Goal: Transaction & Acquisition: Obtain resource

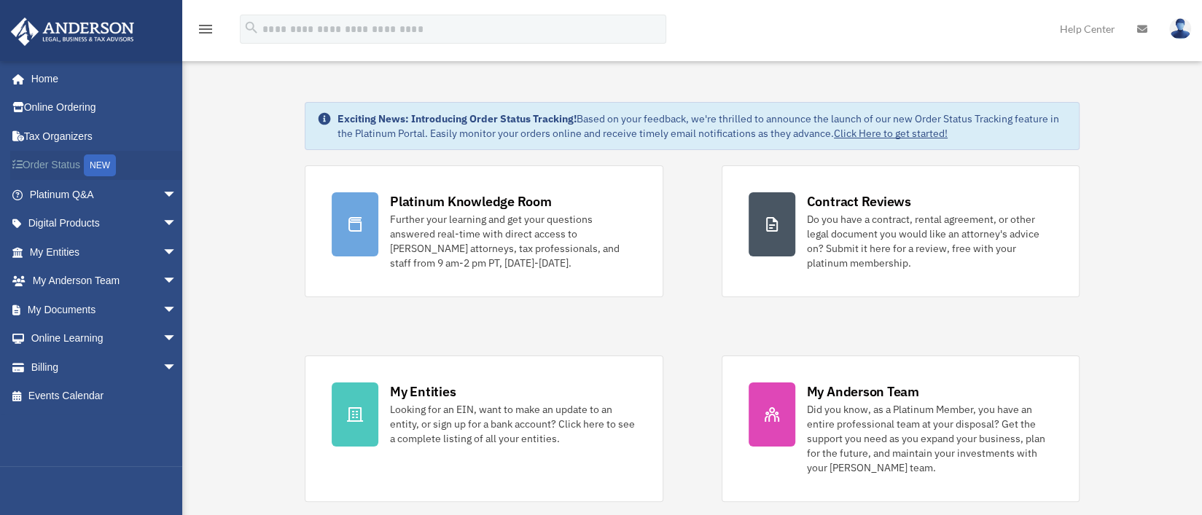
click at [74, 168] on link "Order Status NEW" at bounding box center [104, 166] width 189 height 30
click at [162, 251] on span "arrow_drop_down" at bounding box center [176, 253] width 29 height 30
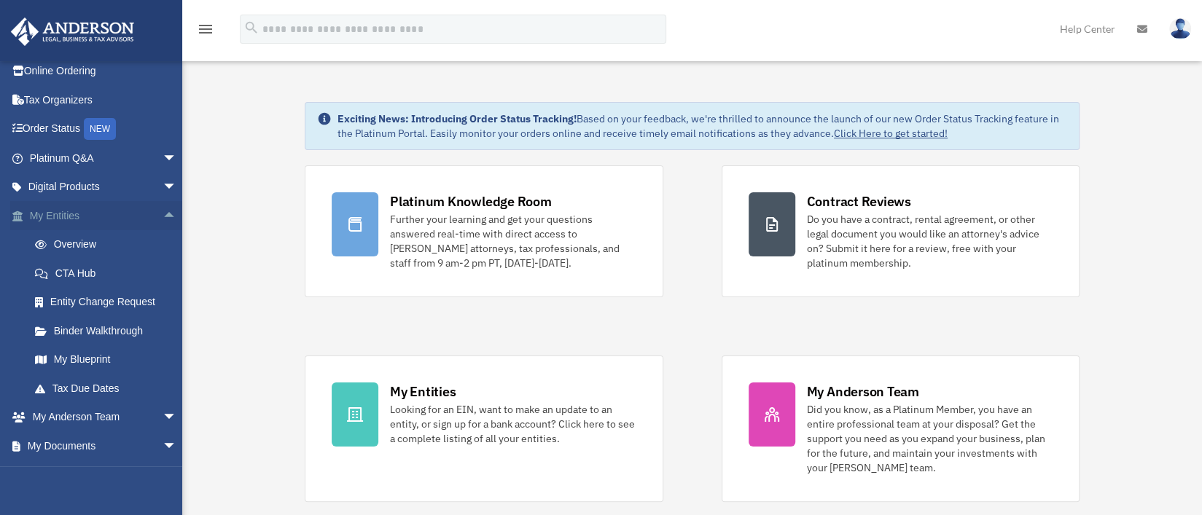
scroll to position [72, 0]
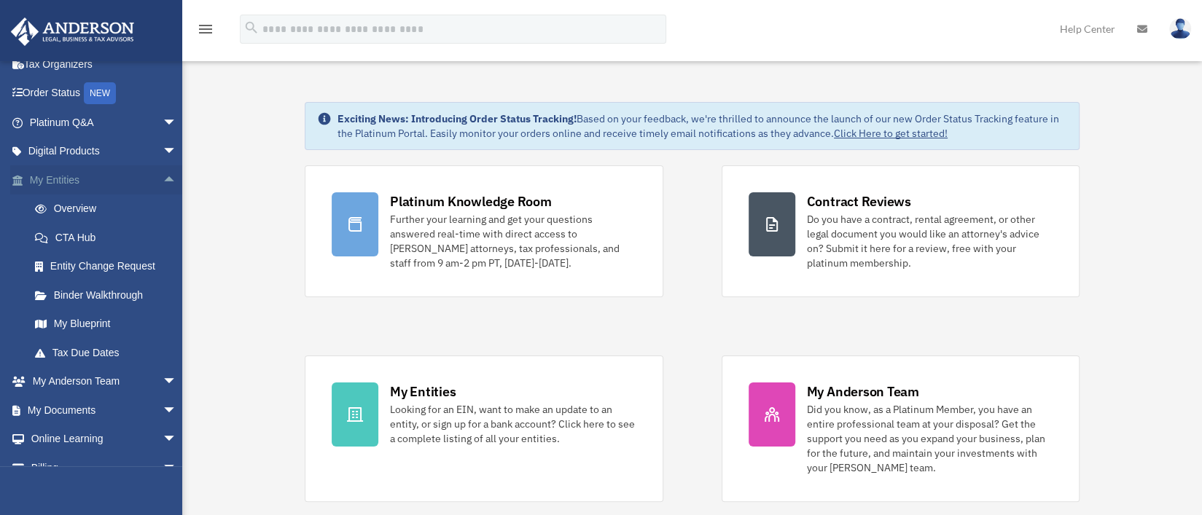
click at [162, 179] on span "arrow_drop_up" at bounding box center [176, 180] width 29 height 30
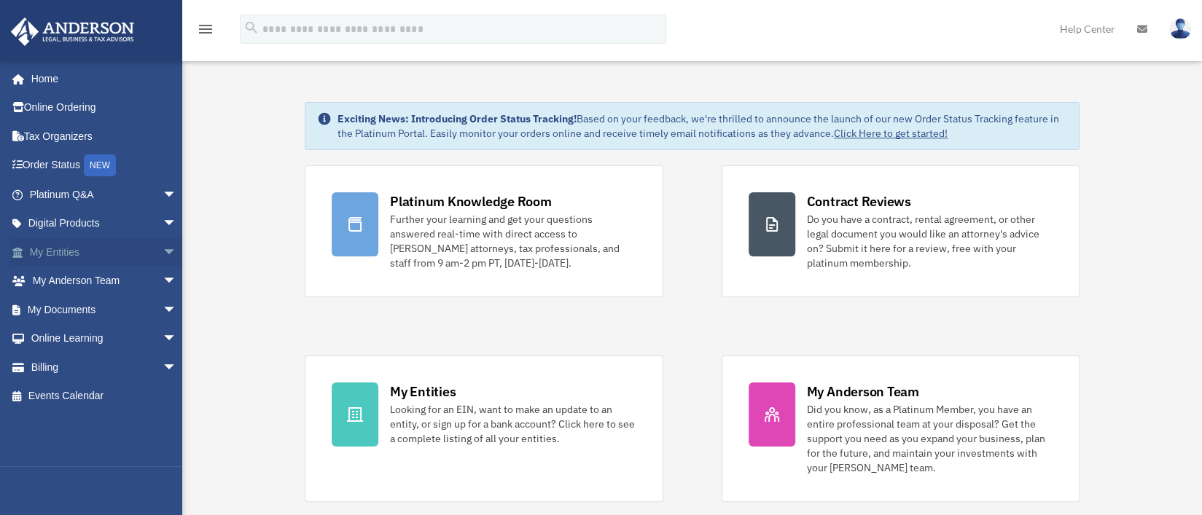
scroll to position [36, 0]
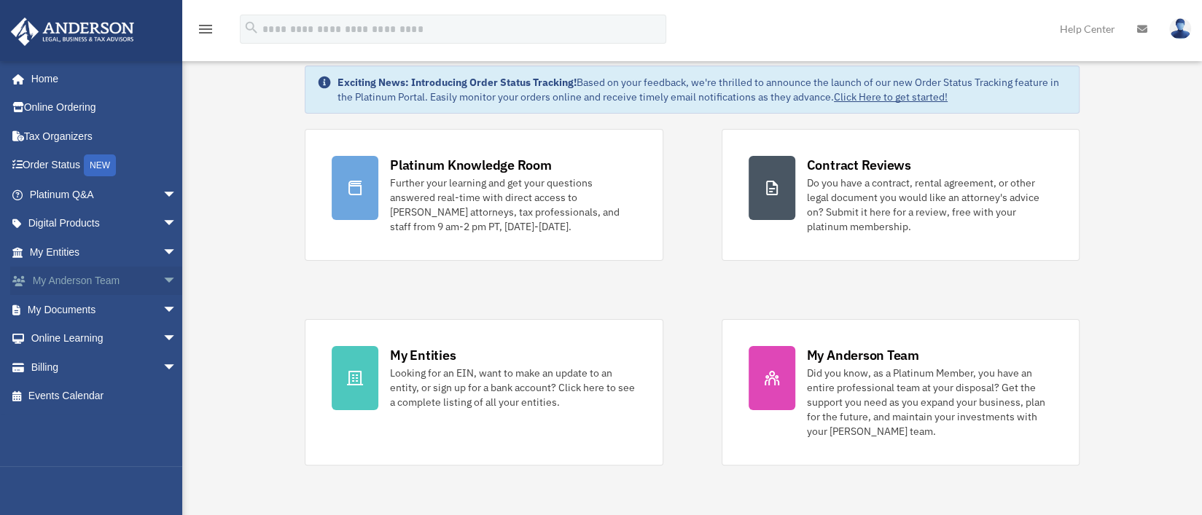
click at [162, 280] on span "arrow_drop_down" at bounding box center [176, 282] width 29 height 30
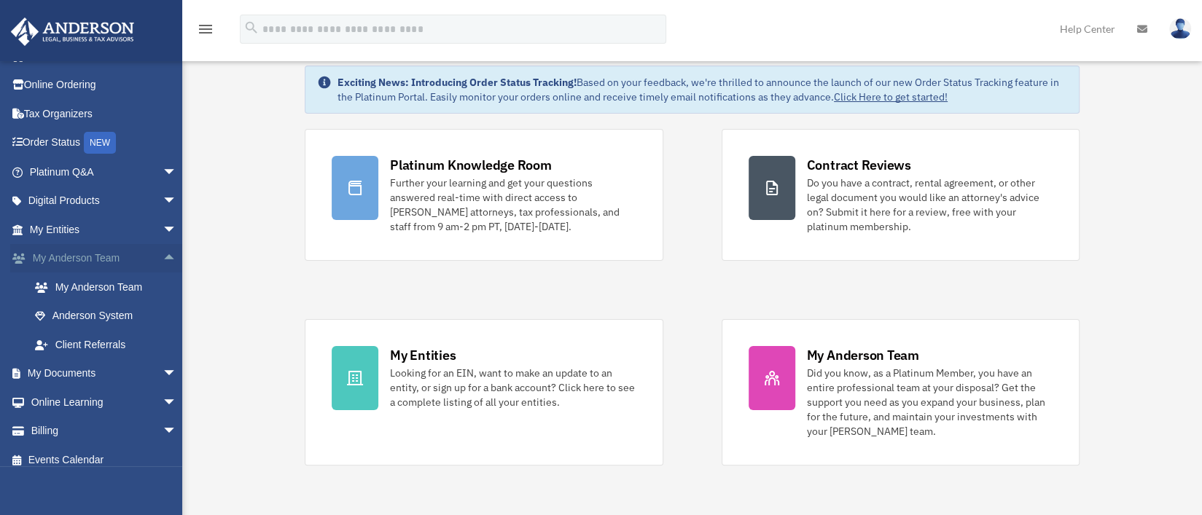
scroll to position [34, 0]
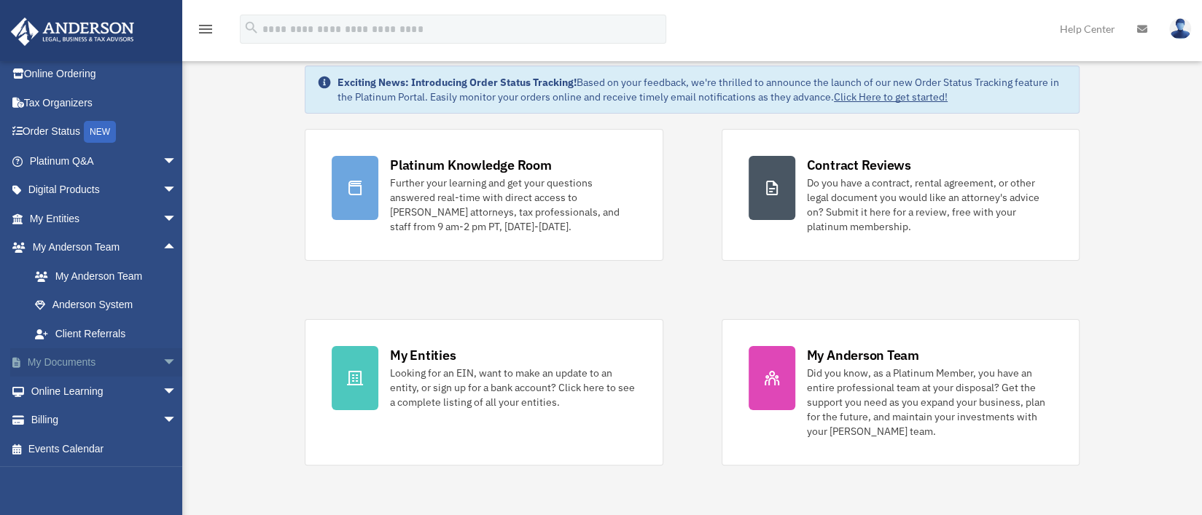
click at [162, 360] on span "arrow_drop_down" at bounding box center [176, 363] width 29 height 30
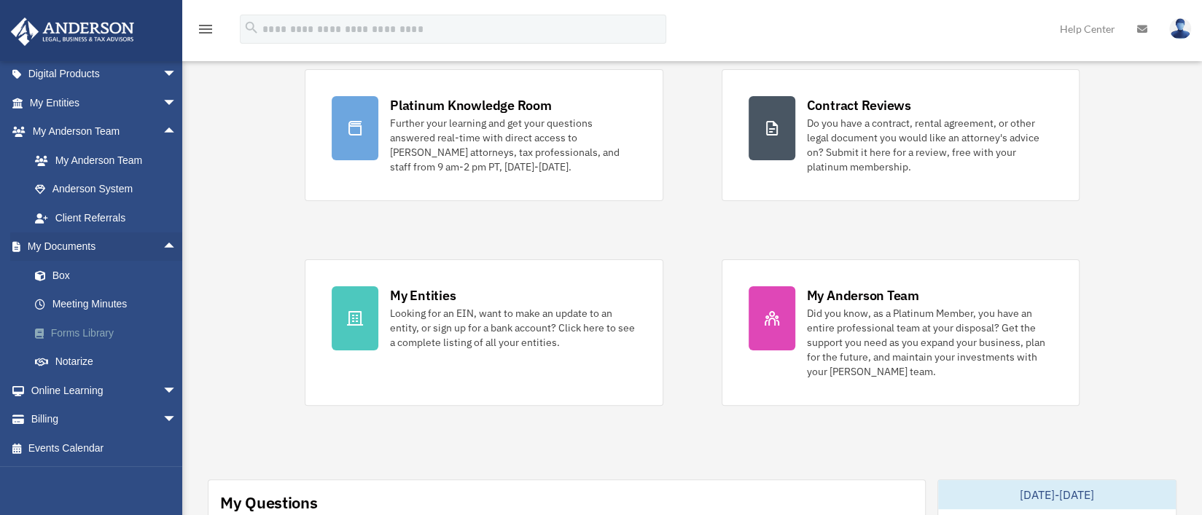
scroll to position [109, 0]
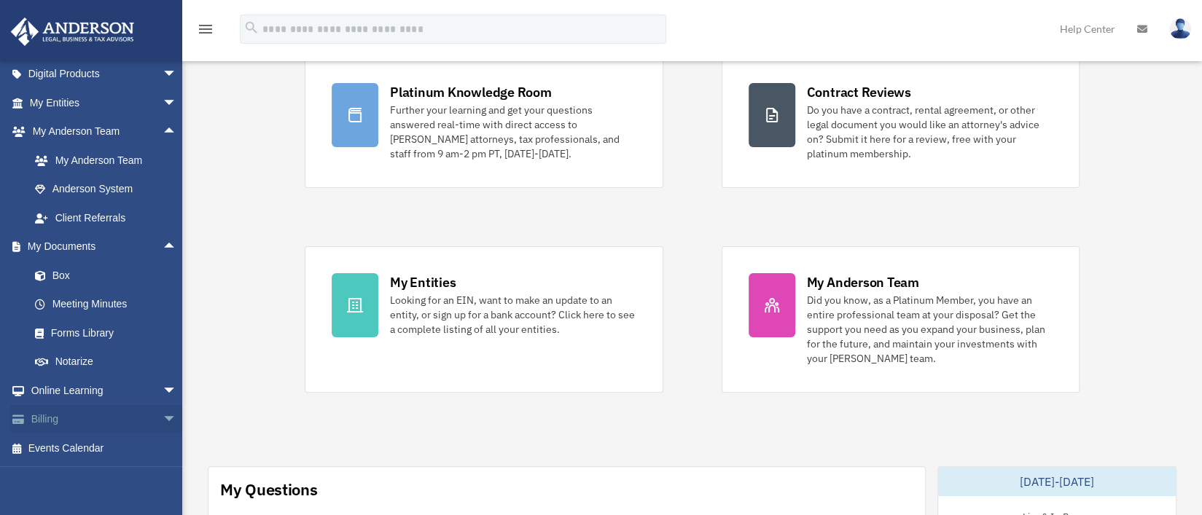
click at [162, 418] on span "arrow_drop_down" at bounding box center [176, 420] width 29 height 30
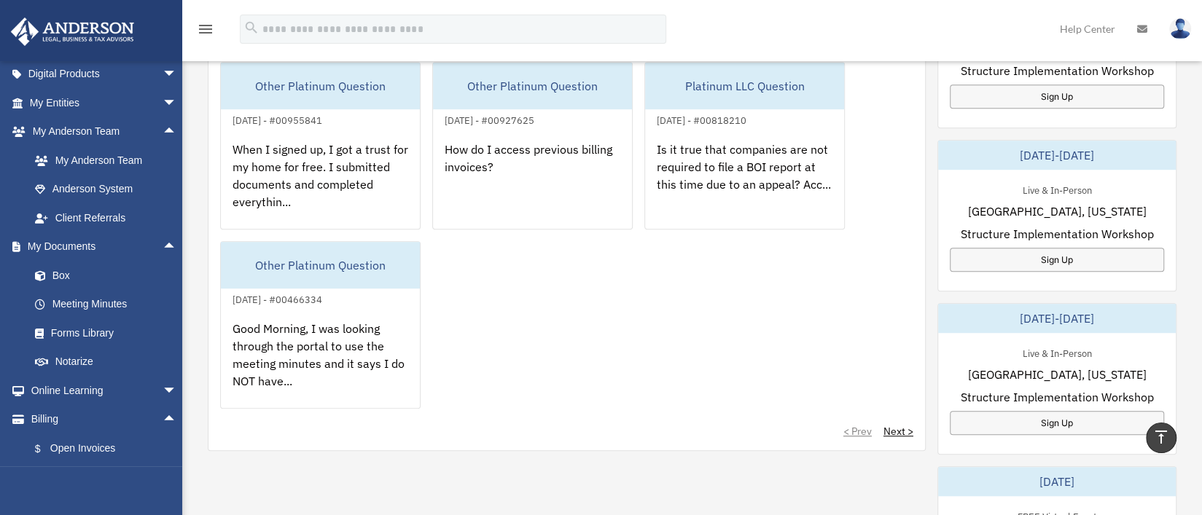
scroll to position [582, 0]
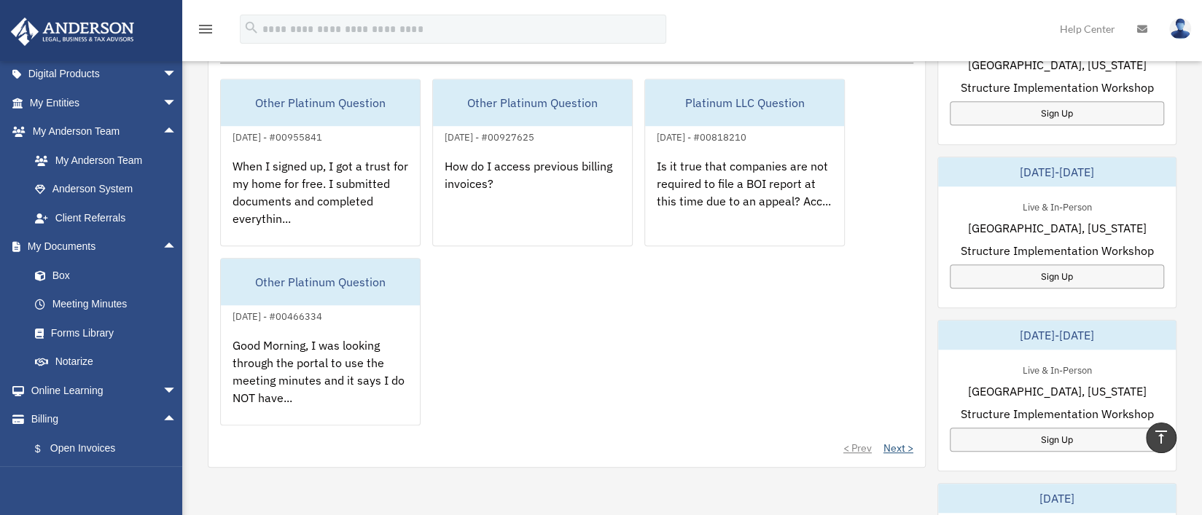
click at [893, 447] on link "Next >" at bounding box center [898, 448] width 30 height 15
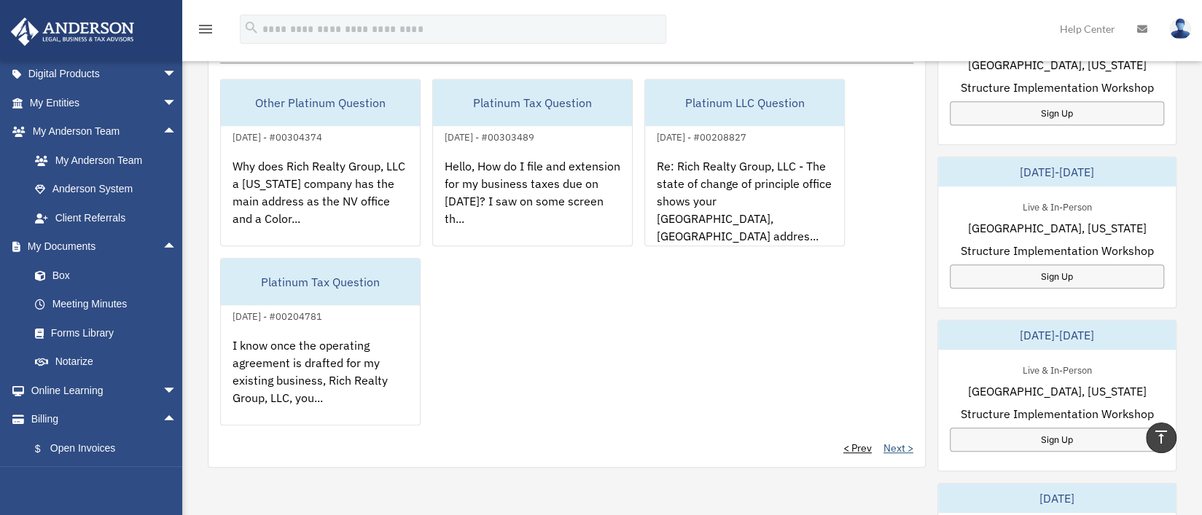
click at [898, 443] on link "Next >" at bounding box center [898, 448] width 30 height 15
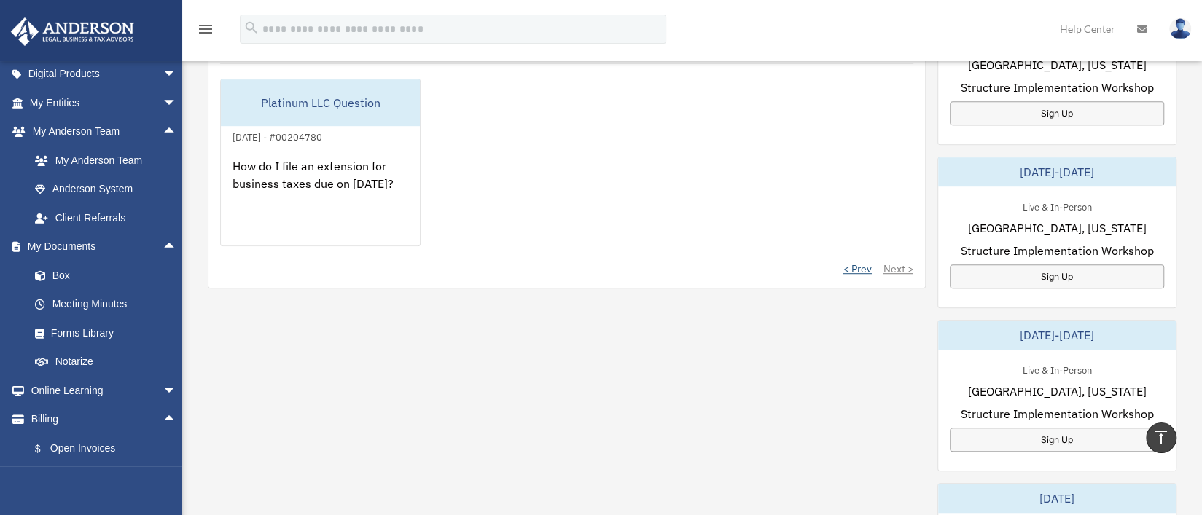
click at [861, 266] on link "< Prev" at bounding box center [857, 269] width 28 height 15
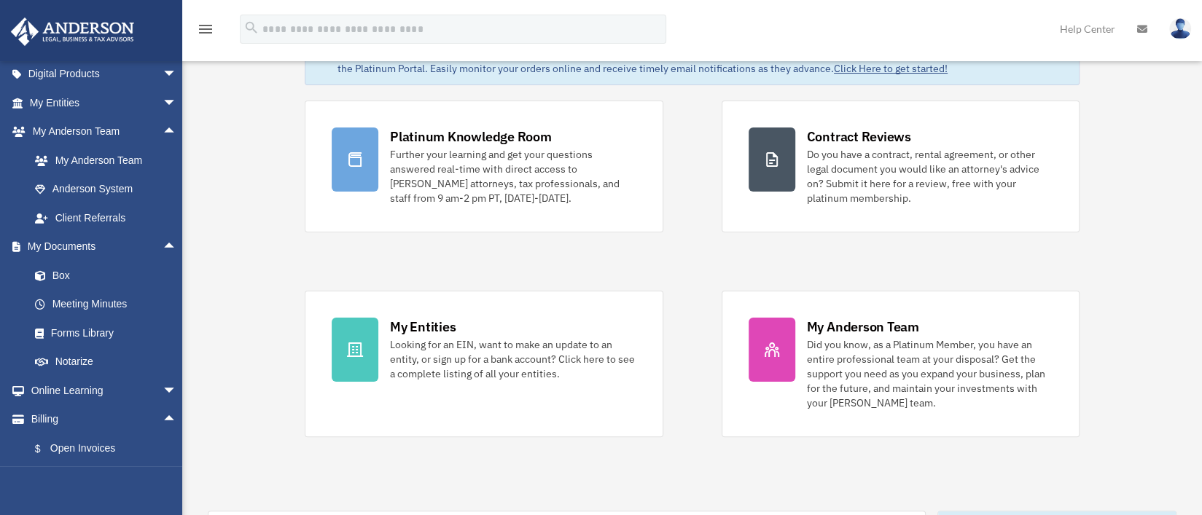
scroll to position [72, 0]
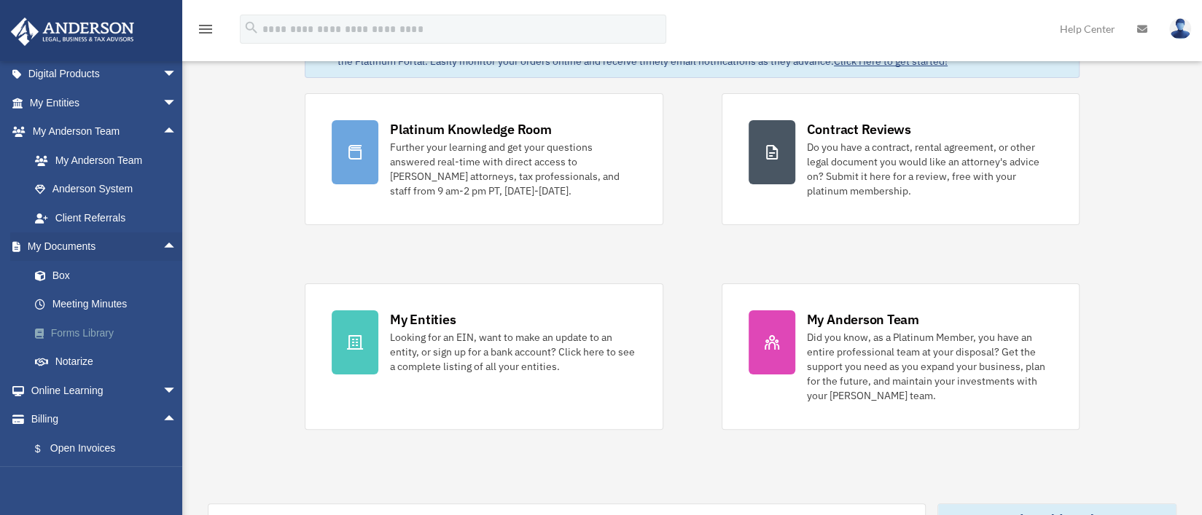
click at [92, 336] on link "Forms Library" at bounding box center [109, 332] width 179 height 29
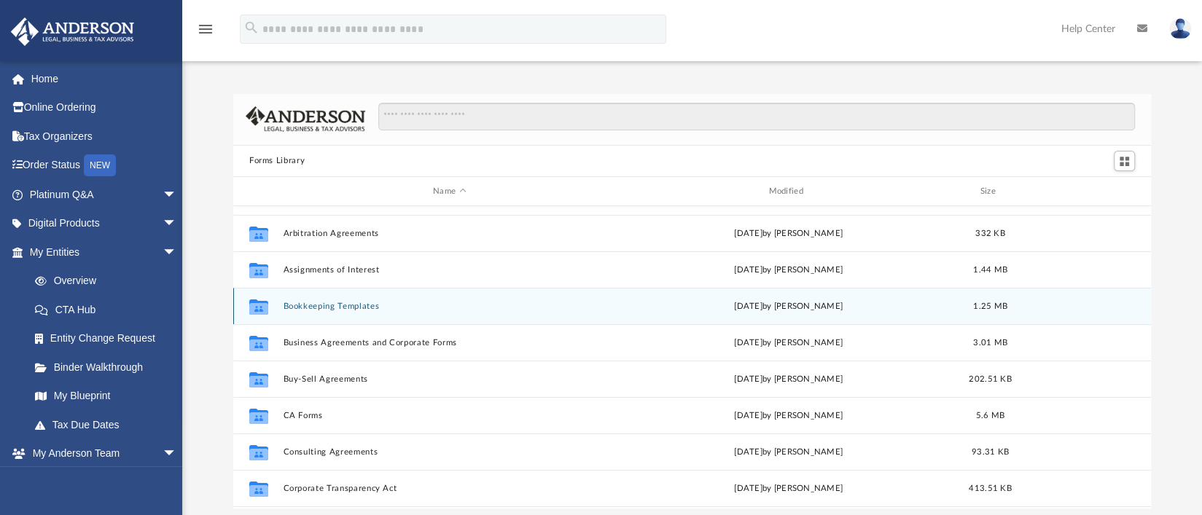
scroll to position [72, 0]
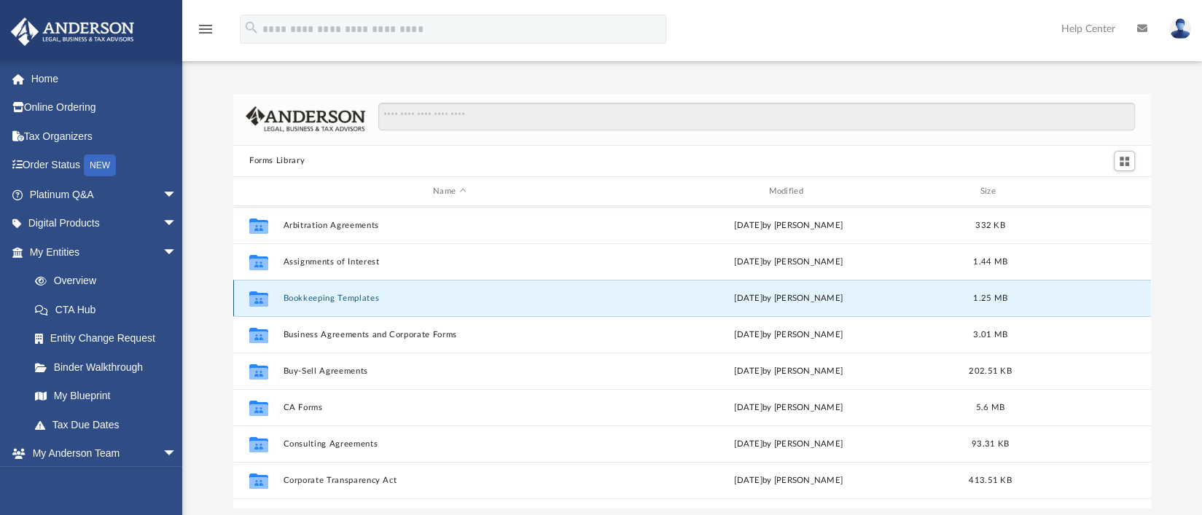
click at [311, 294] on button "Bookkeeping Templates" at bounding box center [449, 298] width 332 height 9
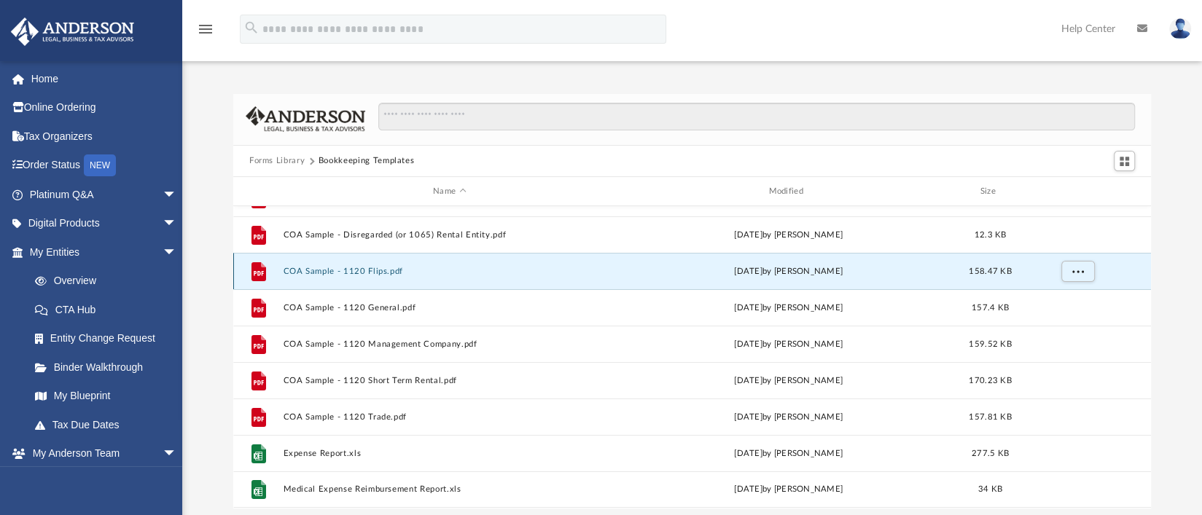
scroll to position [98, 0]
click at [340, 267] on div "File 11- Expense Reimbursement Report.pdf [DATE] by [PERSON_NAME] 40.71 KB File…" at bounding box center [691, 357] width 917 height 302
click at [251, 271] on icon "File" at bounding box center [258, 272] width 23 height 23
click at [1078, 269] on span "More options" at bounding box center [1078, 272] width 12 height 8
click at [1059, 301] on li "Preview" at bounding box center [1065, 301] width 42 height 15
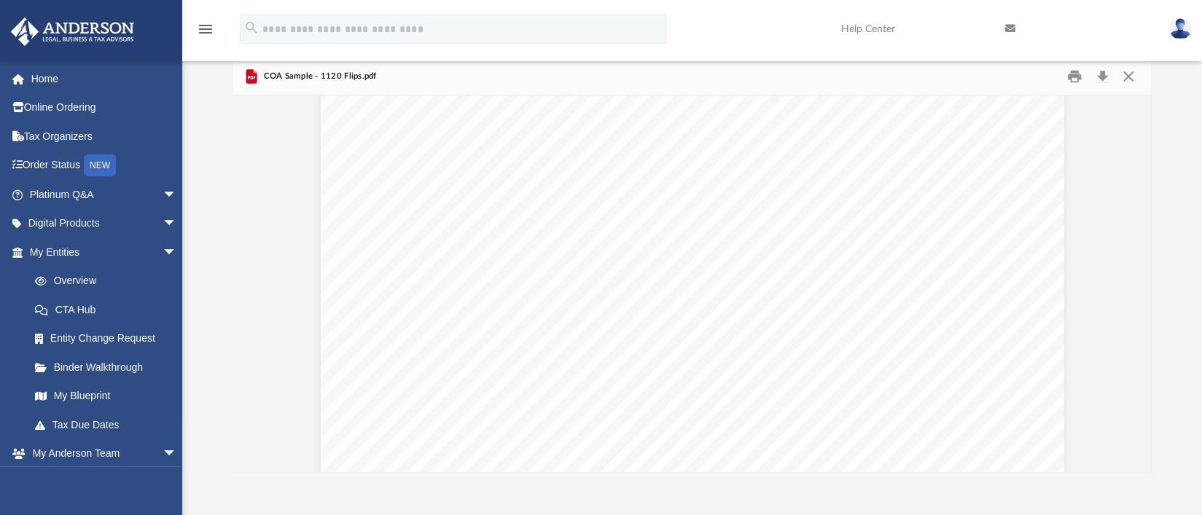
scroll to position [0, 0]
drag, startPoint x: 376, startPoint y: 74, endPoint x: 262, endPoint y: 72, distance: 114.4
click at [262, 72] on div "COA Sample - 1120 Flips.pdf" at bounding box center [691, 77] width 917 height 39
copy span "COA Sample - 1120 Flips.pdf"
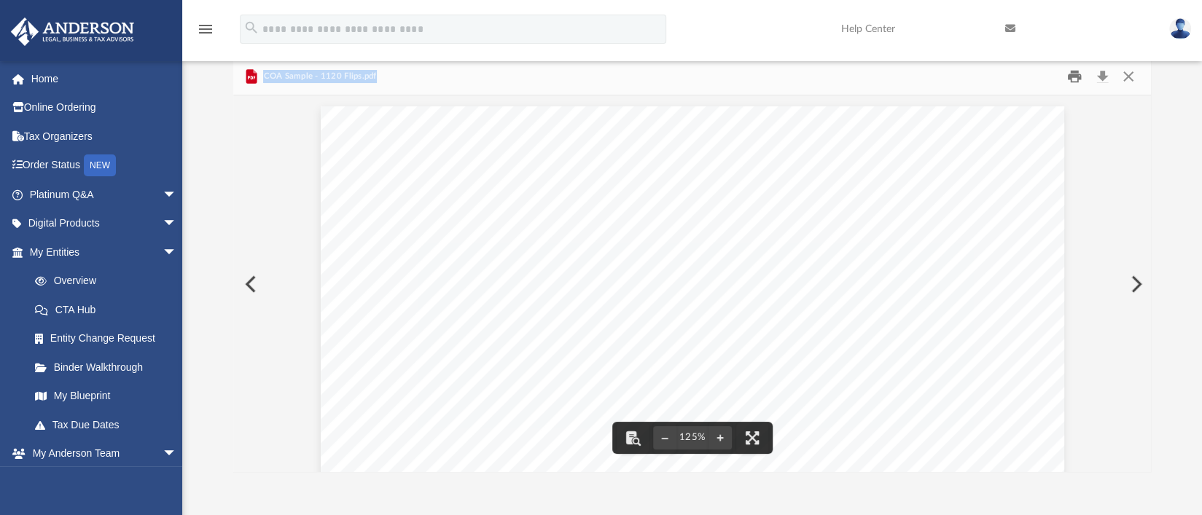
click at [1076, 77] on button "Print" at bounding box center [1074, 76] width 29 height 23
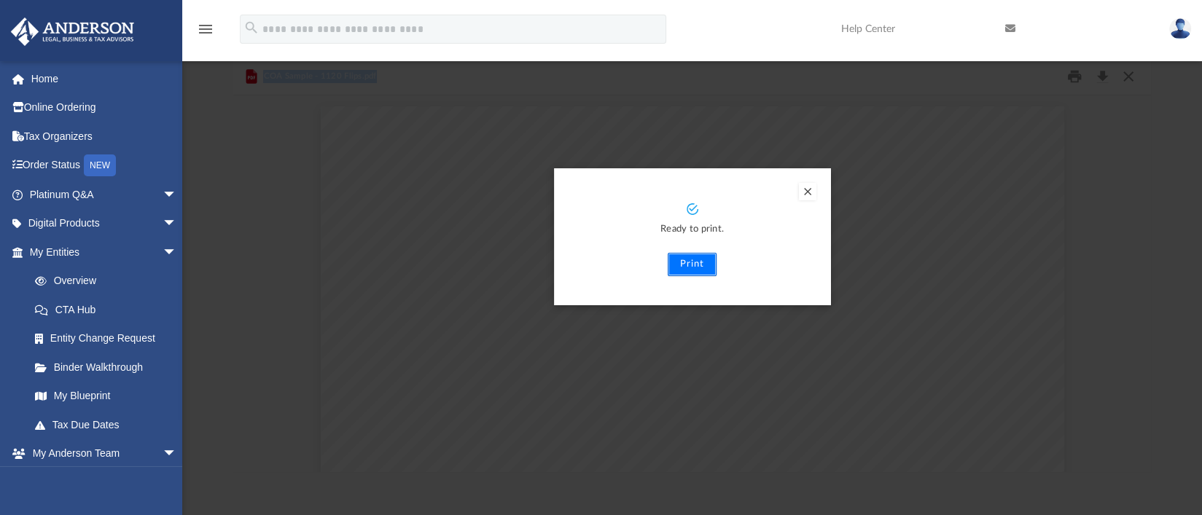
click at [703, 259] on button "Print" at bounding box center [691, 264] width 49 height 23
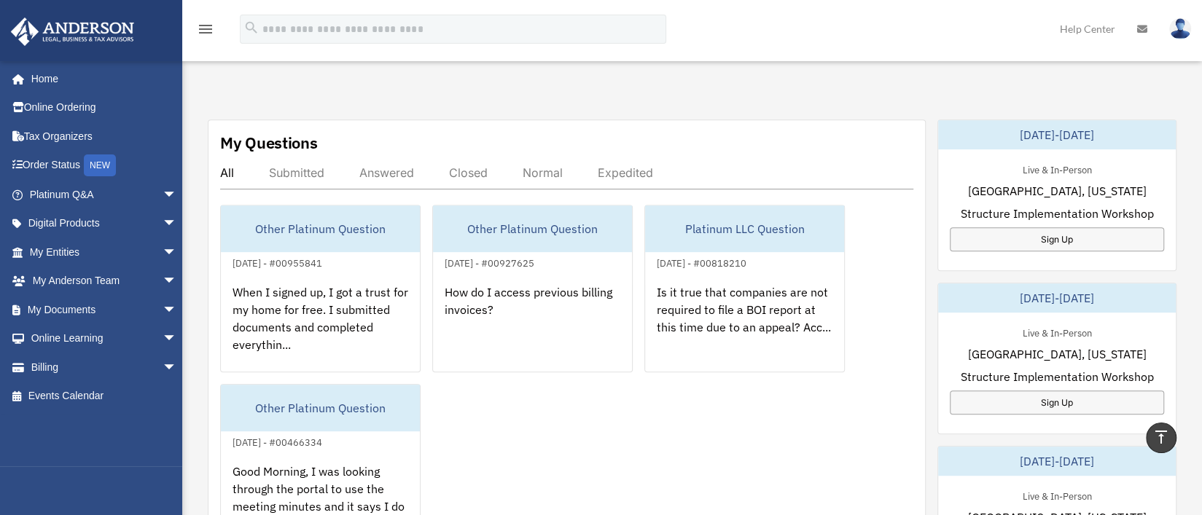
scroll to position [474, 0]
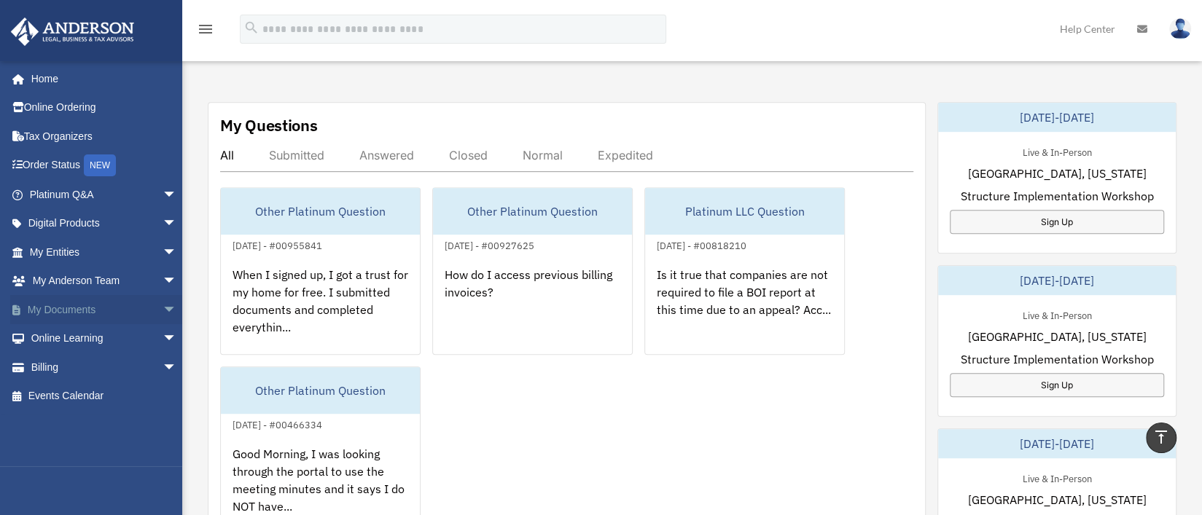
click at [162, 311] on span "arrow_drop_down" at bounding box center [176, 310] width 29 height 30
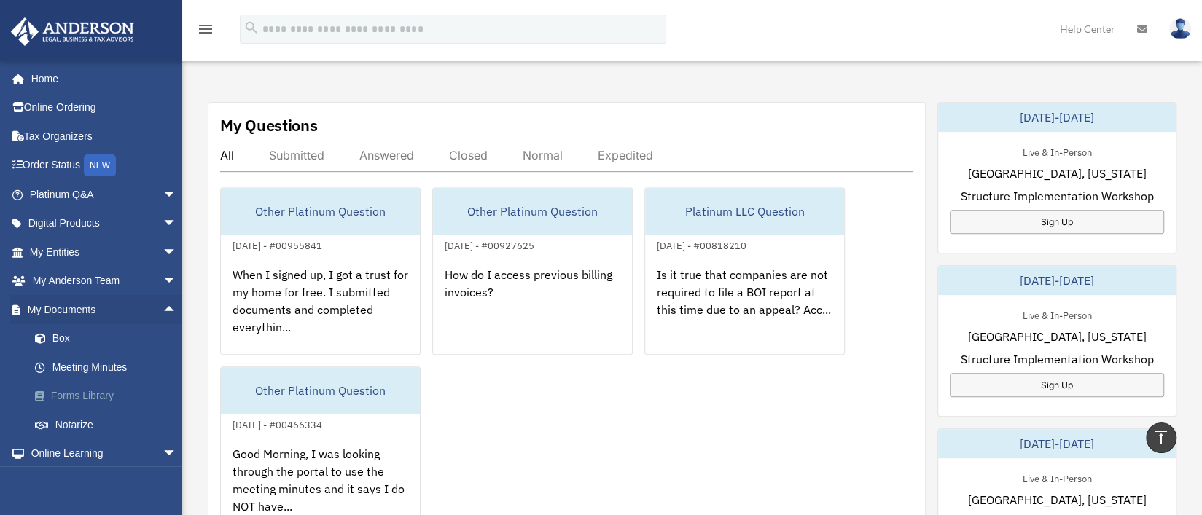
click at [93, 399] on link "Forms Library" at bounding box center [109, 396] width 179 height 29
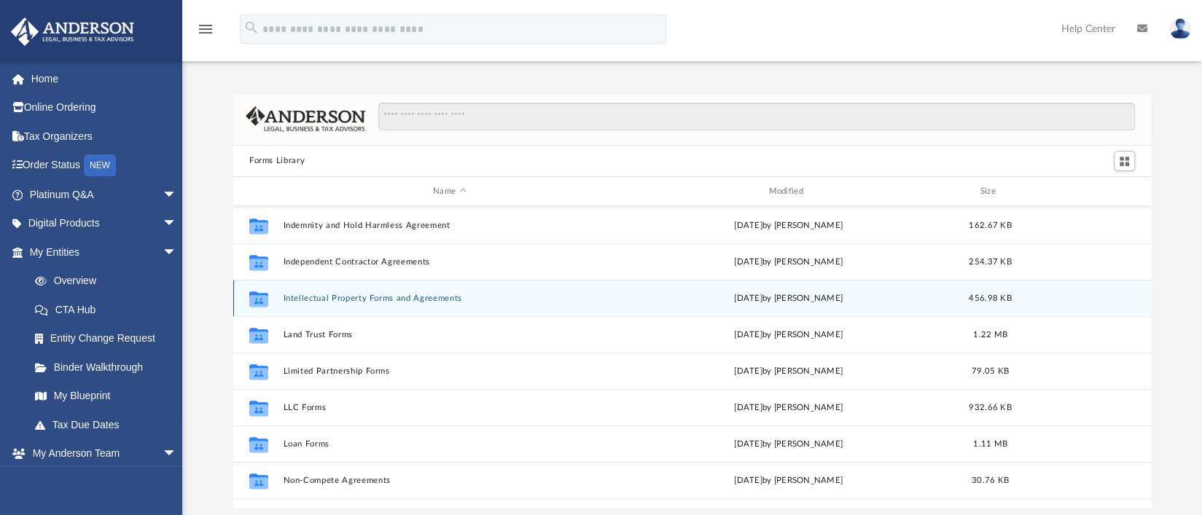
scroll to position [546, 0]
click at [256, 292] on icon "grid" at bounding box center [258, 298] width 19 height 15
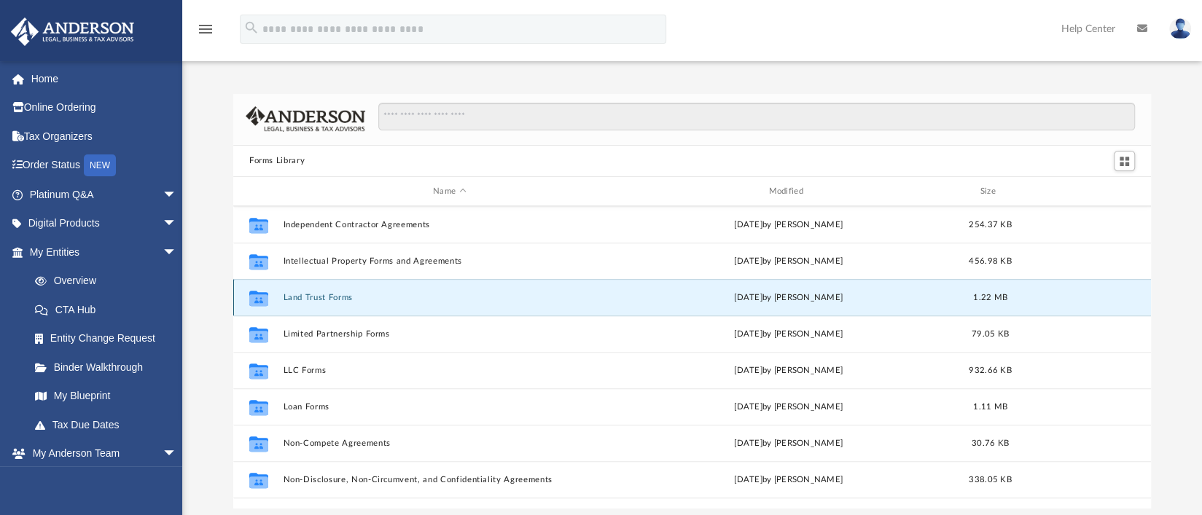
click at [1103, 295] on div "Collaborated Folder Land Trust Forms Mon Sep 22 2025 by Mary Acree 1.22 MB" at bounding box center [691, 297] width 917 height 36
click at [281, 294] on div "Collaborated Folder Land Trust Forms Mon Sep 22 2025 by Mary Acree 1.22 MB" at bounding box center [691, 297] width 917 height 36
click at [281, 295] on div "Collaborated Folder Land Trust Forms Mon Sep 22 2025 by Mary Acree 1.22 MB" at bounding box center [691, 297] width 917 height 36
click at [256, 294] on icon "grid" at bounding box center [258, 300] width 19 height 12
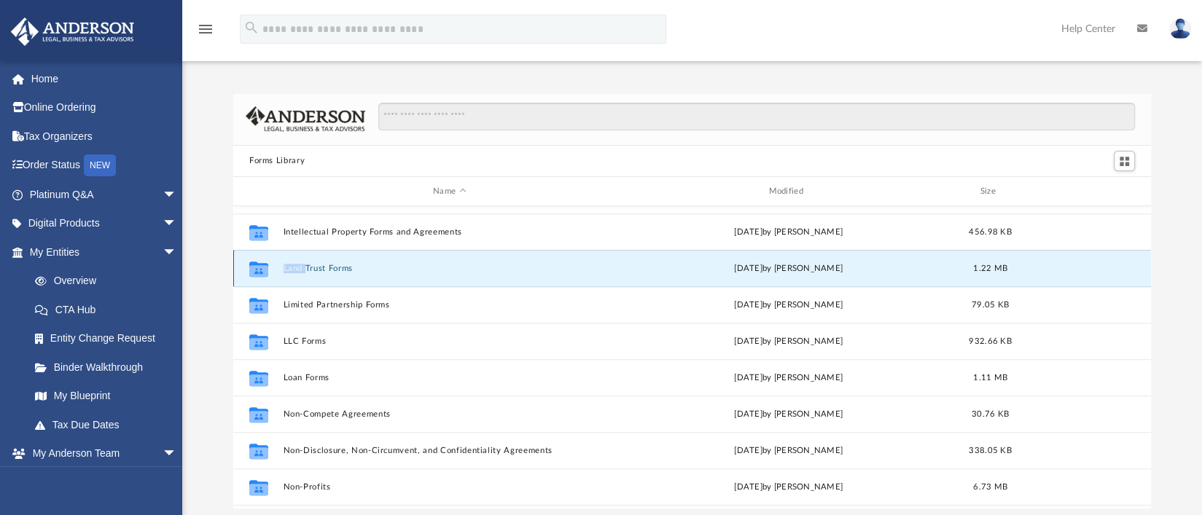
scroll to position [582, 0]
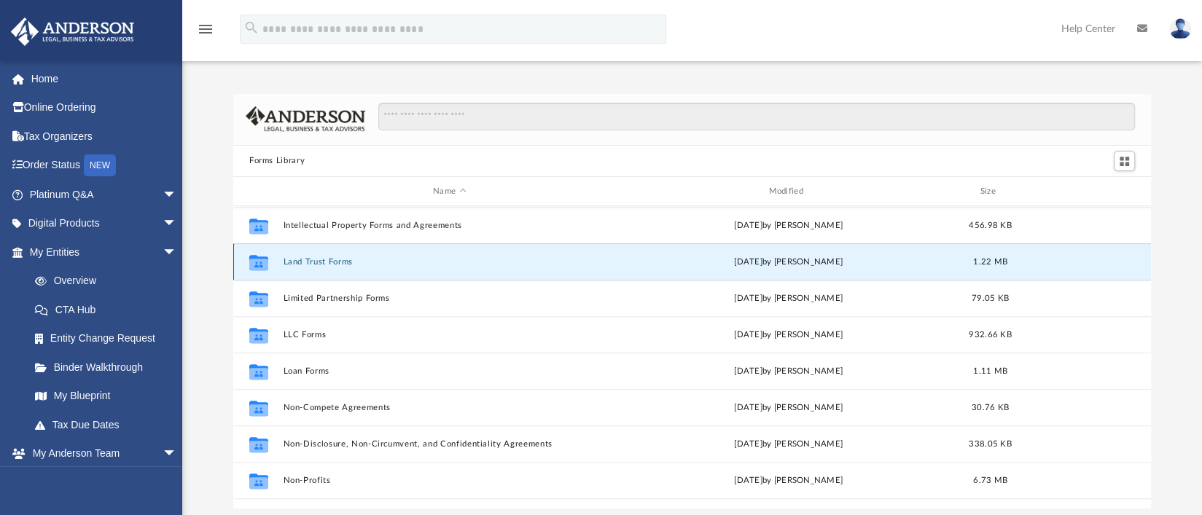
click at [1006, 257] on div "1.22 MB" at bounding box center [989, 262] width 58 height 13
click at [262, 258] on g "grid" at bounding box center [258, 262] width 19 height 15
drag, startPoint x: 262, startPoint y: 258, endPoint x: 196, endPoint y: 286, distance: 71.5
click at [196, 286] on div "Forms Library Name Modified Size Collaborated Folder Indemnity and Hold Harmles…" at bounding box center [691, 301] width 1019 height 415
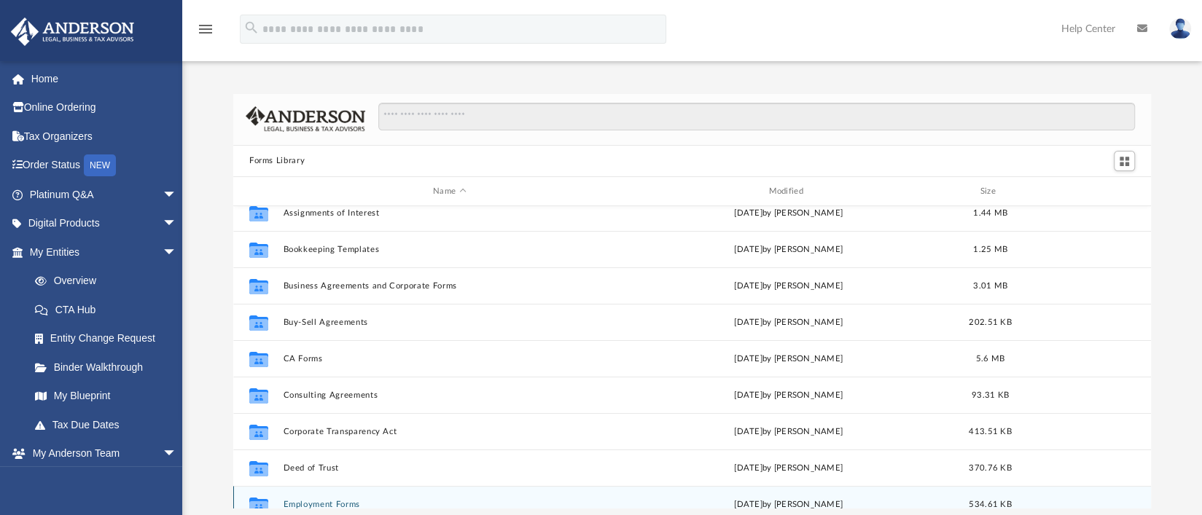
scroll to position [109, 0]
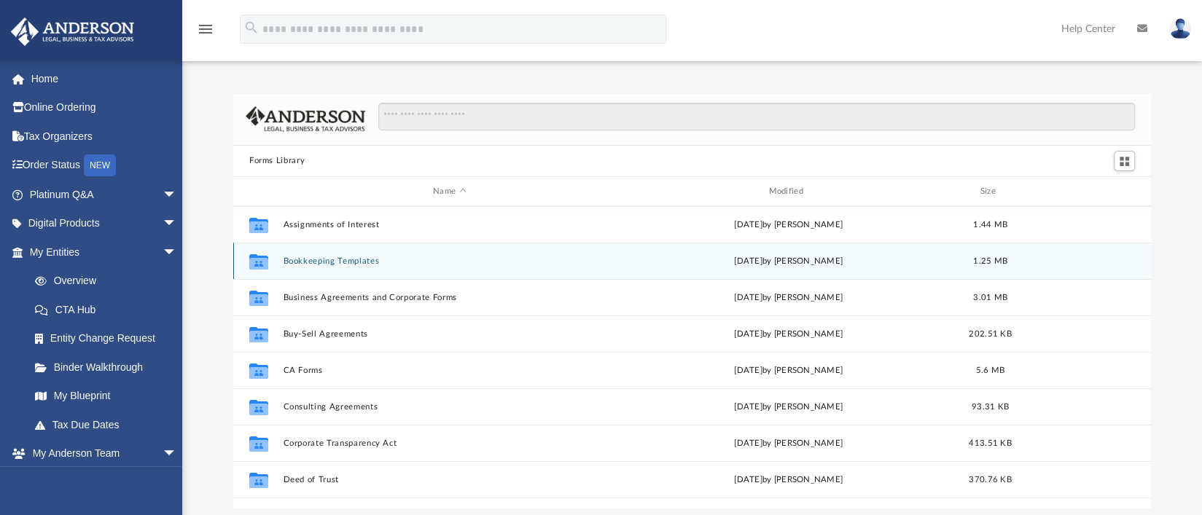
click at [261, 259] on icon "grid" at bounding box center [258, 264] width 19 height 12
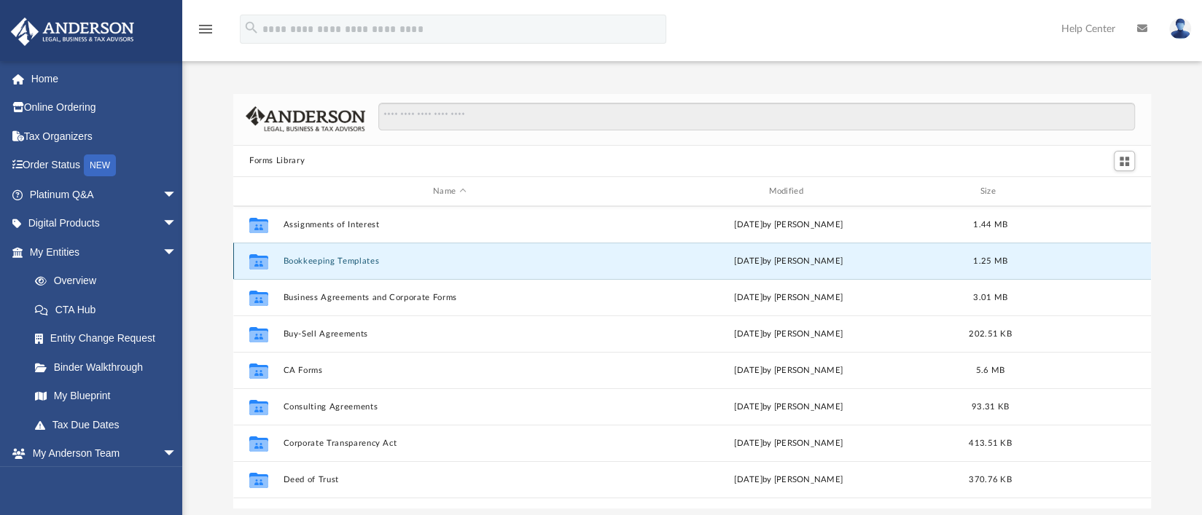
click at [266, 262] on icon "grid" at bounding box center [258, 264] width 19 height 12
click at [388, 259] on button "Bookkeeping Templates" at bounding box center [449, 260] width 332 height 9
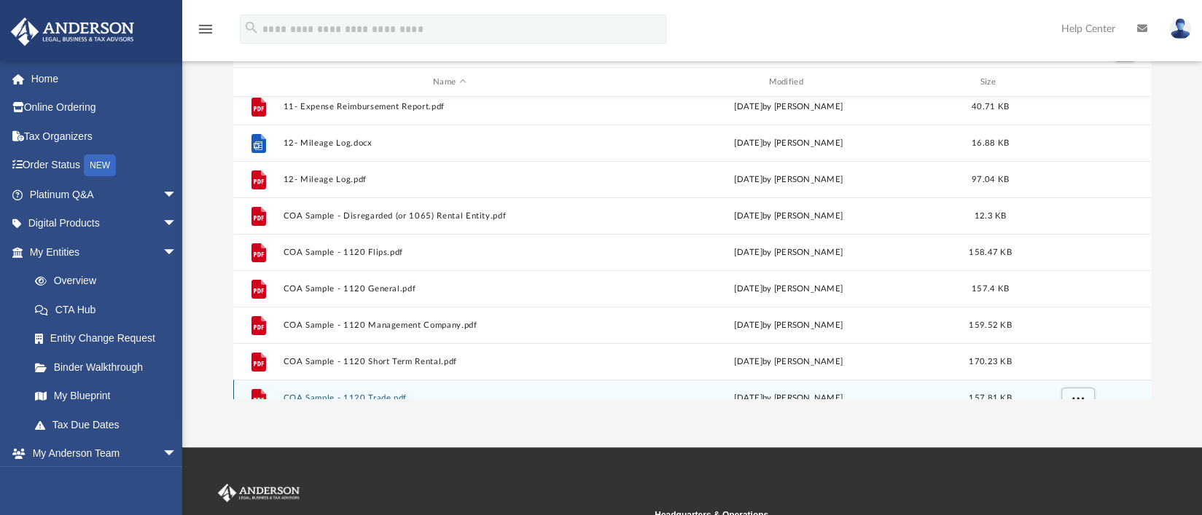
scroll to position [0, 0]
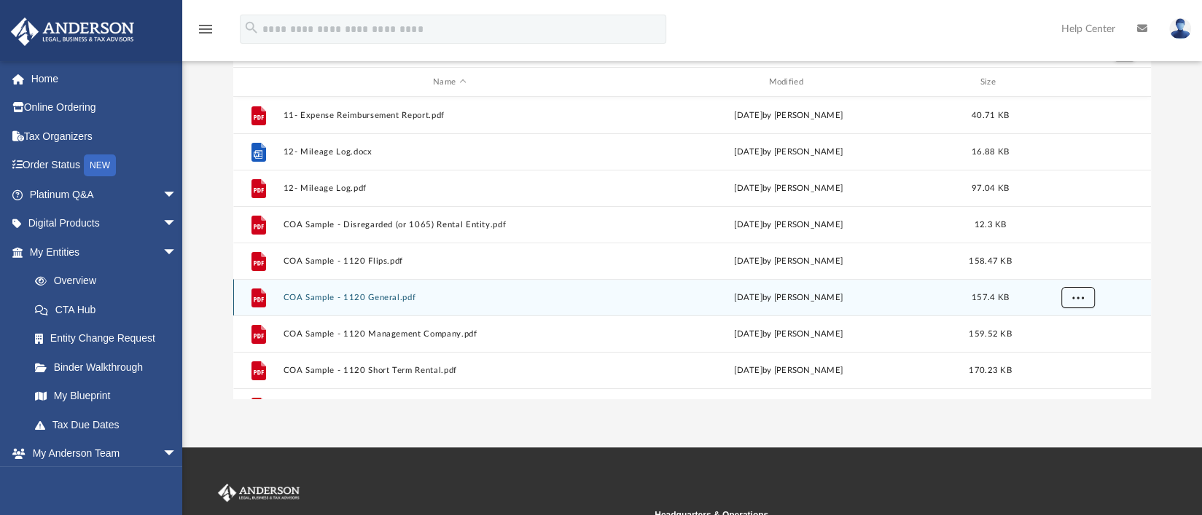
click at [1076, 294] on span "More options" at bounding box center [1078, 298] width 12 height 8
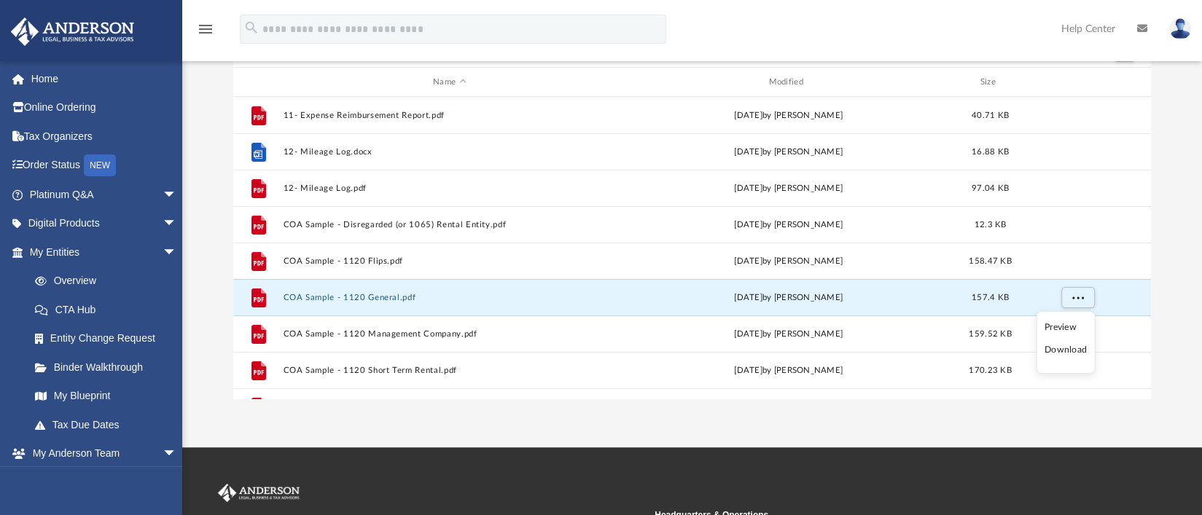
click at [1073, 348] on li "Download" at bounding box center [1065, 349] width 42 height 15
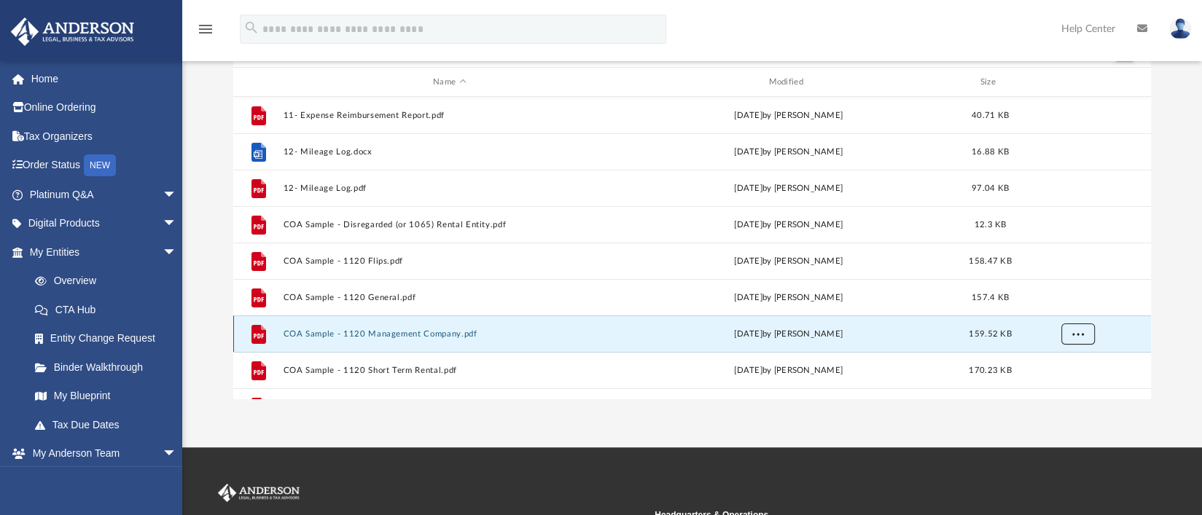
click at [1086, 334] on button "More options" at bounding box center [1078, 335] width 34 height 22
click at [1060, 299] on li "Download" at bounding box center [1065, 302] width 42 height 15
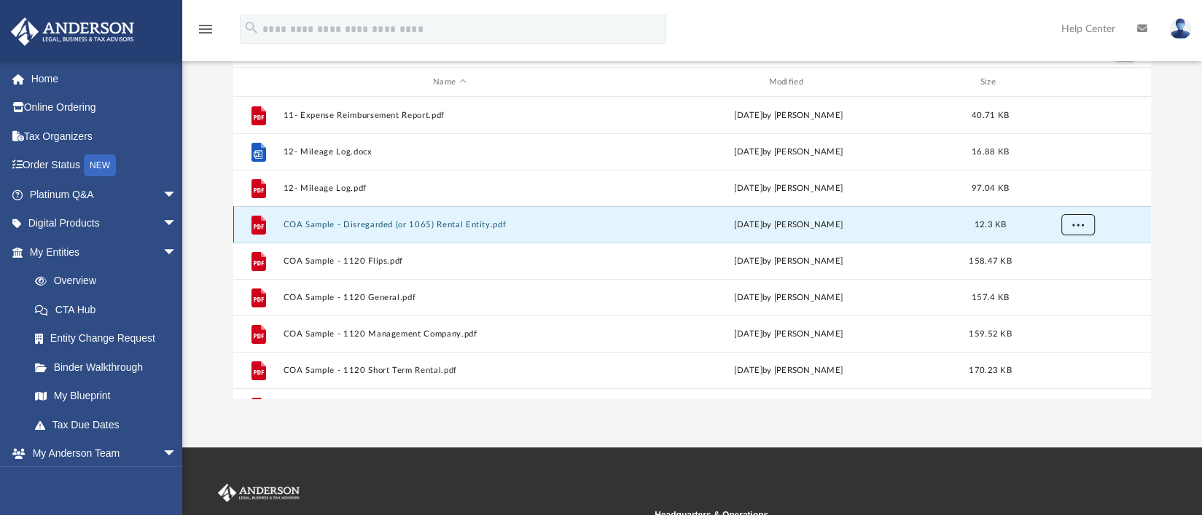
click at [1078, 227] on span "More options" at bounding box center [1078, 225] width 12 height 8
click at [1059, 276] on li "Download" at bounding box center [1065, 277] width 42 height 15
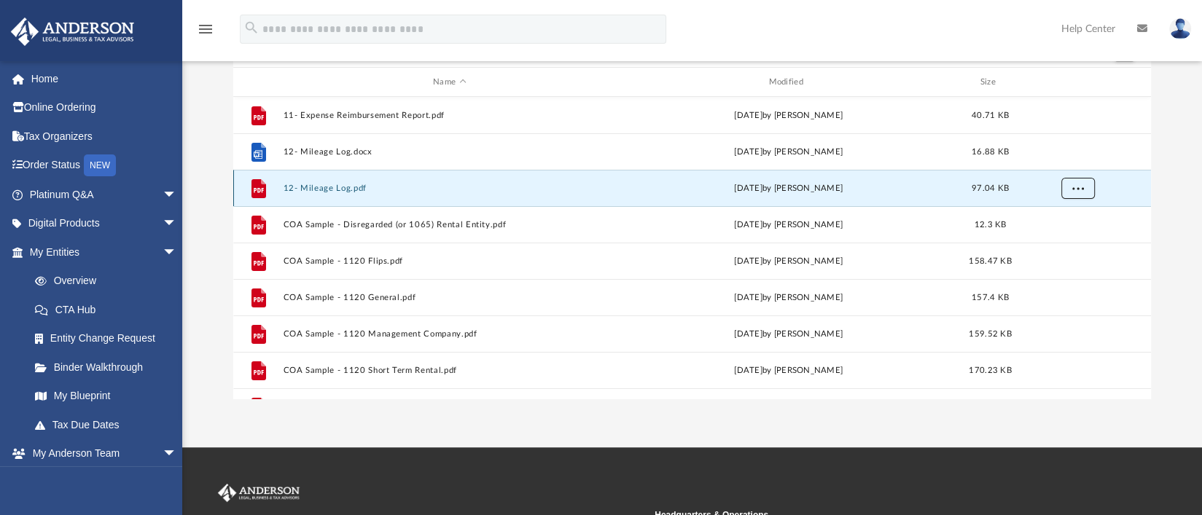
click at [1088, 189] on button "More options" at bounding box center [1078, 189] width 34 height 22
click at [1069, 238] on li "Download" at bounding box center [1065, 240] width 42 height 15
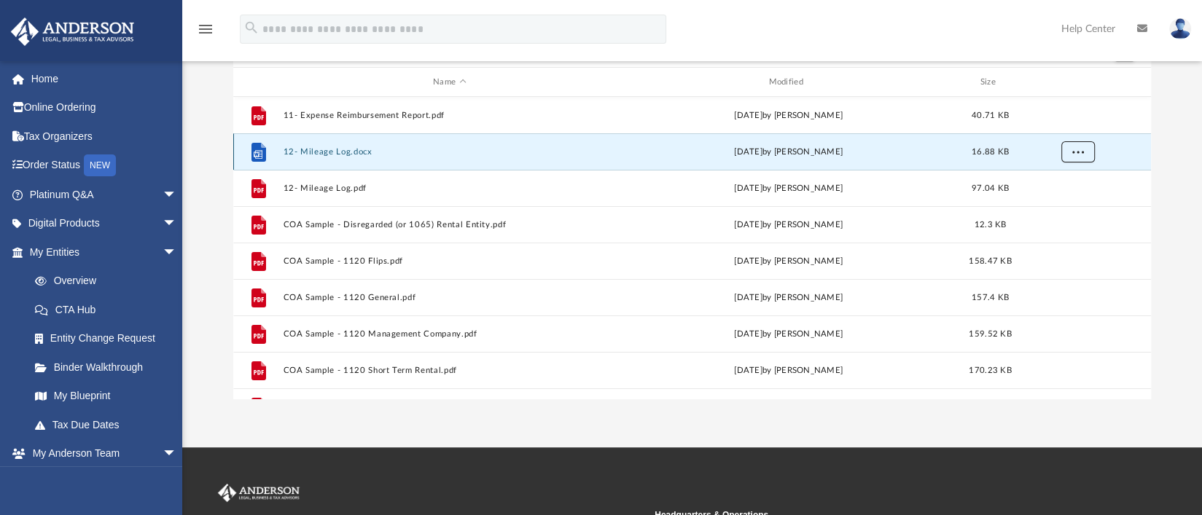
click at [1086, 149] on button "More options" at bounding box center [1078, 152] width 34 height 22
click at [1057, 206] on li "Download" at bounding box center [1065, 204] width 42 height 15
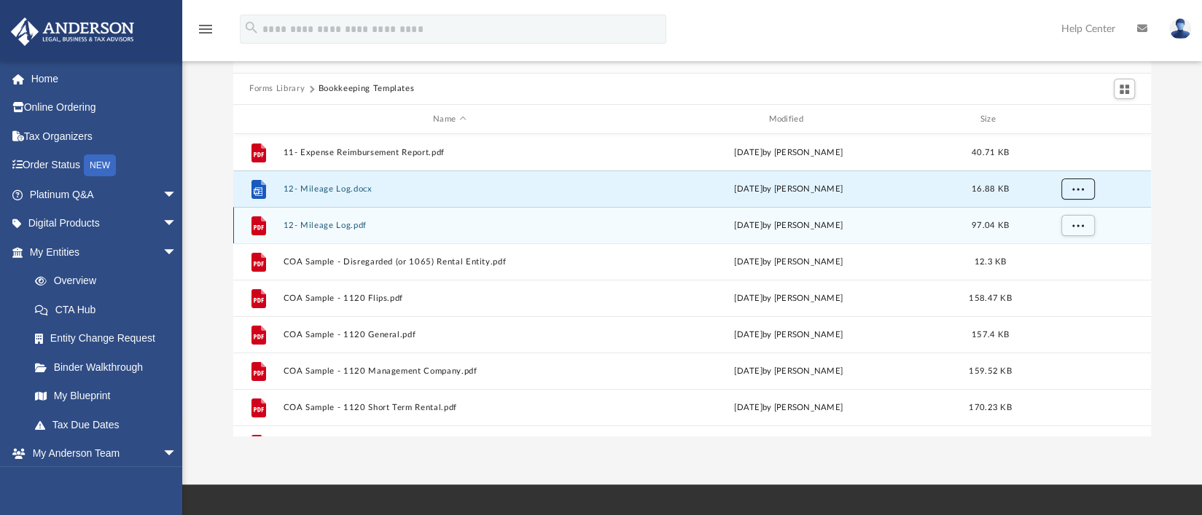
scroll to position [36, 0]
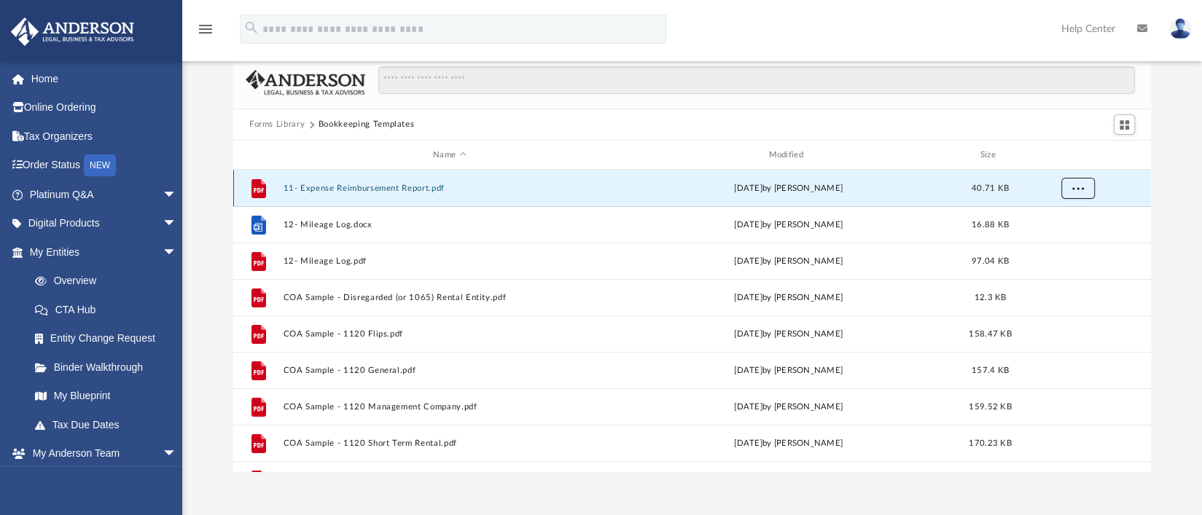
click at [1086, 189] on button "More options" at bounding box center [1078, 189] width 34 height 22
click at [1054, 240] on li "Download" at bounding box center [1065, 240] width 42 height 15
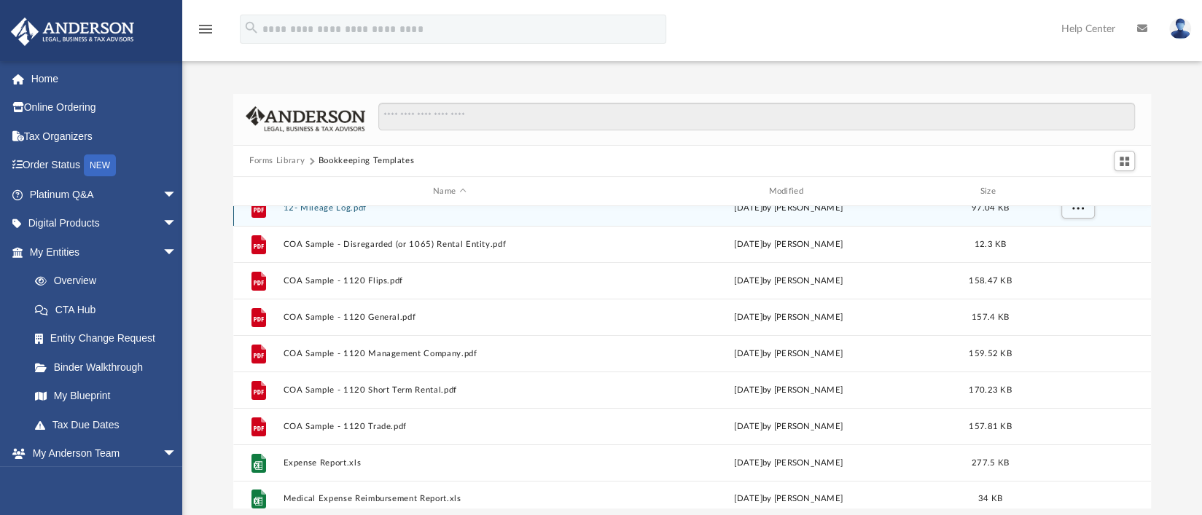
scroll to position [99, 0]
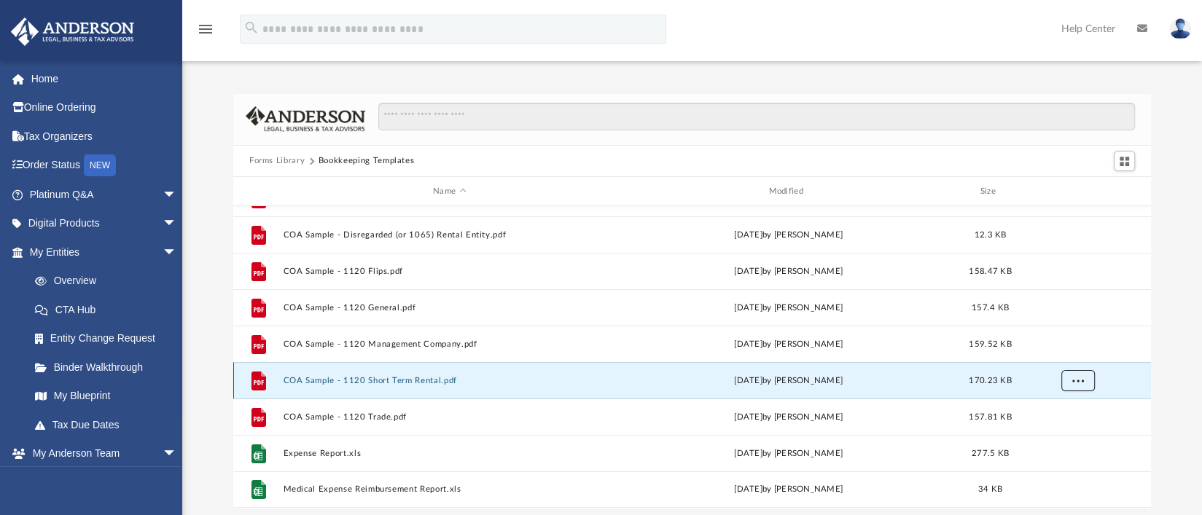
click at [1086, 384] on div "File 11- Expense Reimbursement Report.pdf Tue Nov 15 2022 by Mary Acree 40.71 K…" at bounding box center [691, 357] width 917 height 302
click at [1075, 382] on span "More options" at bounding box center [1078, 381] width 12 height 8
click at [1059, 433] on li "Download" at bounding box center [1065, 433] width 42 height 15
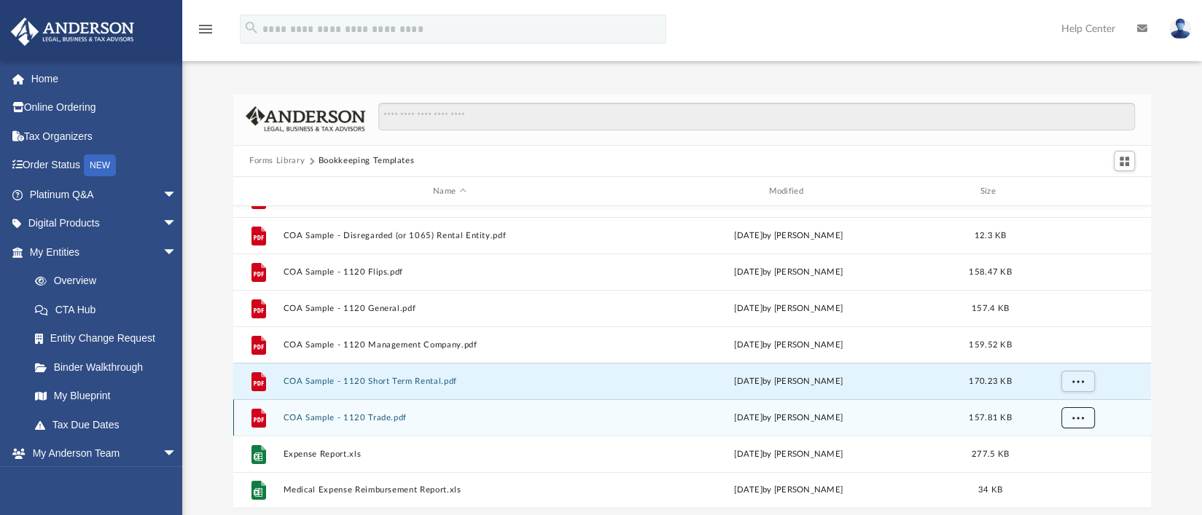
click at [1088, 416] on button "More options" at bounding box center [1078, 418] width 34 height 22
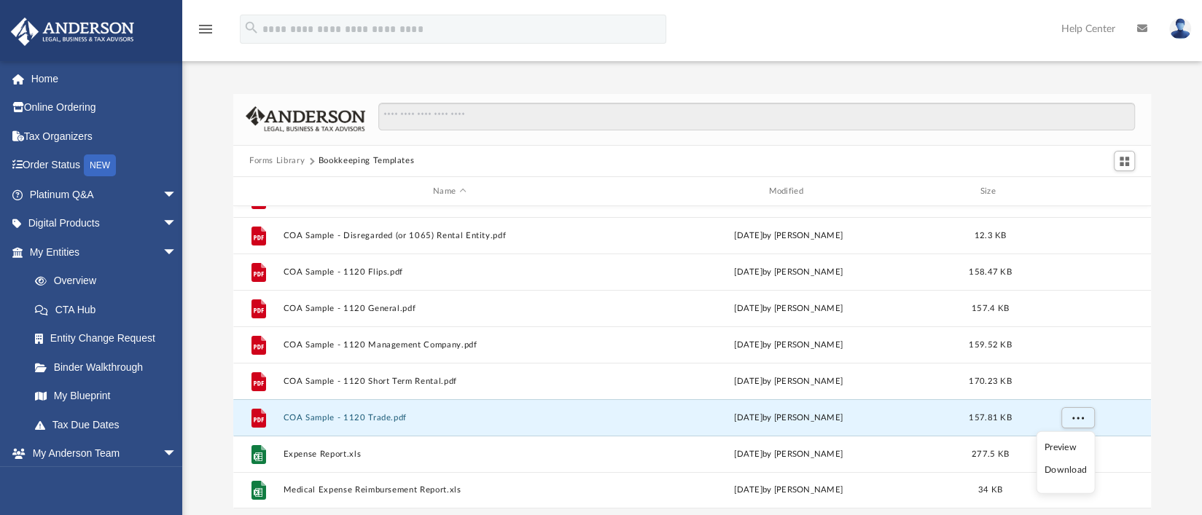
click at [1053, 466] on iframe at bounding box center [1118, 468] width 131 height 58
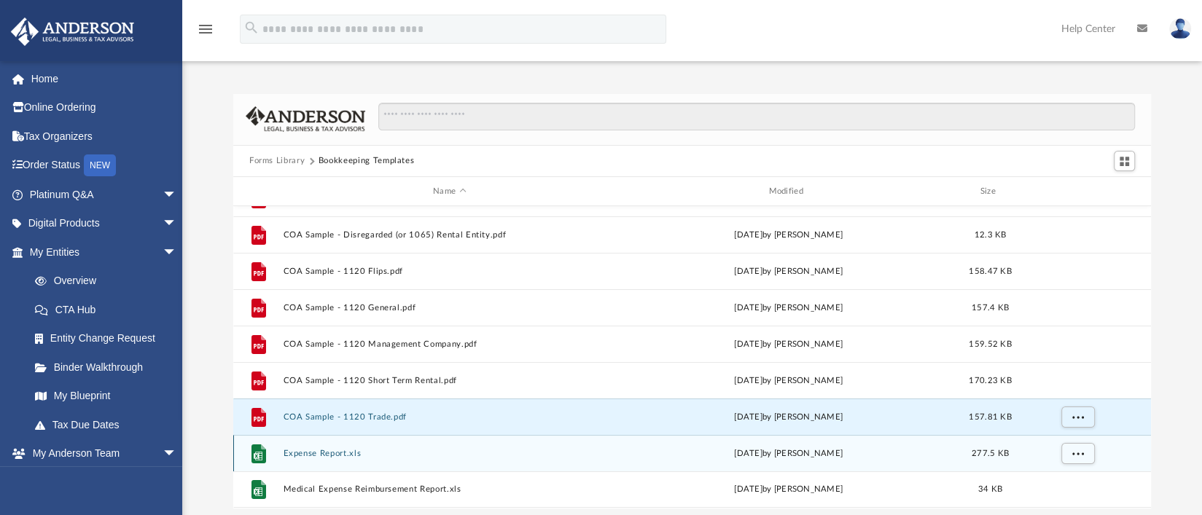
click at [797, 453] on div "Tue Nov 15 2022 by Mary Acree" at bounding box center [788, 453] width 332 height 13
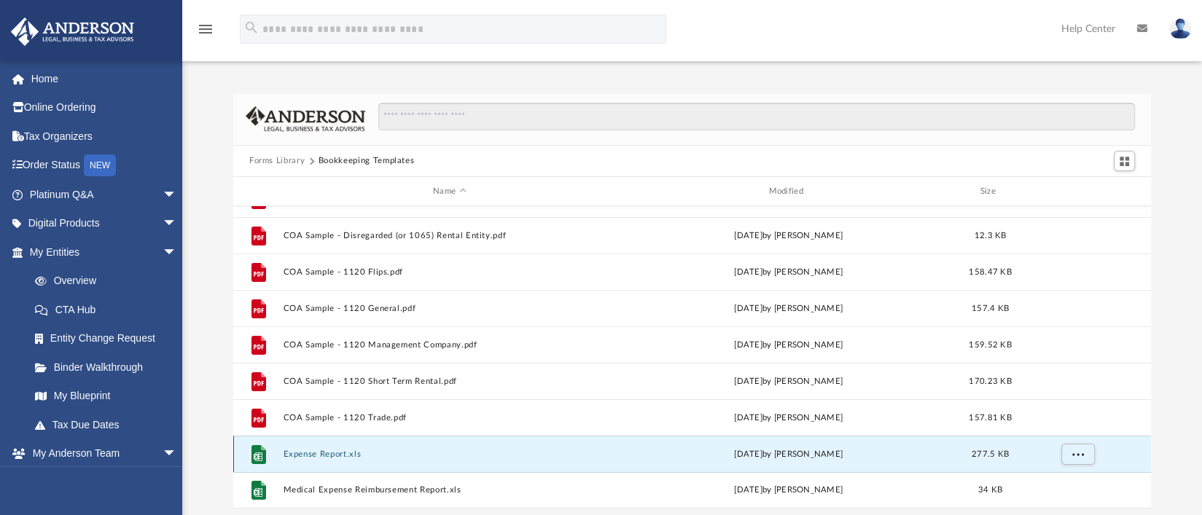
click at [294, 450] on button "Expense Report.xls" at bounding box center [449, 454] width 332 height 9
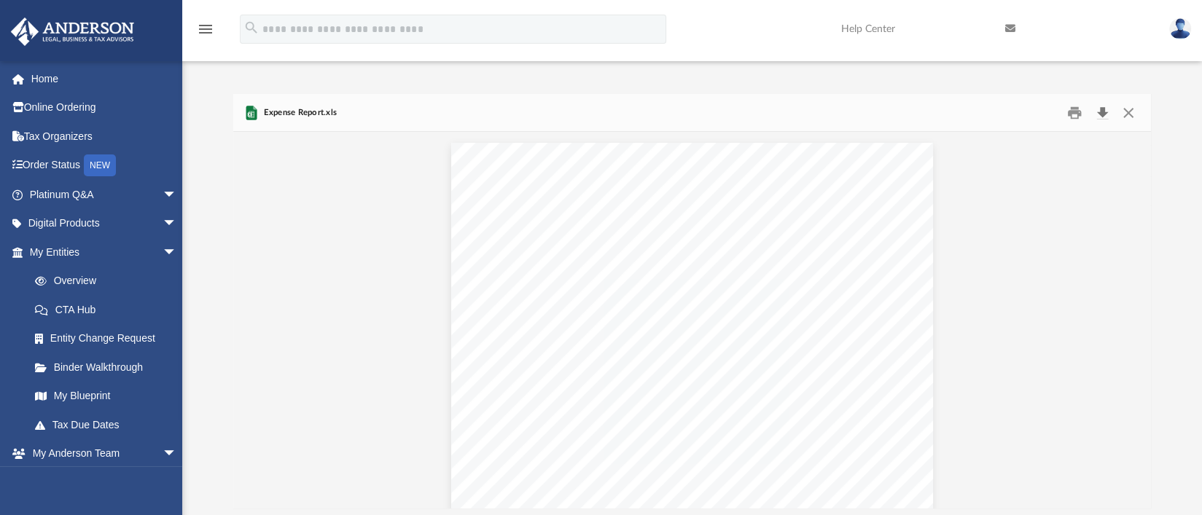
click at [1105, 111] on button "Download" at bounding box center [1102, 112] width 26 height 23
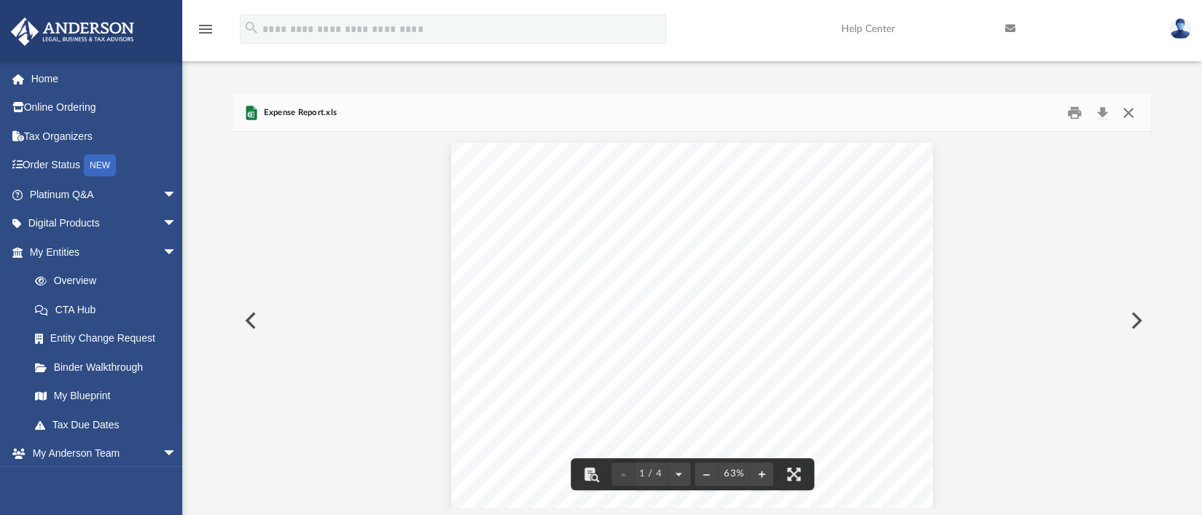
click at [1126, 111] on button "Close" at bounding box center [1128, 112] width 26 height 23
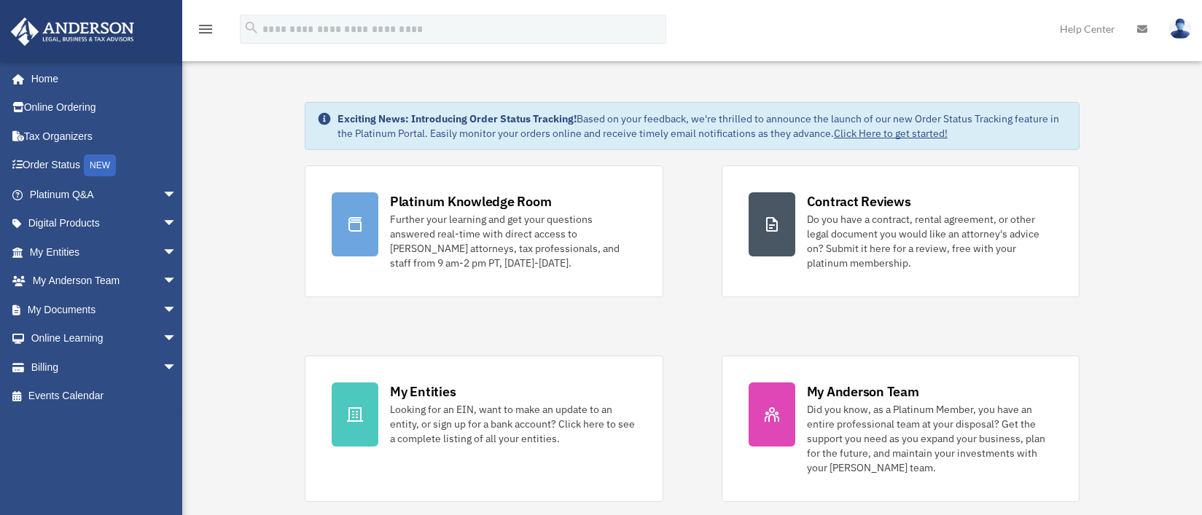
scroll to position [474, 0]
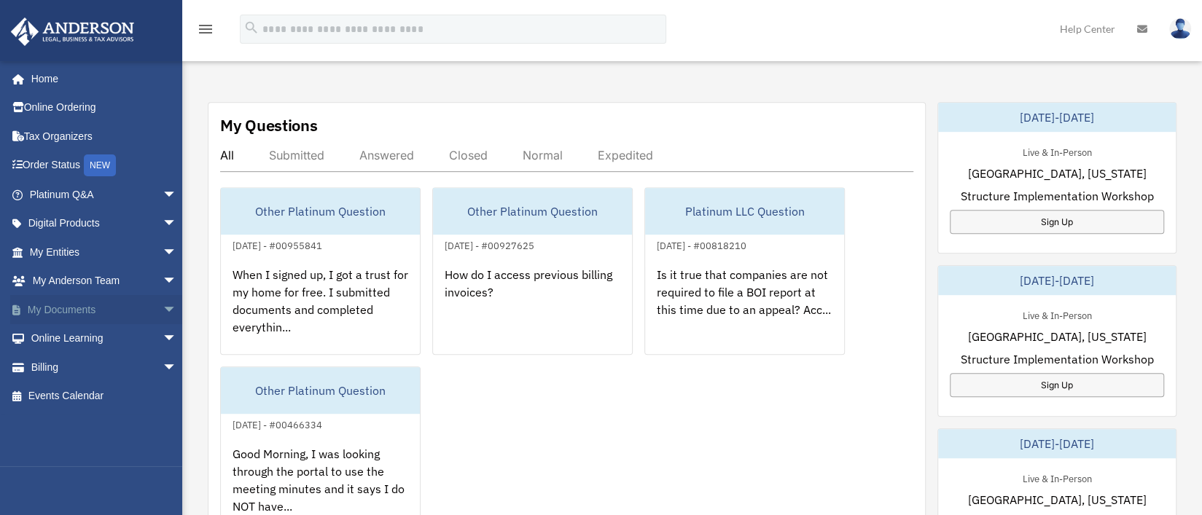
click at [162, 307] on span "arrow_drop_down" at bounding box center [176, 310] width 29 height 30
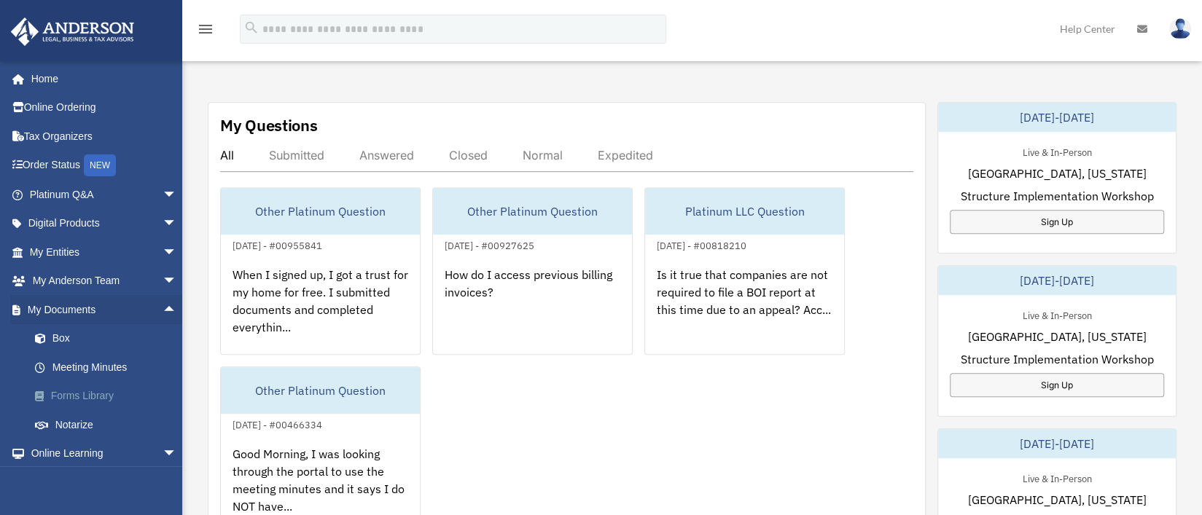
click at [84, 395] on link "Forms Library" at bounding box center [109, 396] width 179 height 29
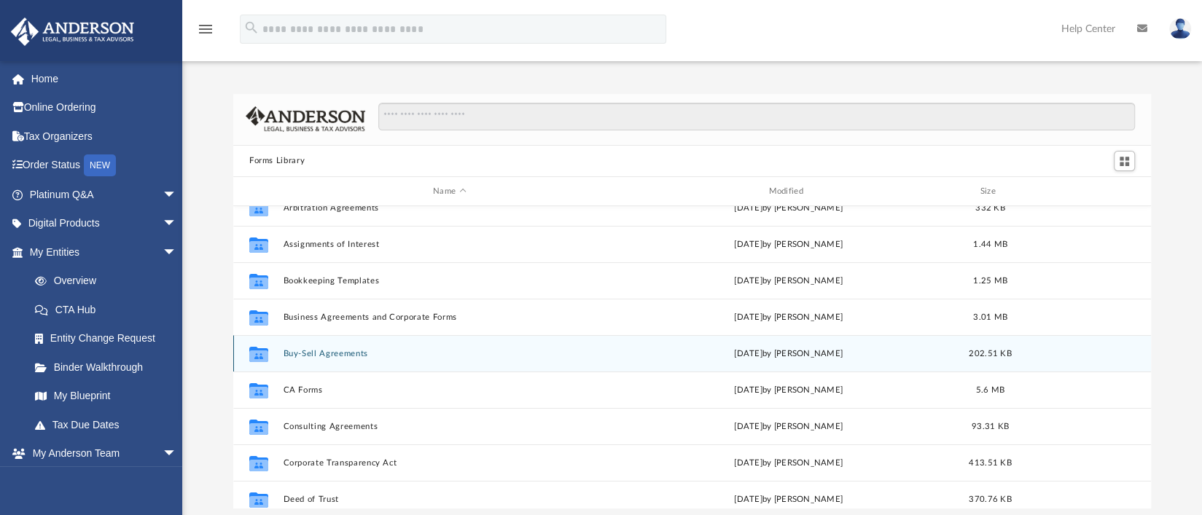
scroll to position [72, 0]
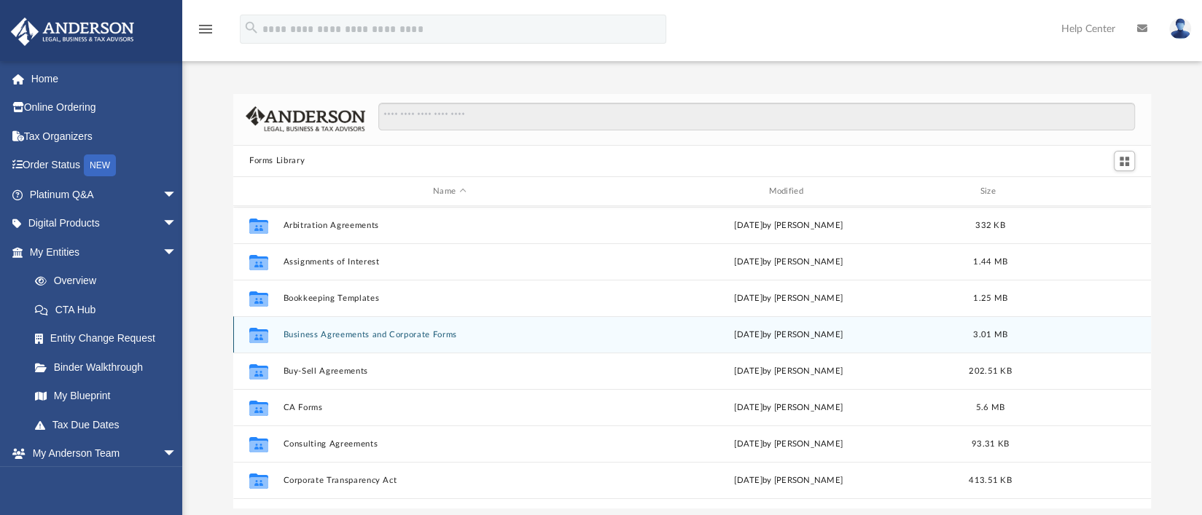
click at [318, 332] on button "Business Agreements and Corporate Forms" at bounding box center [449, 334] width 332 height 9
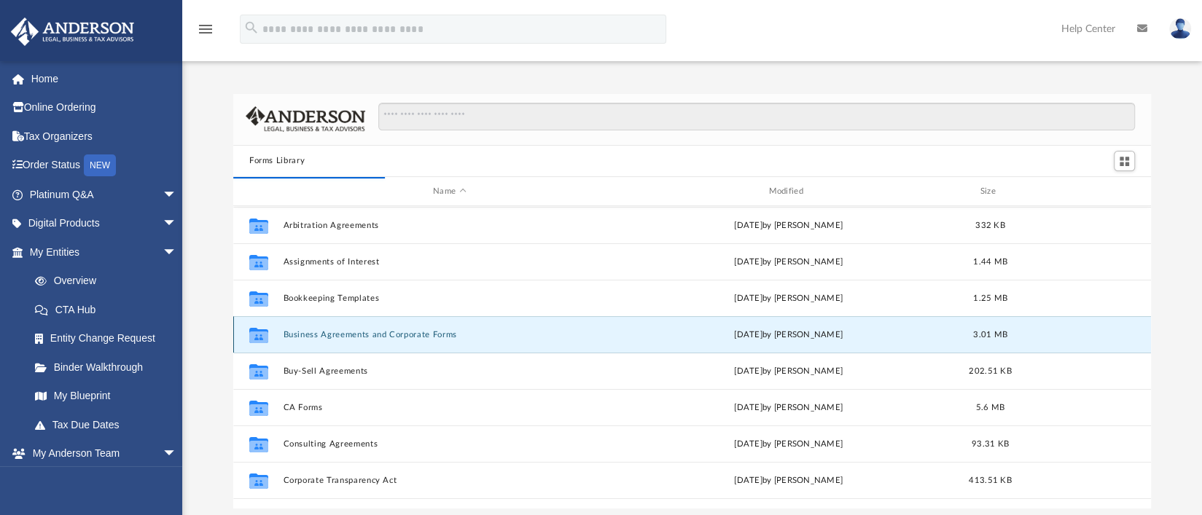
click at [269, 337] on icon "Collaborated Folder" at bounding box center [258, 335] width 23 height 23
click at [415, 334] on button "Business Agreements and Corporate Forms" at bounding box center [449, 334] width 332 height 9
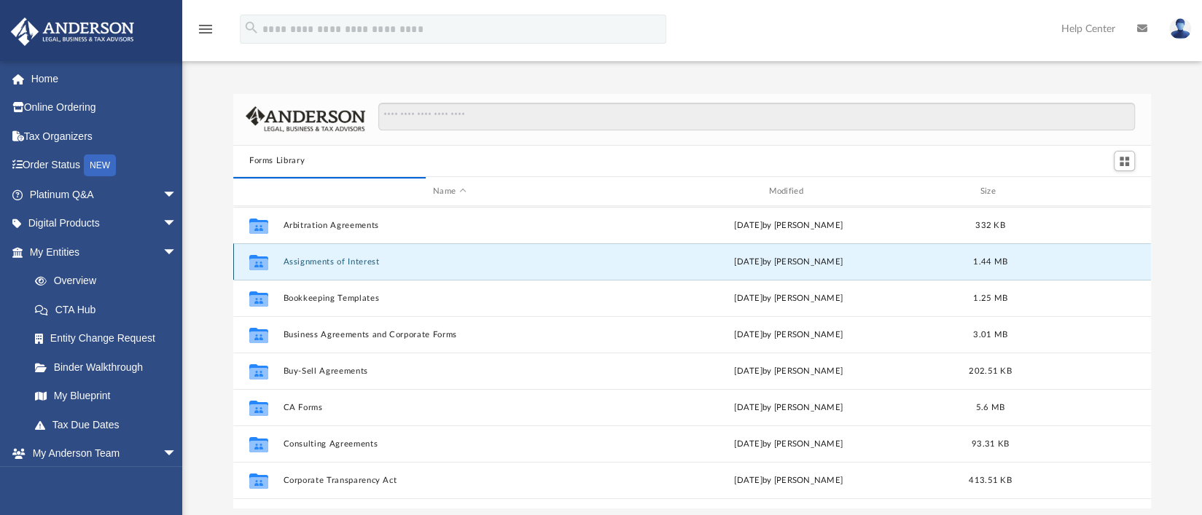
click at [359, 257] on button "Assignments of Interest" at bounding box center [449, 261] width 332 height 9
click at [363, 257] on button "Assignments of Interest" at bounding box center [449, 261] width 332 height 9
click at [258, 256] on icon "grid" at bounding box center [258, 262] width 19 height 15
click at [258, 257] on icon "grid" at bounding box center [258, 262] width 19 height 15
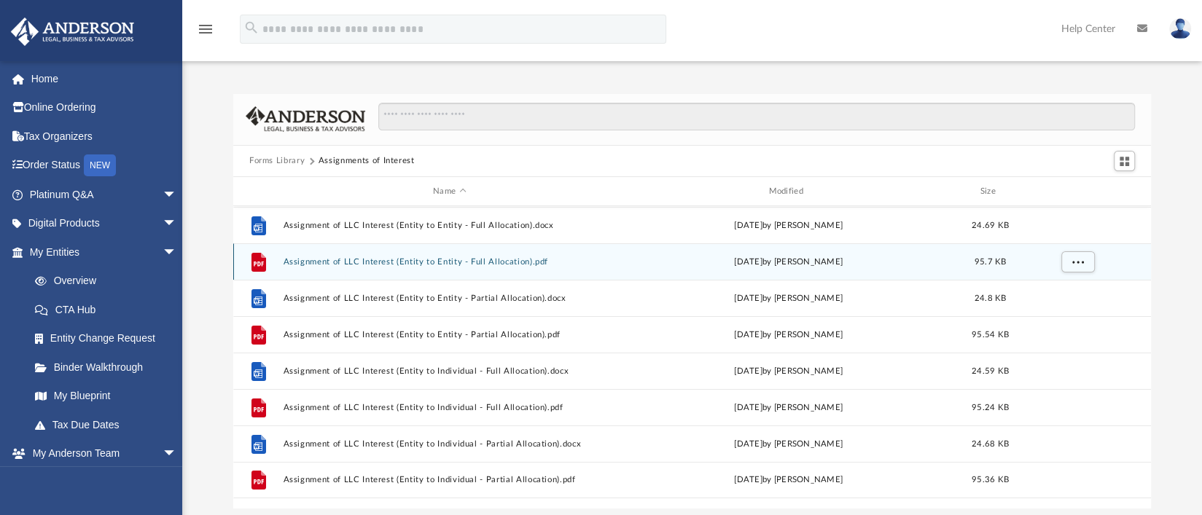
scroll to position [0, 0]
click at [995, 254] on div "File Assignment of Corporate Stock (Individual to Living Trust ).pdf [DATE] by …" at bounding box center [691, 261] width 917 height 36
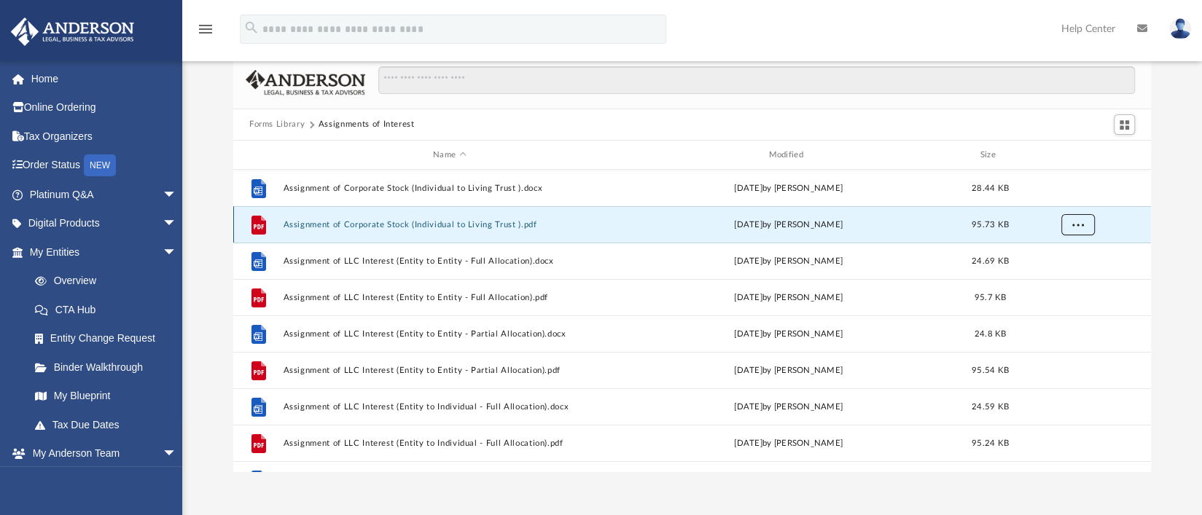
click at [1073, 228] on span "More options" at bounding box center [1078, 225] width 12 height 8
click at [1063, 279] on li "Download" at bounding box center [1065, 277] width 42 height 15
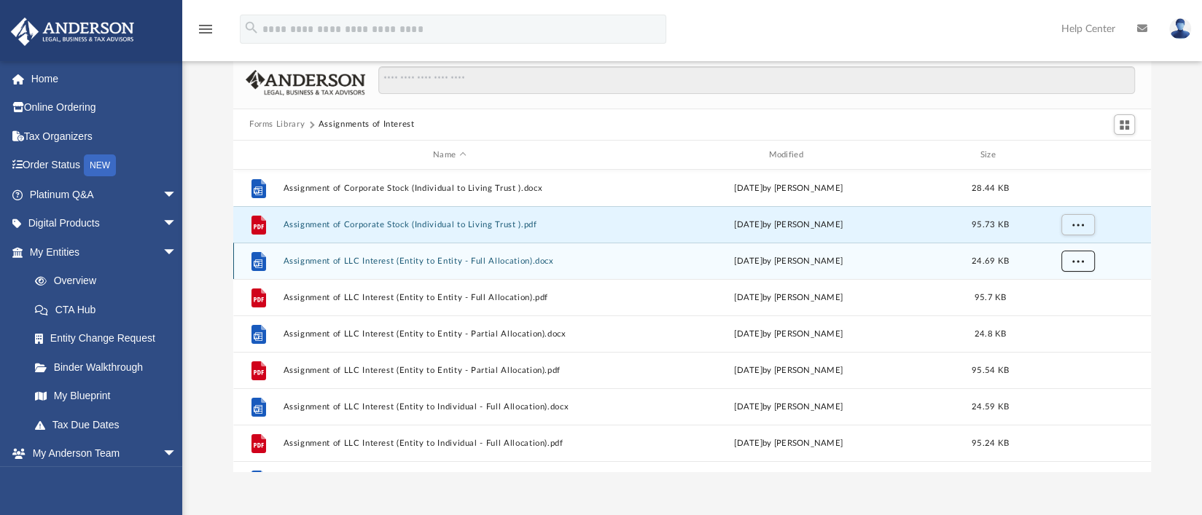
click at [1086, 262] on button "More options" at bounding box center [1078, 262] width 34 height 22
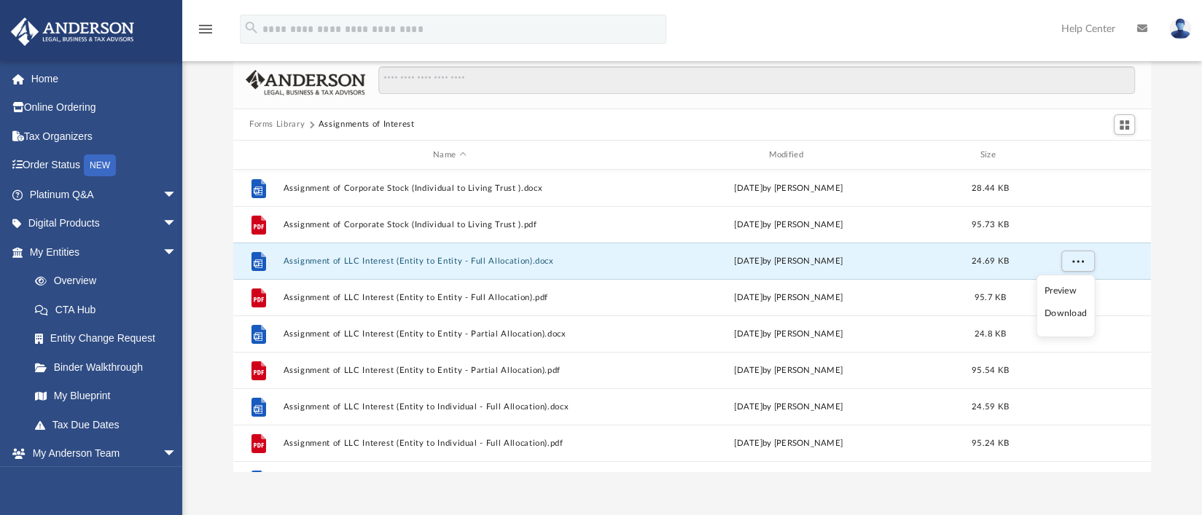
click at [1062, 313] on li "Download" at bounding box center [1065, 313] width 42 height 15
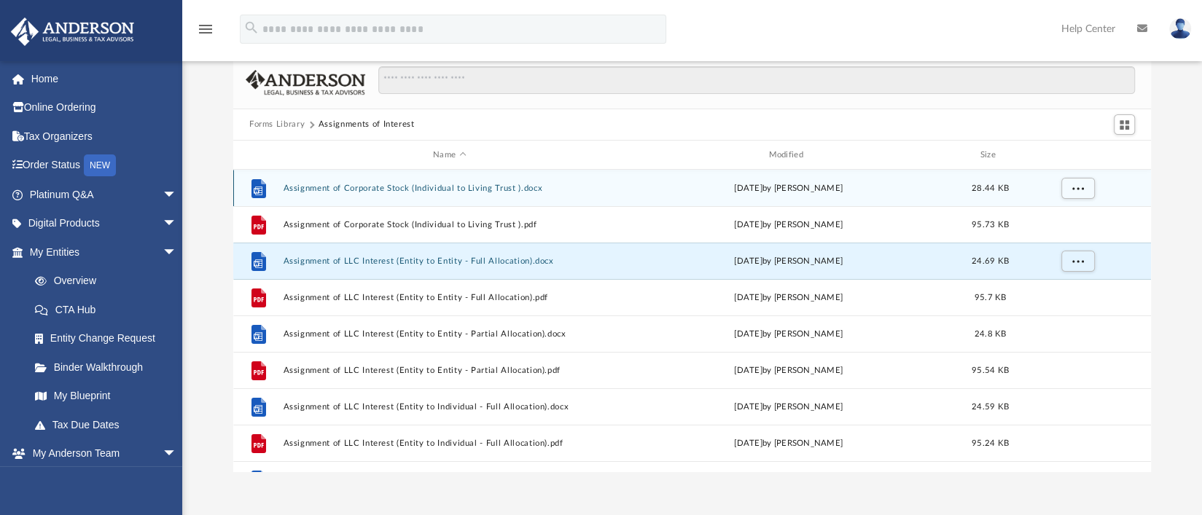
click at [580, 182] on div "File Assignment of Corporate Stock (Individual to Living Trust ).docx [DATE] by…" at bounding box center [691, 188] width 917 height 36
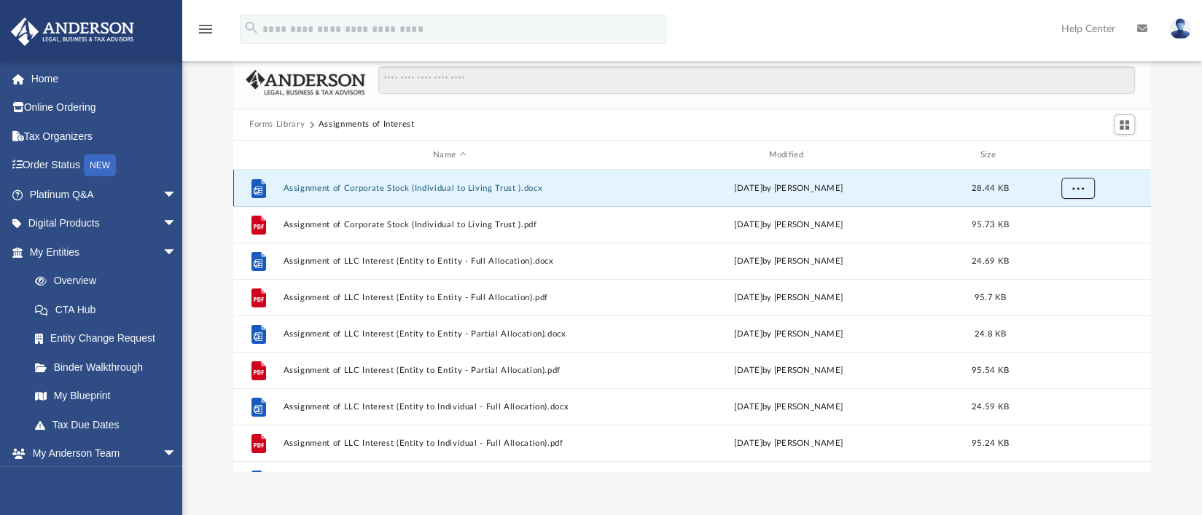
click at [1084, 192] on button "More options" at bounding box center [1078, 189] width 34 height 22
click at [1053, 237] on li "Download" at bounding box center [1065, 240] width 42 height 15
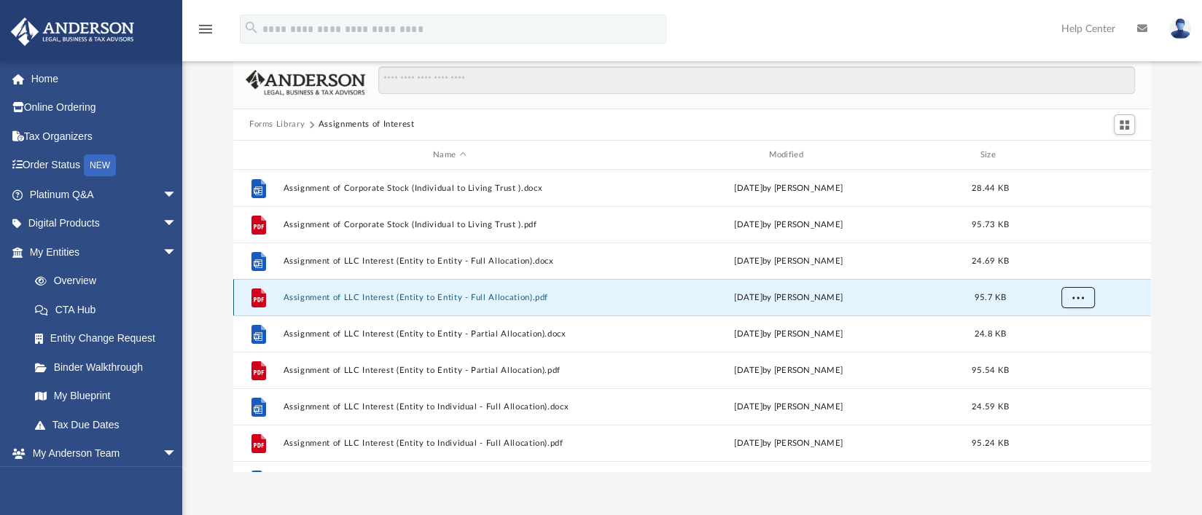
click at [1087, 299] on button "More options" at bounding box center [1078, 298] width 34 height 22
click at [1062, 354] on li "Download" at bounding box center [1065, 349] width 42 height 15
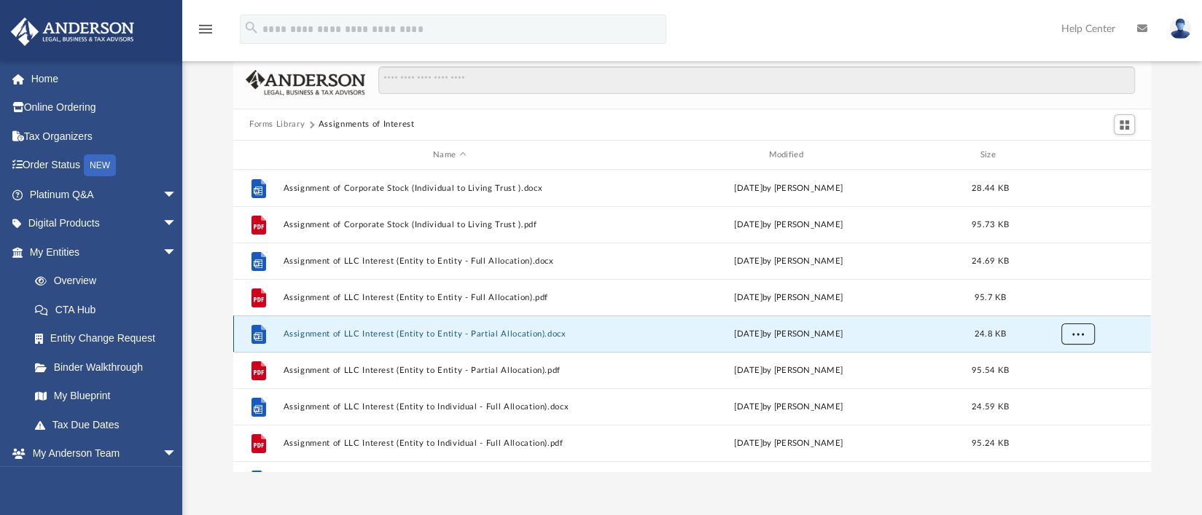
click at [1086, 337] on button "More options" at bounding box center [1078, 335] width 34 height 22
click at [1063, 390] on li "Download" at bounding box center [1065, 386] width 42 height 15
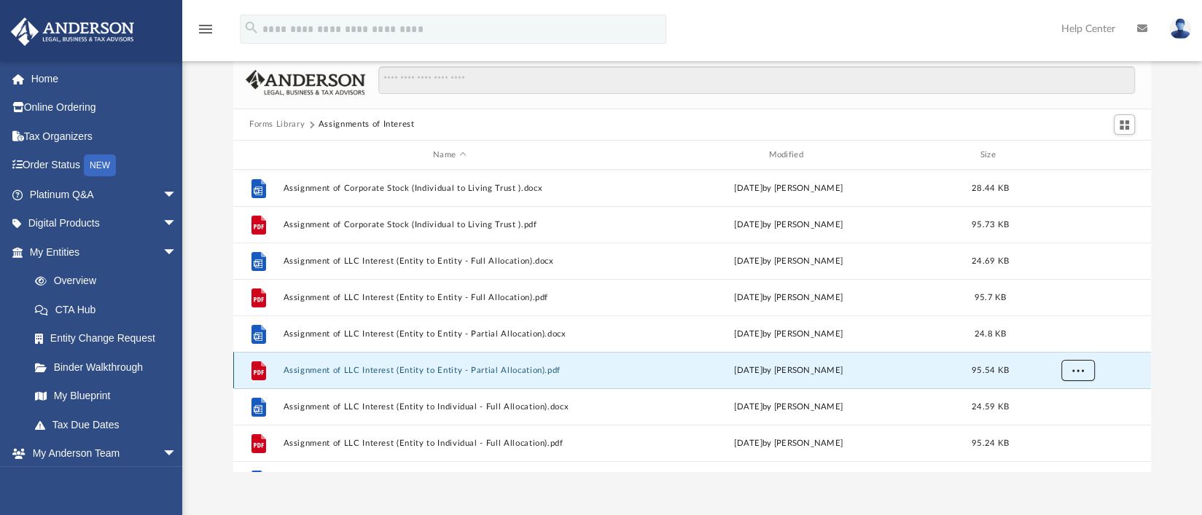
click at [1083, 371] on button "More options" at bounding box center [1078, 371] width 34 height 22
click at [1067, 425] on li "Download" at bounding box center [1065, 422] width 42 height 15
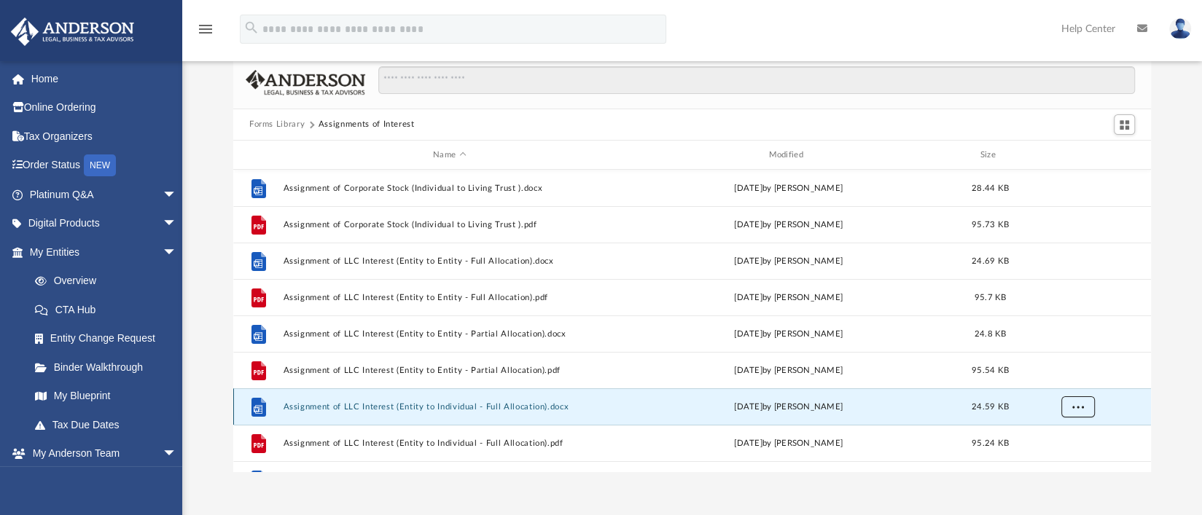
click at [1090, 409] on button "More options" at bounding box center [1078, 407] width 34 height 22
click at [1062, 373] on li "Download" at bounding box center [1065, 375] width 42 height 15
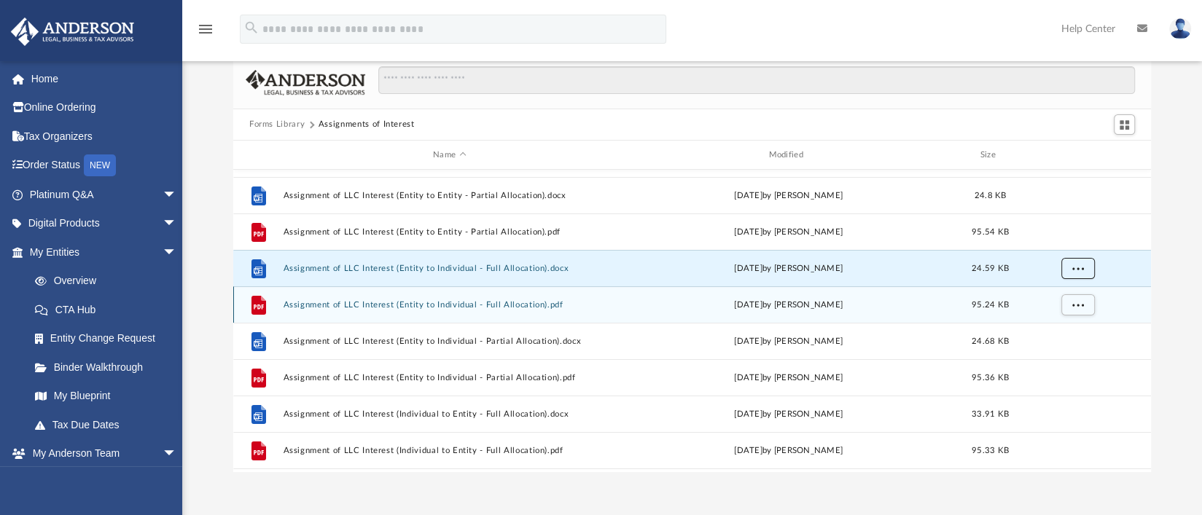
scroll to position [145, 0]
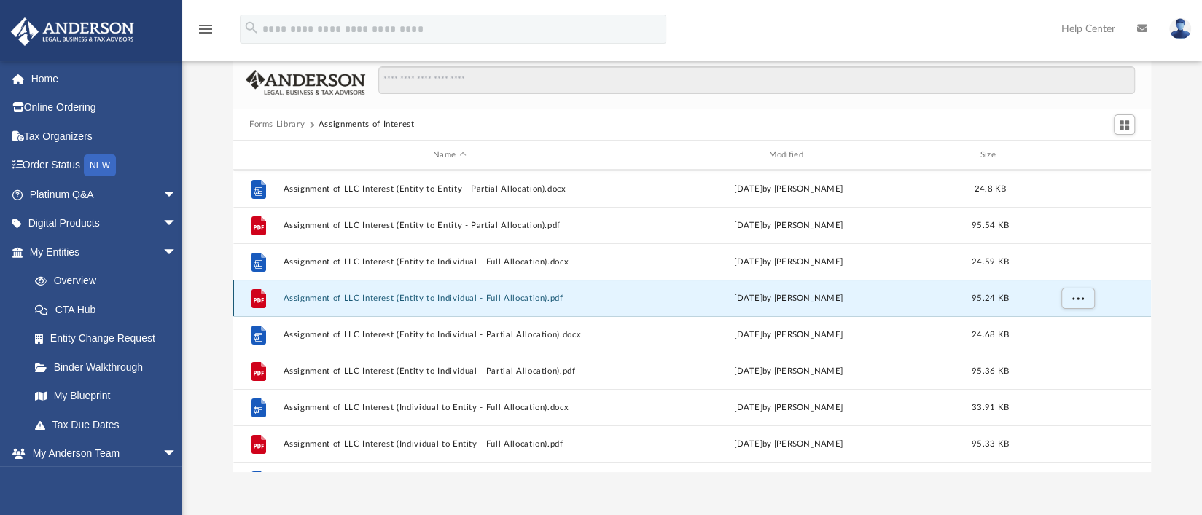
click at [485, 297] on button "Assignment of LLC Interest (Entity to Individual - Full Allocation).pdf" at bounding box center [449, 298] width 332 height 9
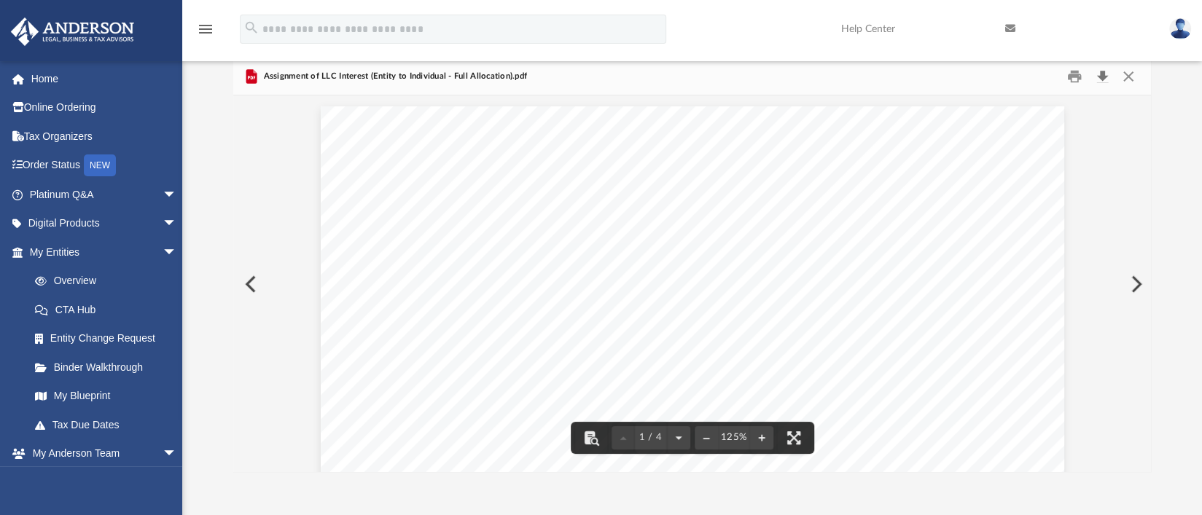
click at [1103, 73] on button "Download" at bounding box center [1102, 76] width 26 height 23
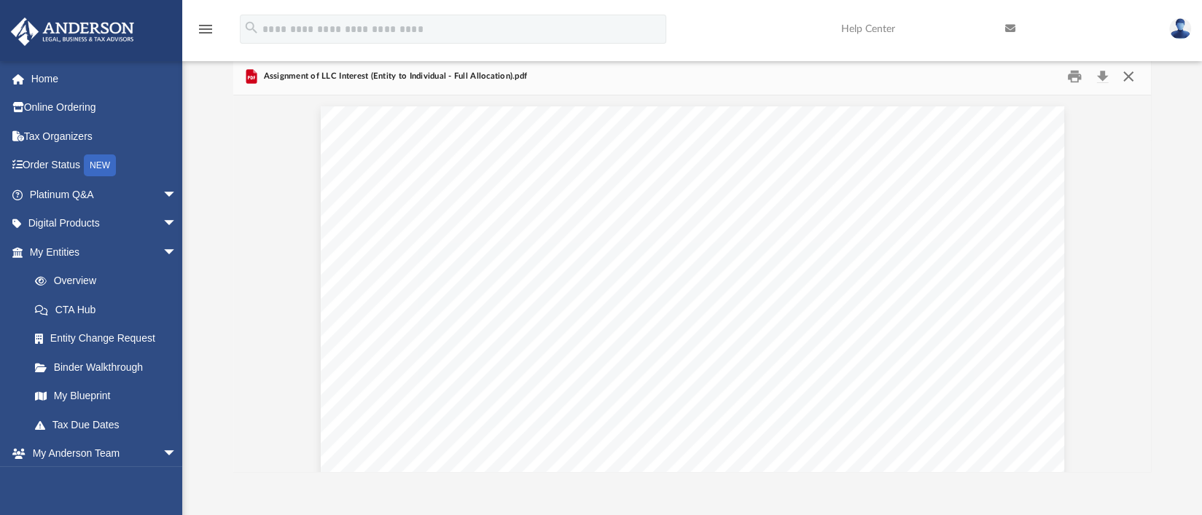
click at [1132, 72] on button "Close" at bounding box center [1128, 76] width 26 height 23
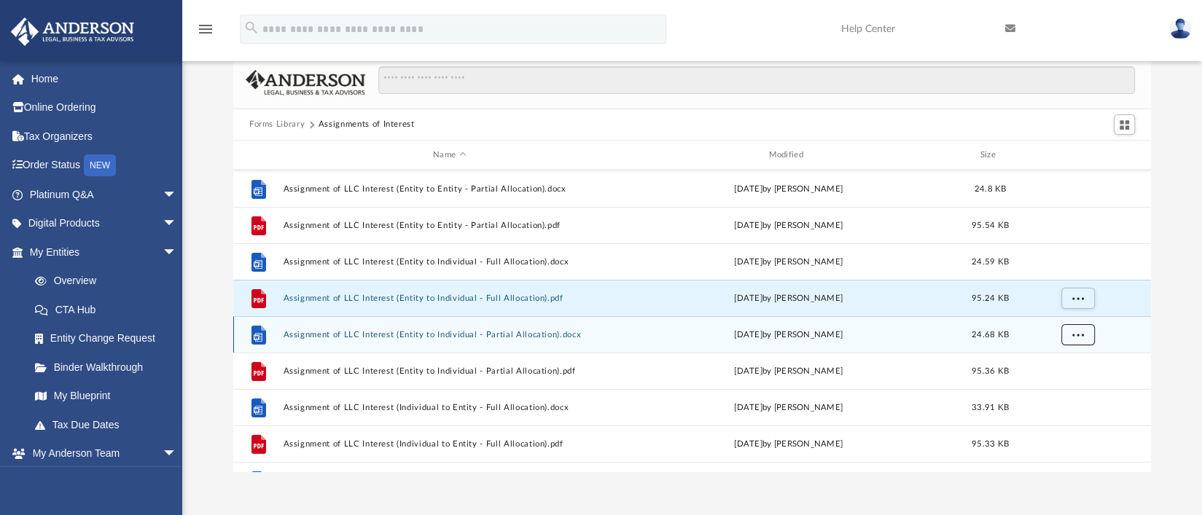
click at [1085, 332] on button "More options" at bounding box center [1078, 335] width 34 height 22
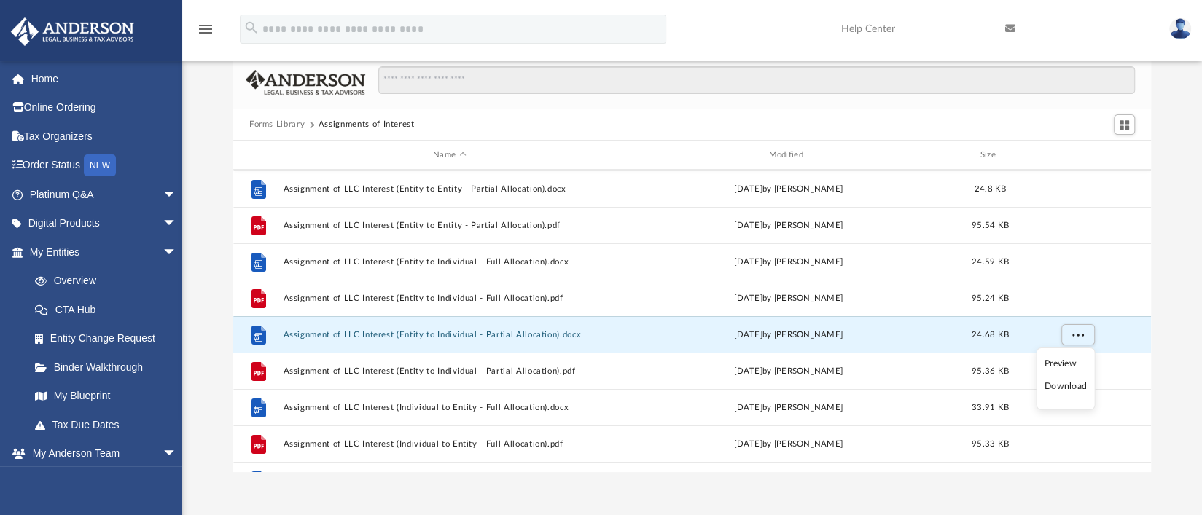
click at [1062, 385] on li "Download" at bounding box center [1065, 386] width 42 height 15
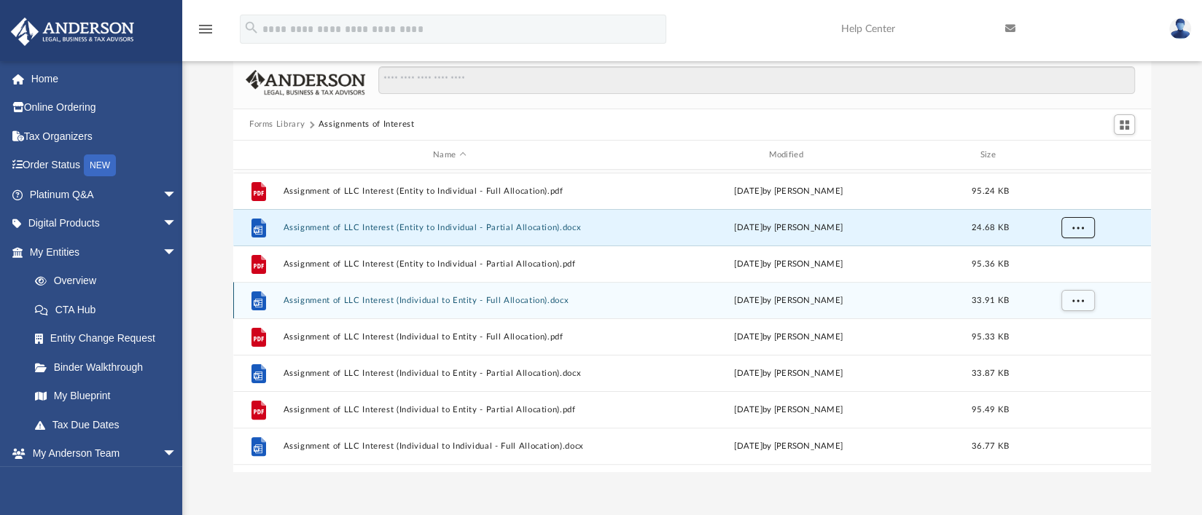
scroll to position [255, 0]
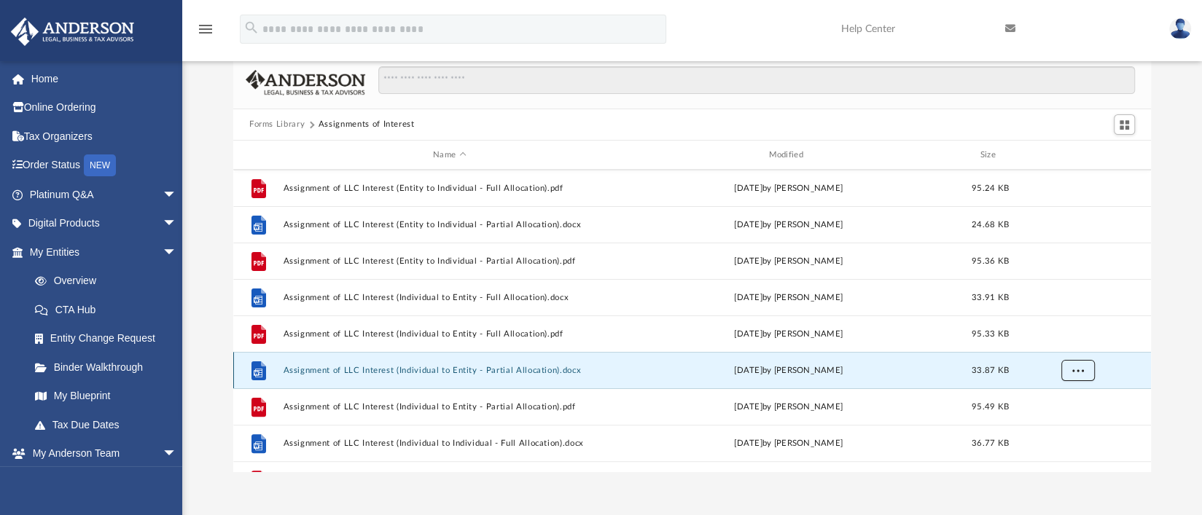
click at [1091, 370] on button "More options" at bounding box center [1078, 371] width 34 height 22
click at [1076, 423] on li "Download" at bounding box center [1065, 422] width 42 height 15
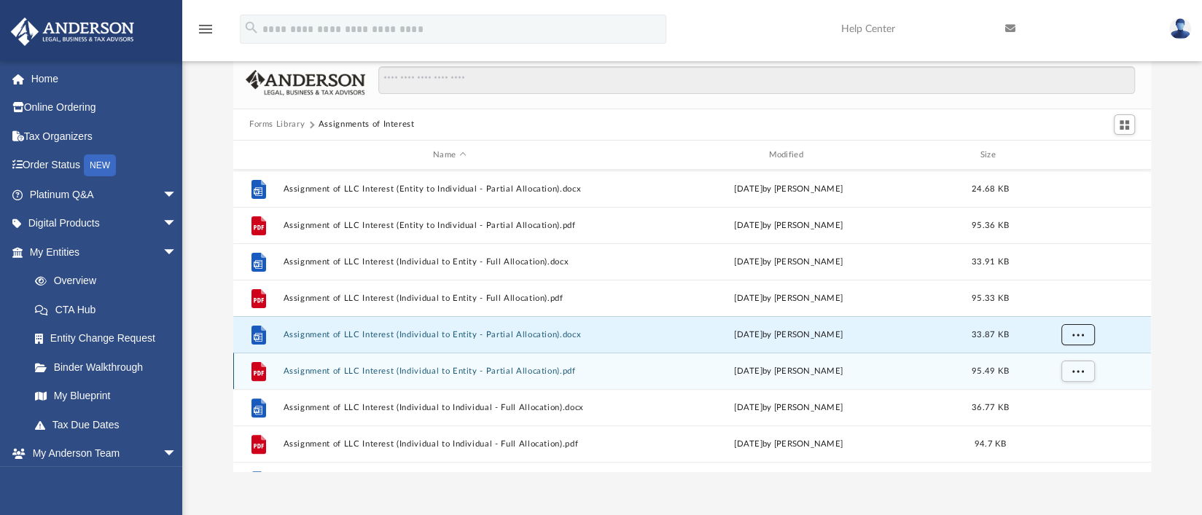
scroll to position [291, 0]
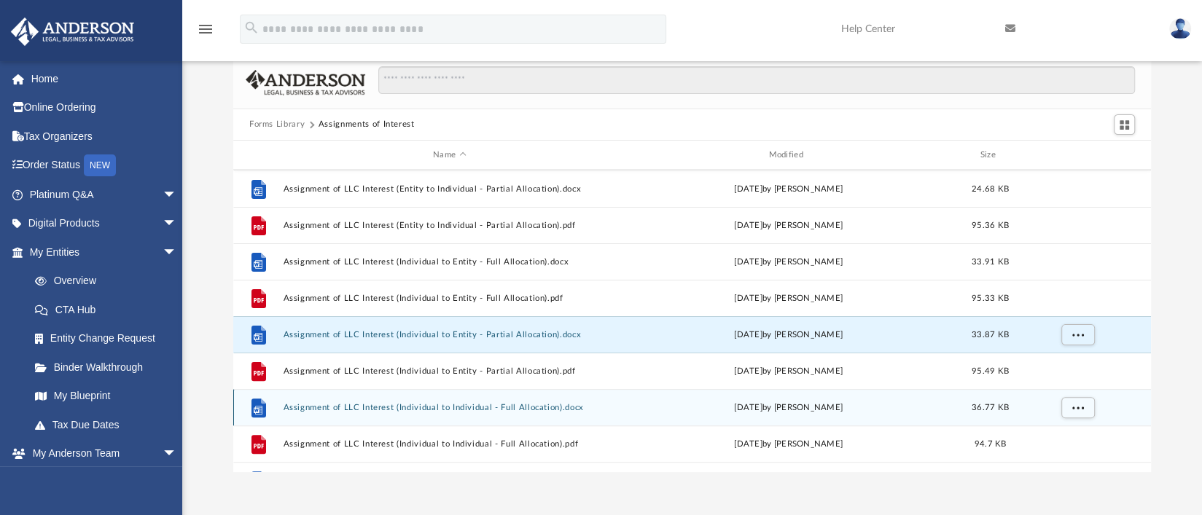
click at [619, 409] on div "File Assignment of LLC Interest (Individual to Individual - Full Allocation).do…" at bounding box center [691, 407] width 917 height 36
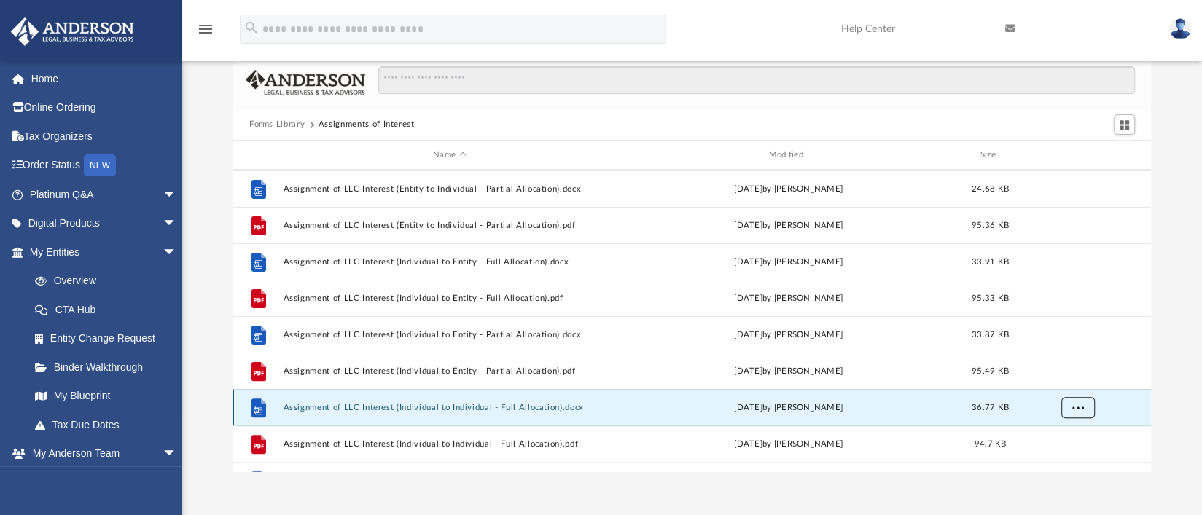
click at [1084, 409] on button "More options" at bounding box center [1078, 408] width 34 height 22
click at [1074, 376] on li "Download" at bounding box center [1065, 375] width 42 height 15
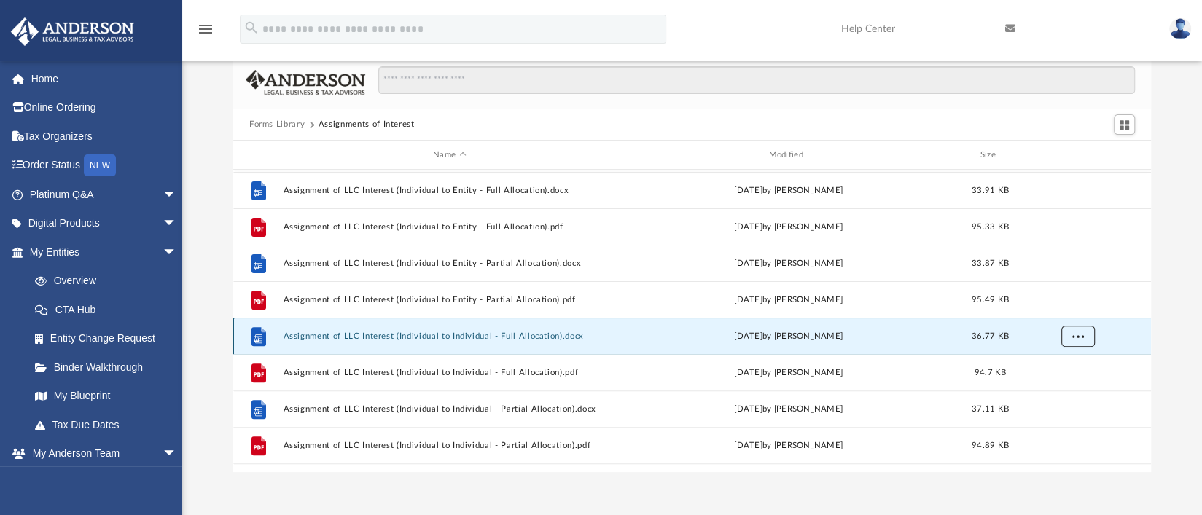
scroll to position [364, 0]
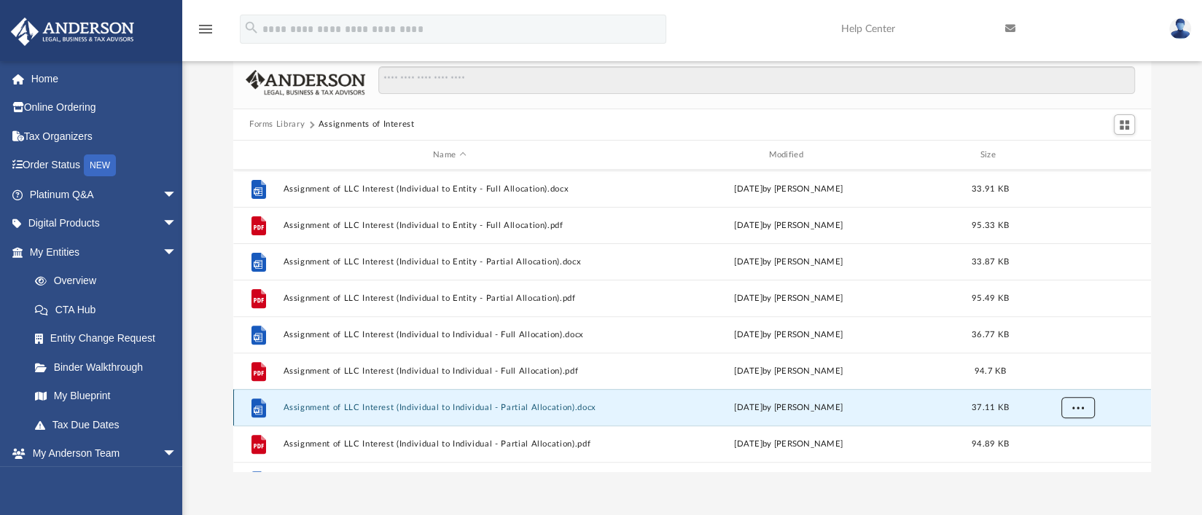
click at [1088, 409] on button "More options" at bounding box center [1078, 408] width 34 height 22
click at [1057, 374] on li "Download" at bounding box center [1065, 375] width 42 height 15
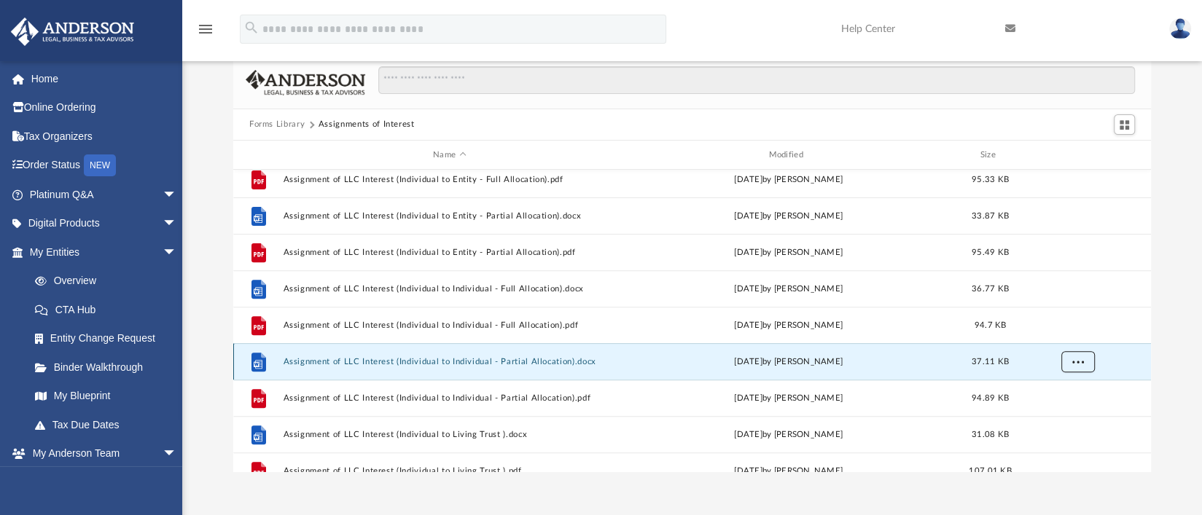
scroll to position [436, 0]
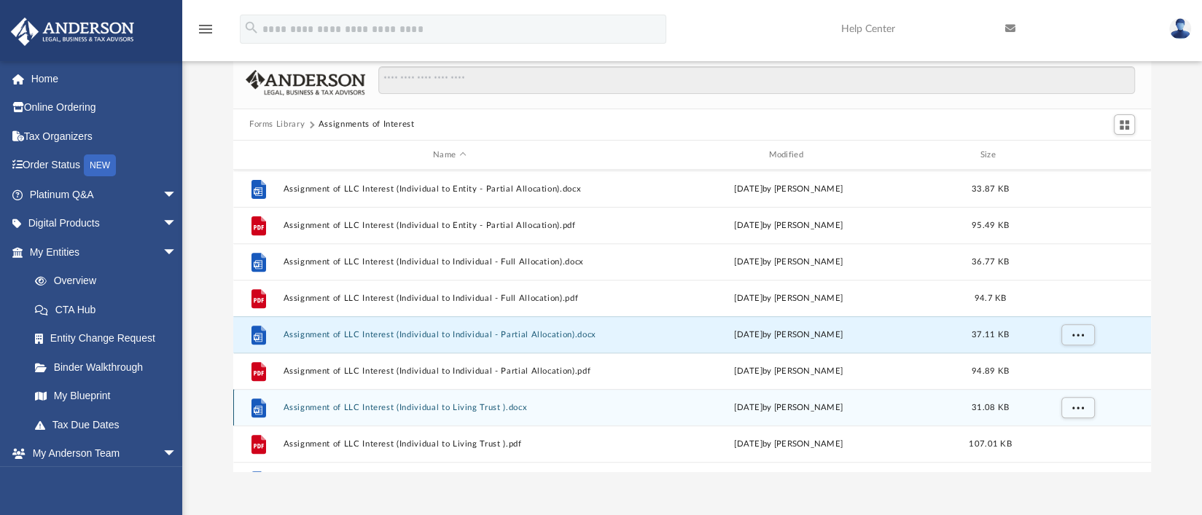
click at [639, 411] on div "[DATE] by [PERSON_NAME]" at bounding box center [788, 407] width 332 height 13
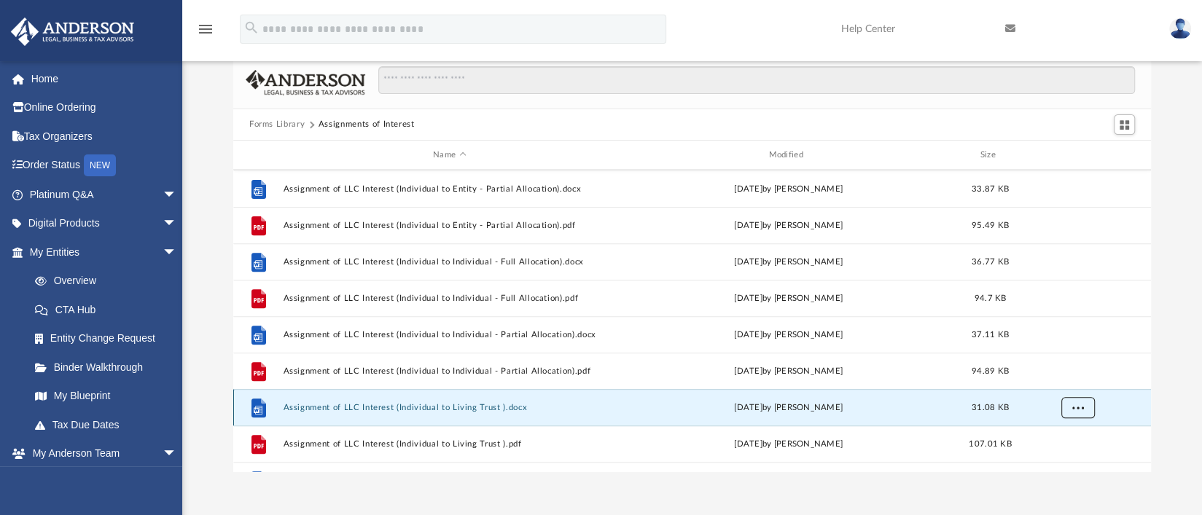
click at [1076, 405] on span "More options" at bounding box center [1078, 408] width 12 height 8
click at [1063, 375] on li "Download" at bounding box center [1065, 375] width 42 height 15
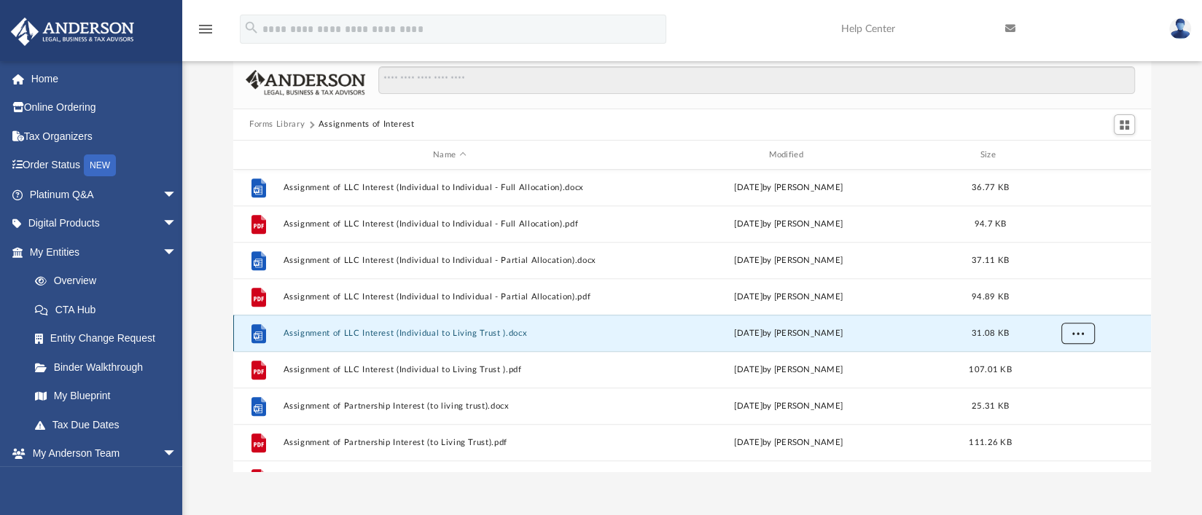
scroll to position [536, 0]
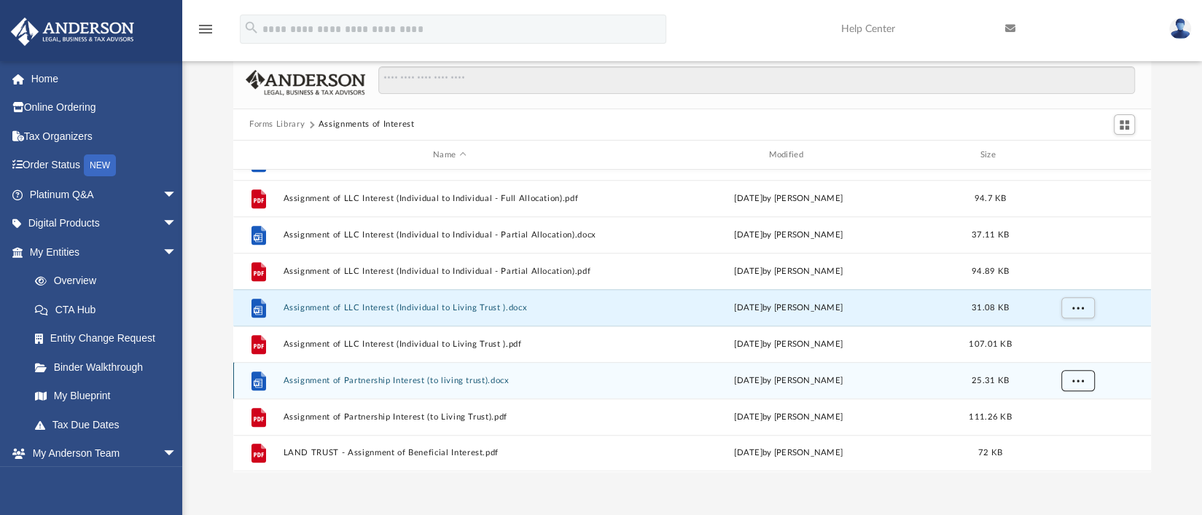
click at [1077, 382] on div "File Assignment of LLC Interest (Individual to Entity - Partial Allocation).pdf…" at bounding box center [691, 321] width 917 height 302
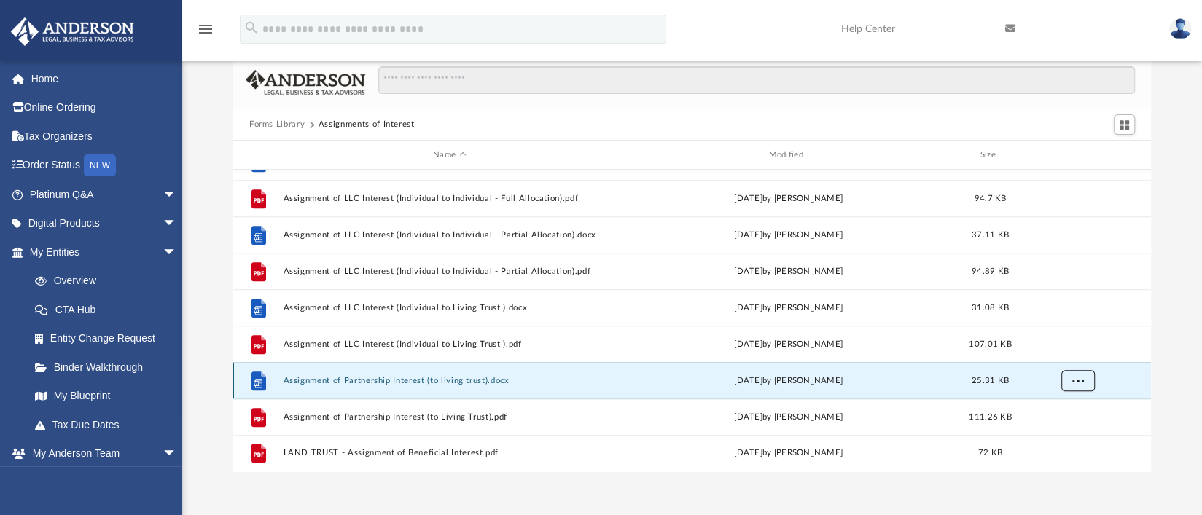
scroll to position [536, 0]
click at [1088, 382] on button "More options" at bounding box center [1078, 382] width 34 height 22
click at [1058, 433] on li "Download" at bounding box center [1065, 433] width 42 height 15
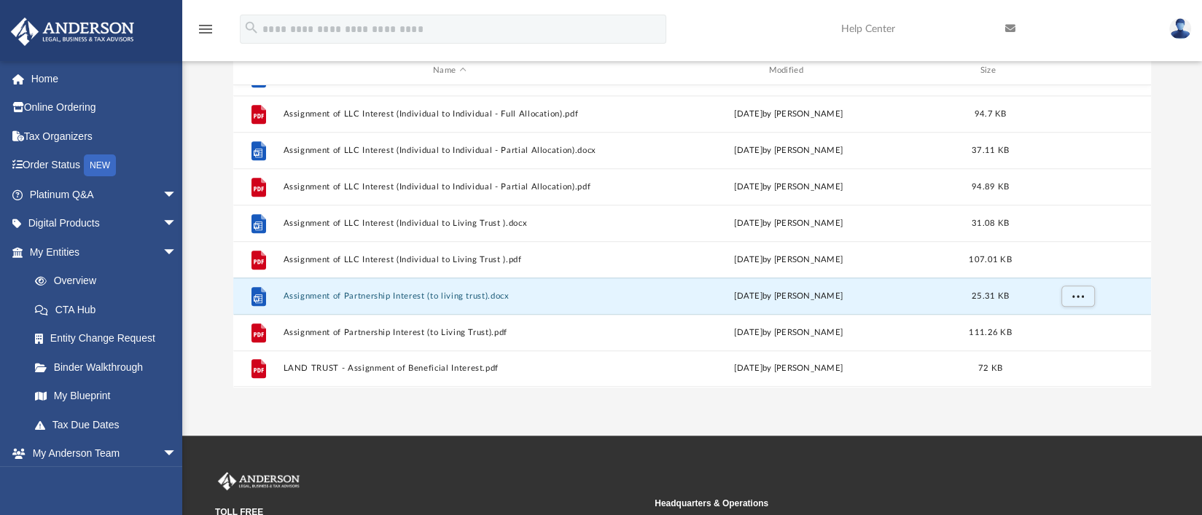
scroll to position [145, 0]
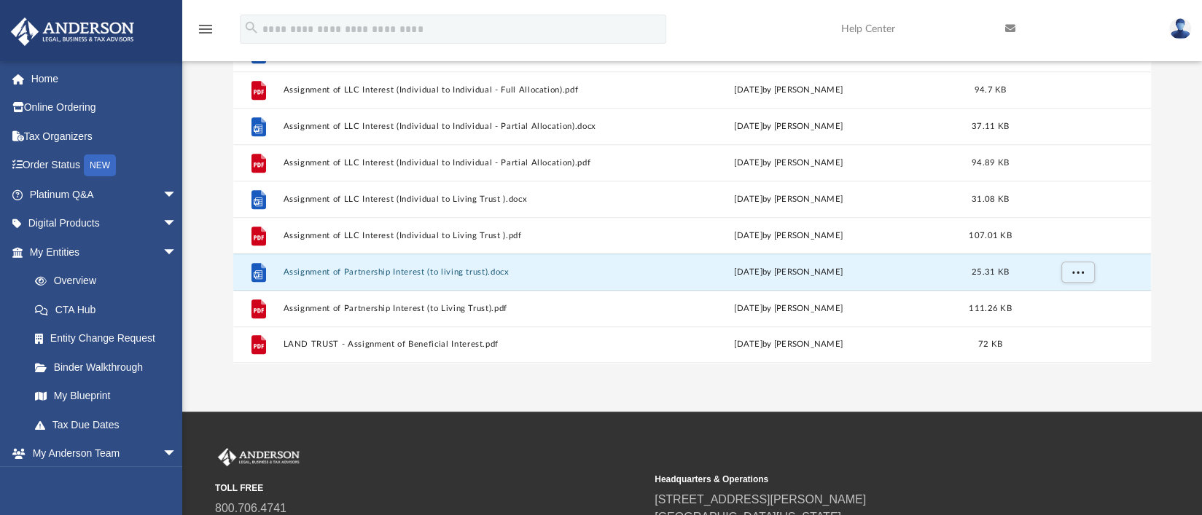
click at [1089, 345] on button "More options" at bounding box center [1078, 345] width 34 height 22
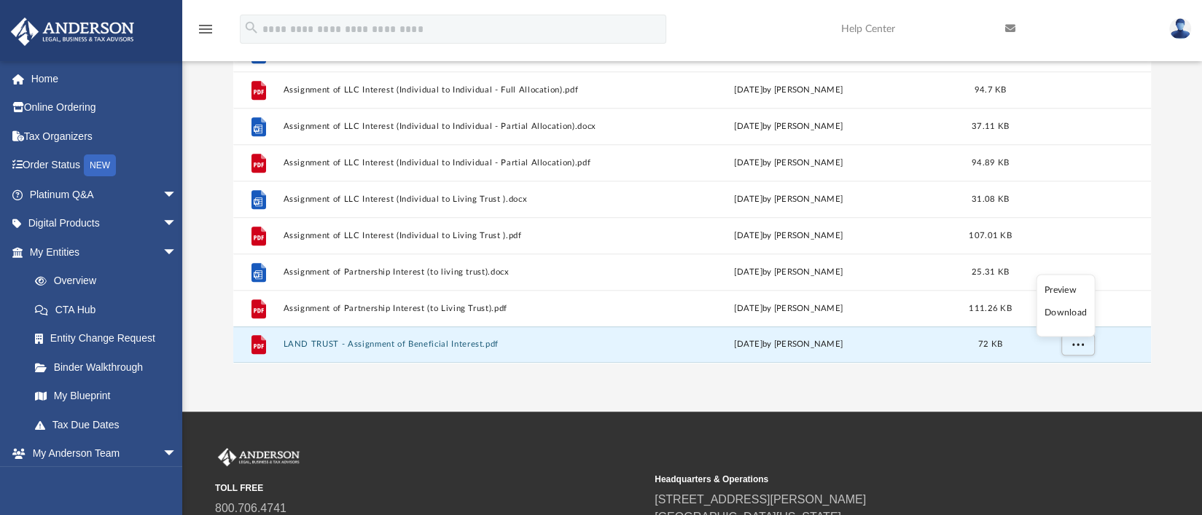
scroll to position [536, 0]
click at [1063, 315] on li "Download" at bounding box center [1065, 314] width 42 height 15
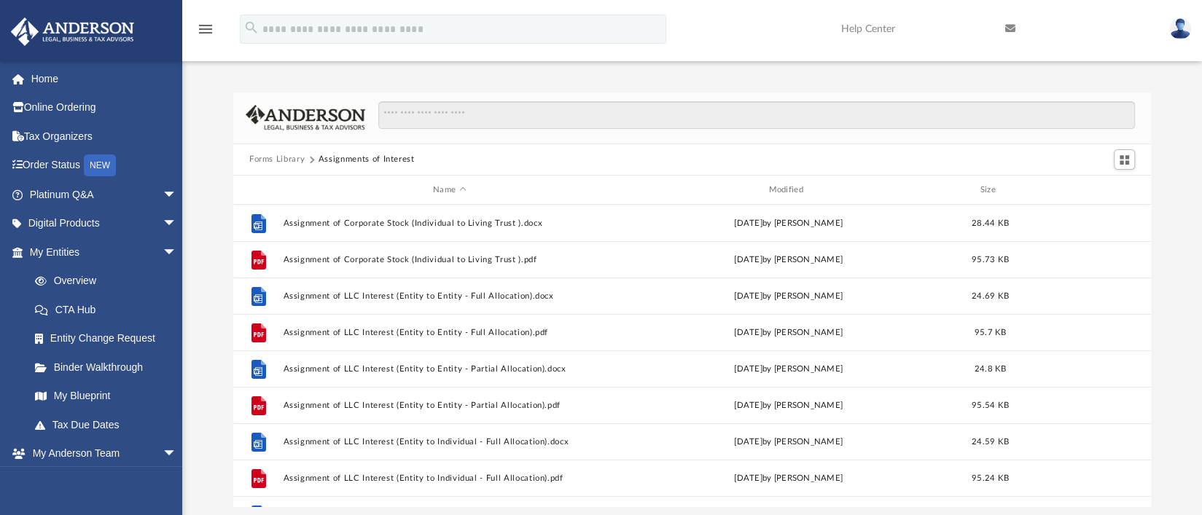
scroll to position [0, 0]
click at [267, 155] on button "Forms Library" at bounding box center [276, 160] width 55 height 13
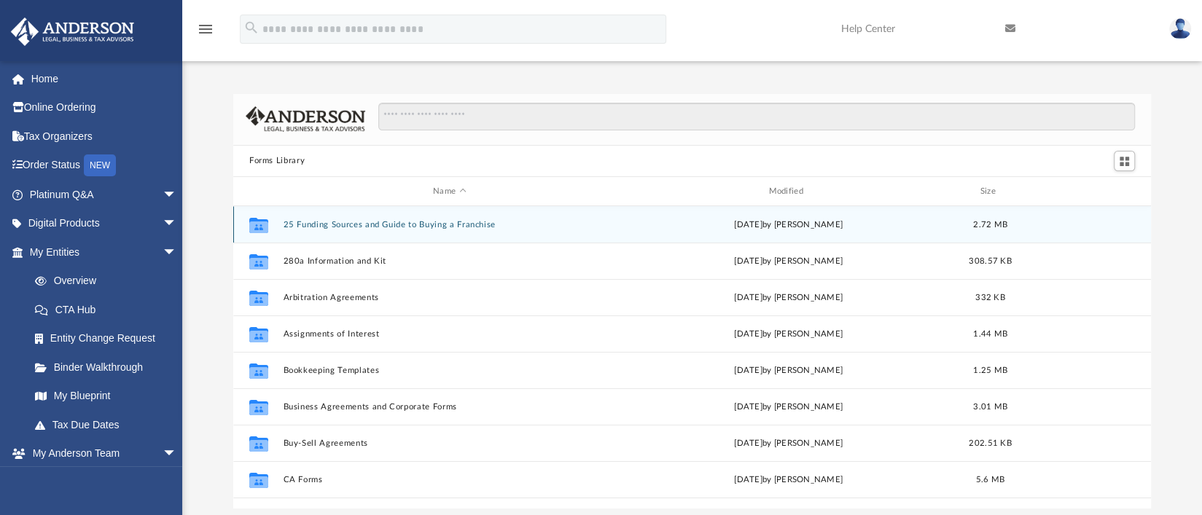
click at [324, 223] on button "25 Funding Sources and Guide to Buying a Franchise" at bounding box center [449, 224] width 332 height 9
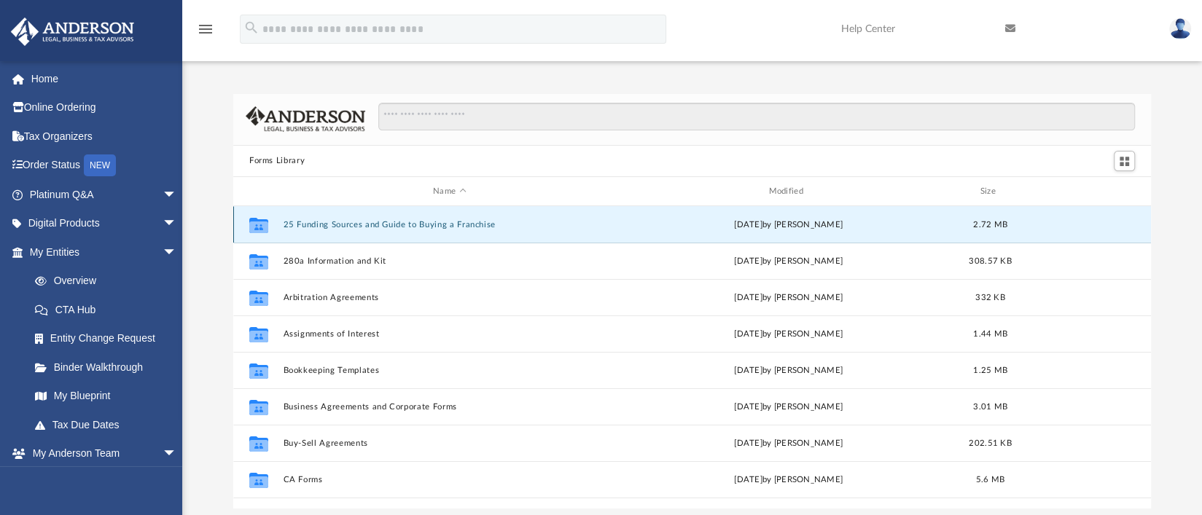
click at [324, 223] on button "25 Funding Sources and Guide to Buying a Franchise" at bounding box center [449, 224] width 332 height 9
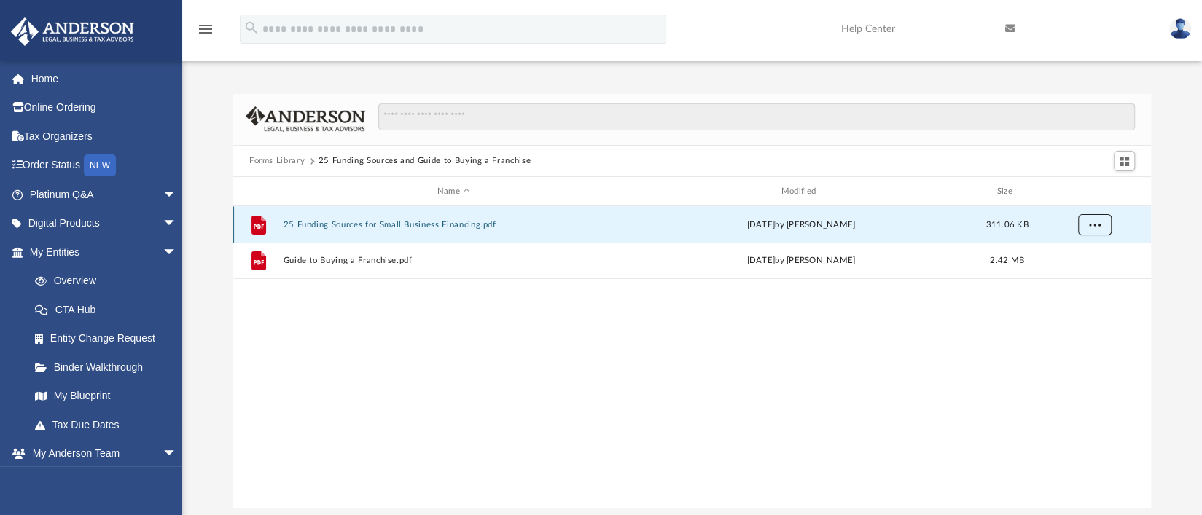
click at [1108, 226] on button "More options" at bounding box center [1095, 225] width 34 height 22
click at [1091, 275] on li "Download" at bounding box center [1082, 277] width 42 height 15
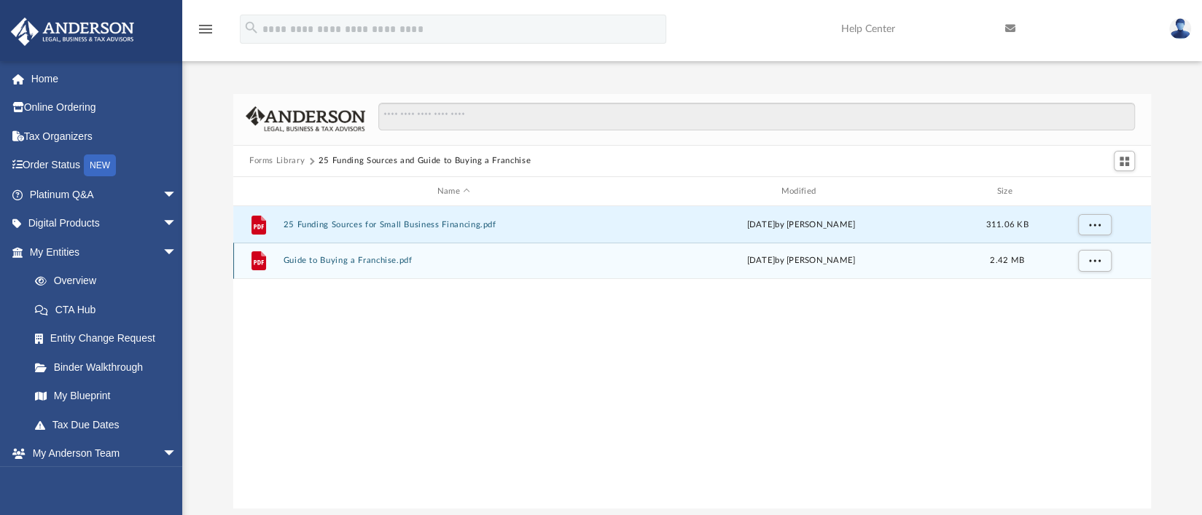
click at [654, 259] on div "[DATE] by [PERSON_NAME]" at bounding box center [800, 261] width 341 height 13
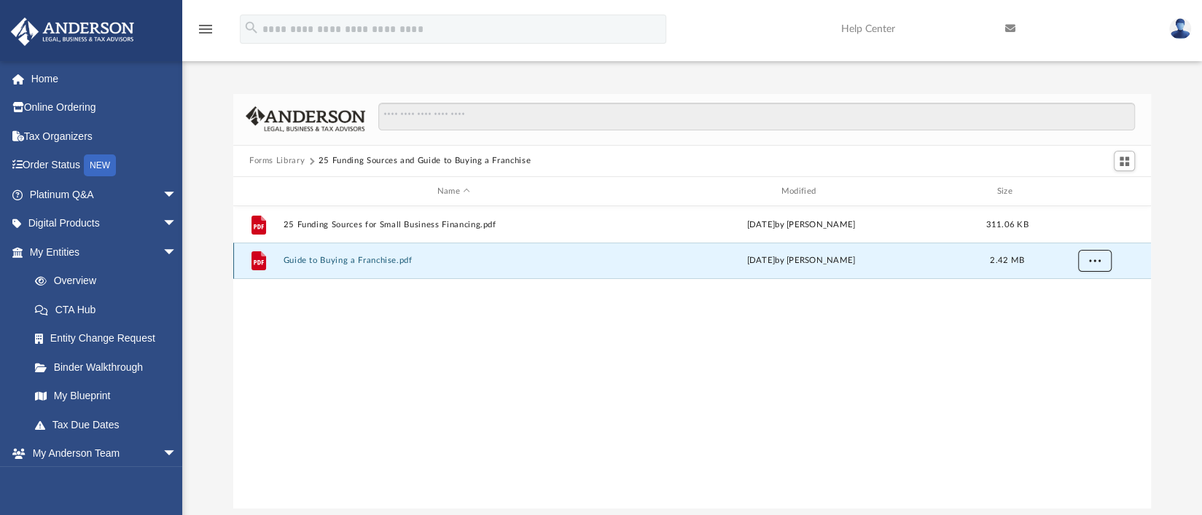
click at [1108, 261] on button "More options" at bounding box center [1095, 262] width 34 height 22
click at [1083, 317] on li "Download" at bounding box center [1082, 313] width 42 height 15
click at [264, 160] on button "Forms Library" at bounding box center [276, 160] width 55 height 13
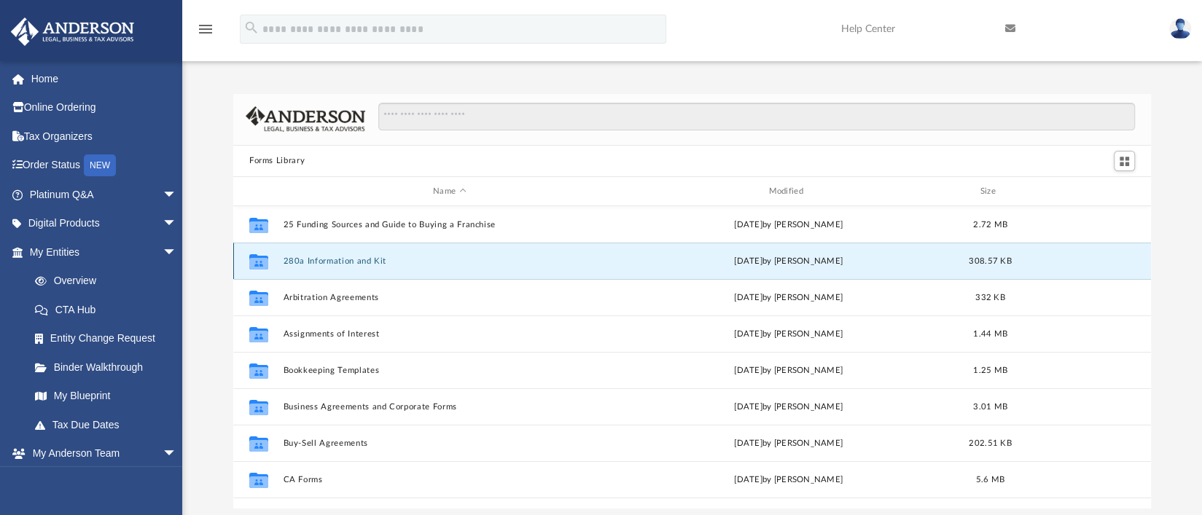
click at [312, 259] on button "280a Information and Kit" at bounding box center [449, 260] width 332 height 9
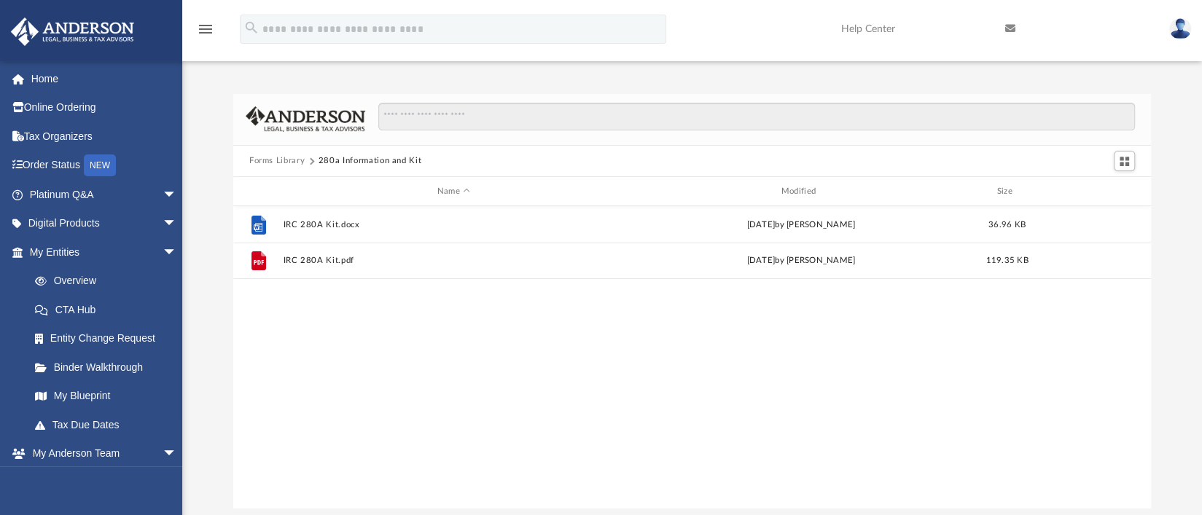
click at [265, 158] on button "Forms Library" at bounding box center [276, 160] width 55 height 13
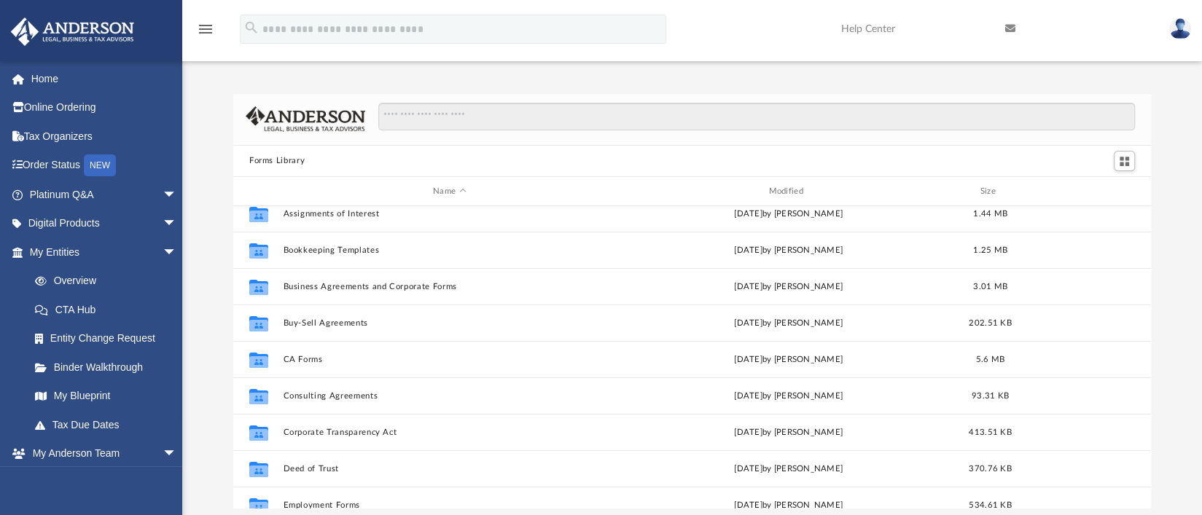
scroll to position [145, 0]
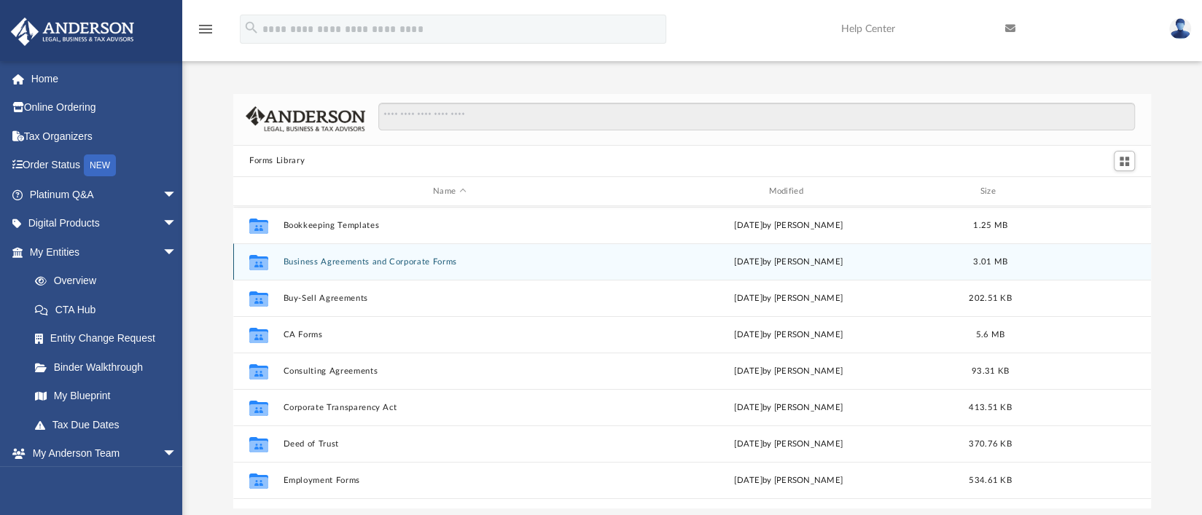
click at [307, 257] on button "Business Agreements and Corporate Forms" at bounding box center [449, 261] width 332 height 9
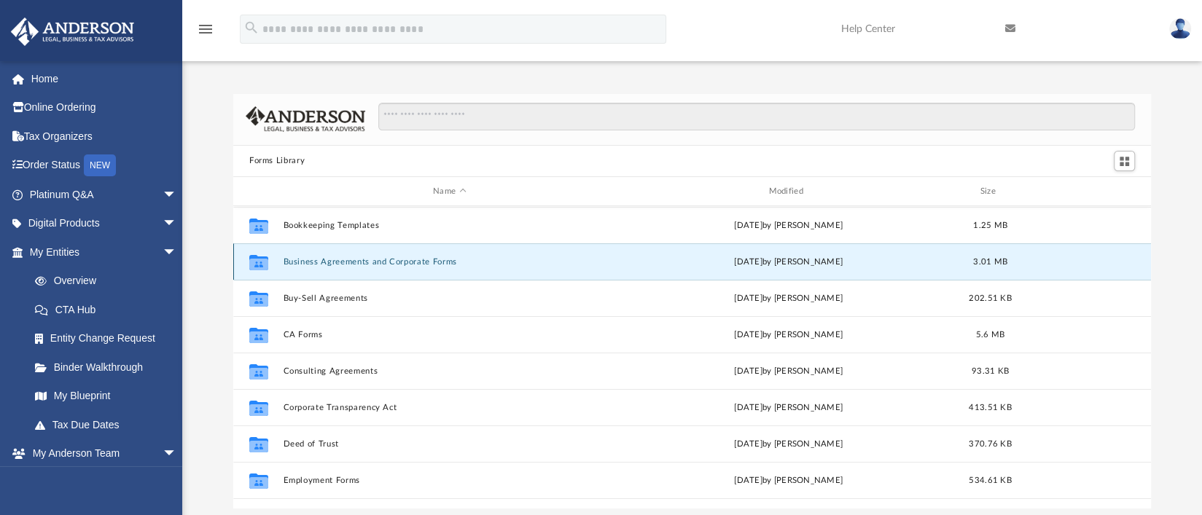
click at [307, 258] on button "Business Agreements and Corporate Forms" at bounding box center [449, 261] width 332 height 9
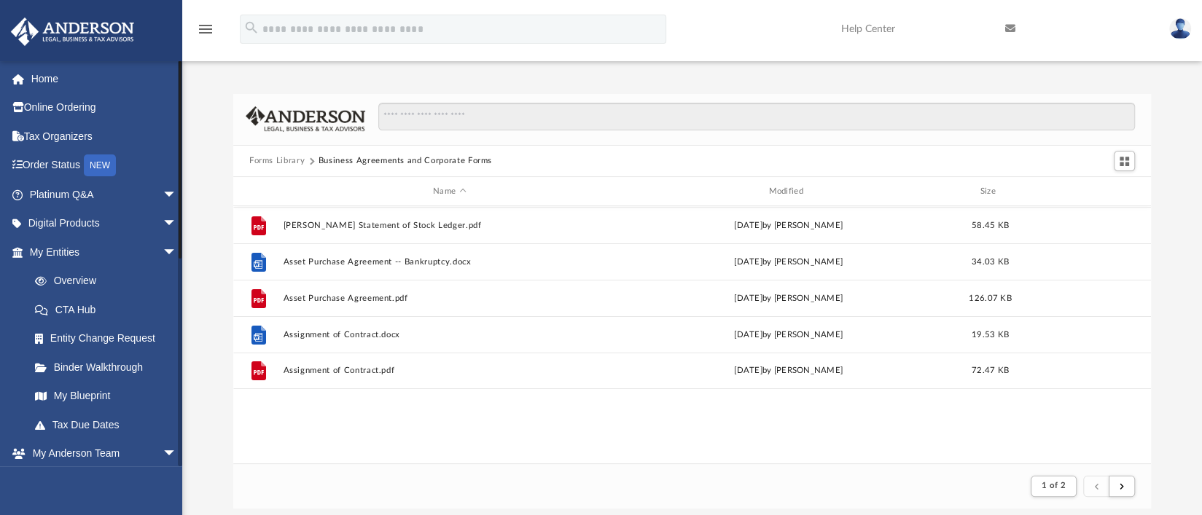
scroll to position [17, 17]
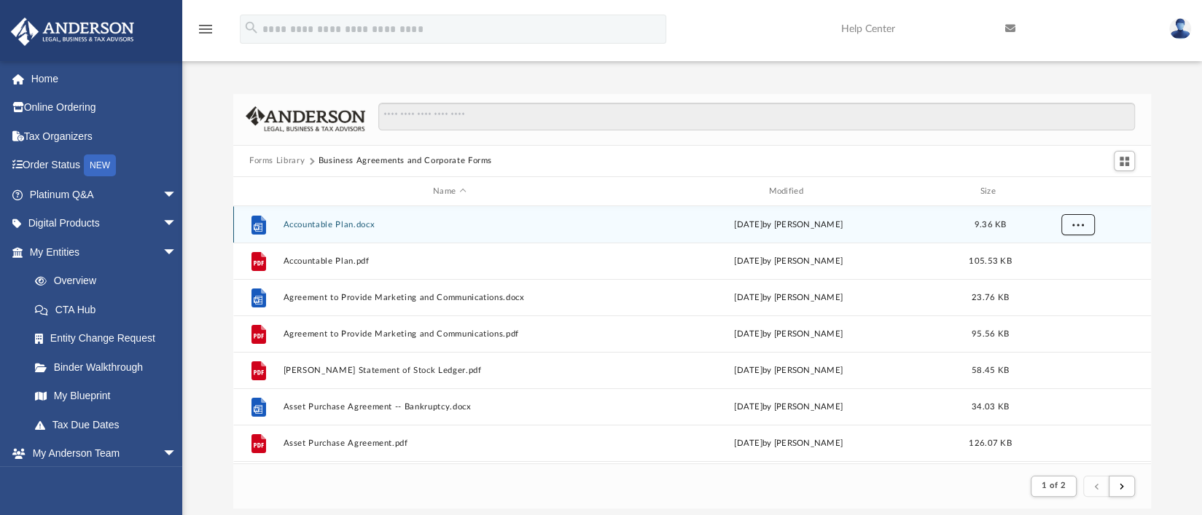
click at [1088, 230] on button "More options" at bounding box center [1078, 225] width 34 height 22
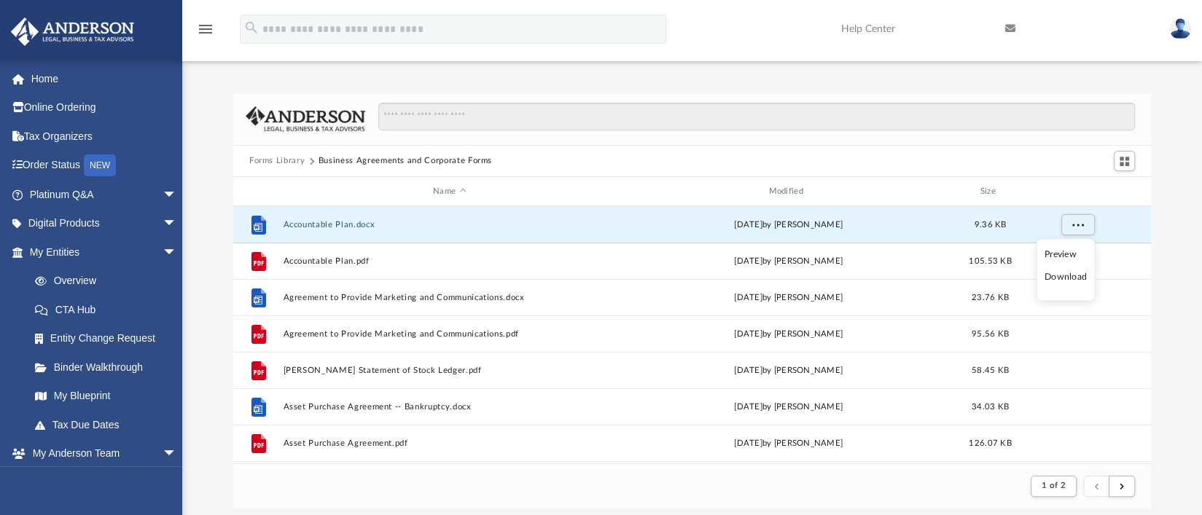
click at [1062, 278] on li "Download" at bounding box center [1065, 277] width 42 height 15
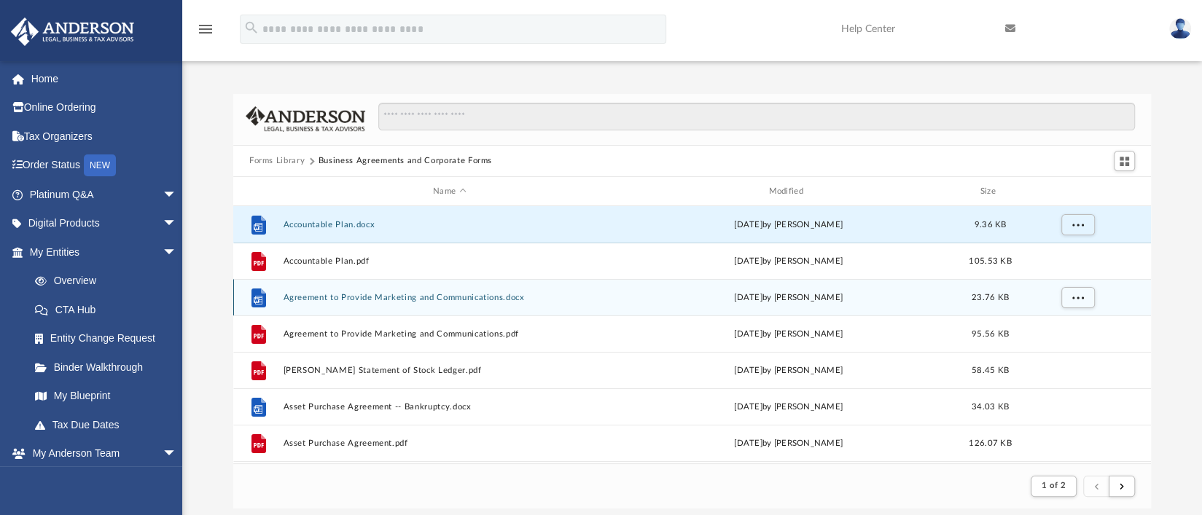
click at [589, 299] on button "Agreement to Provide Marketing and Communications.docx" at bounding box center [449, 297] width 332 height 9
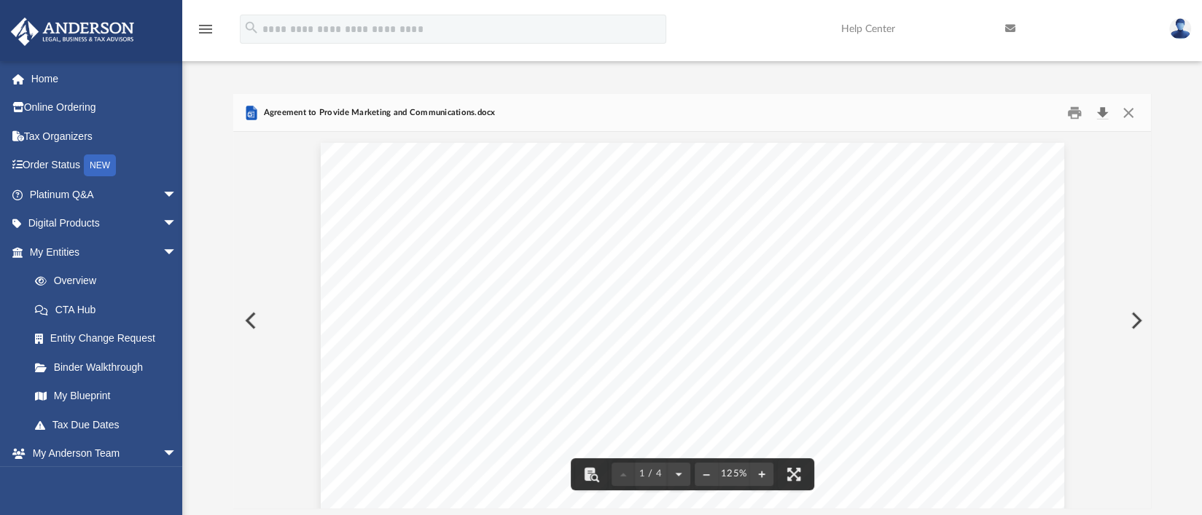
click at [1101, 111] on button "Download" at bounding box center [1102, 112] width 26 height 23
click at [1126, 110] on button "Close" at bounding box center [1128, 112] width 26 height 23
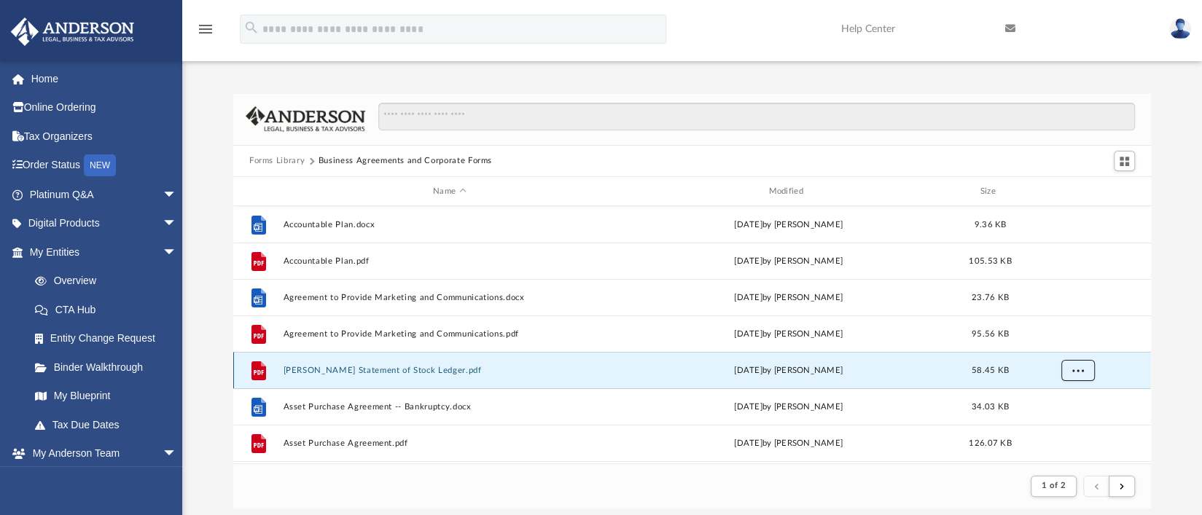
click at [1083, 376] on button "More options" at bounding box center [1078, 371] width 34 height 22
click at [1069, 423] on li "Download" at bounding box center [1065, 423] width 42 height 15
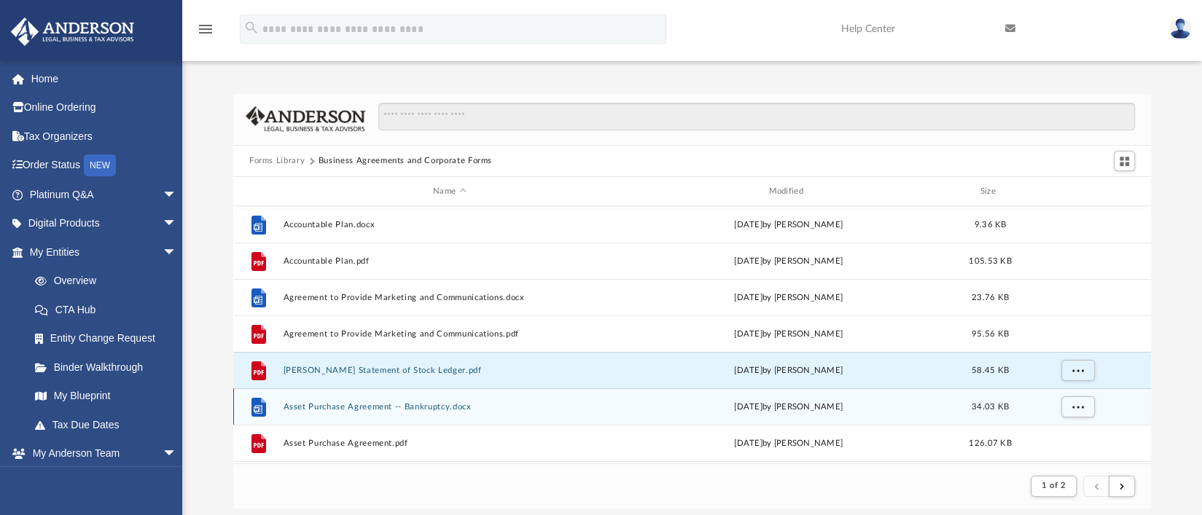
click at [663, 409] on div "[DATE] by [PERSON_NAME]" at bounding box center [788, 407] width 332 height 13
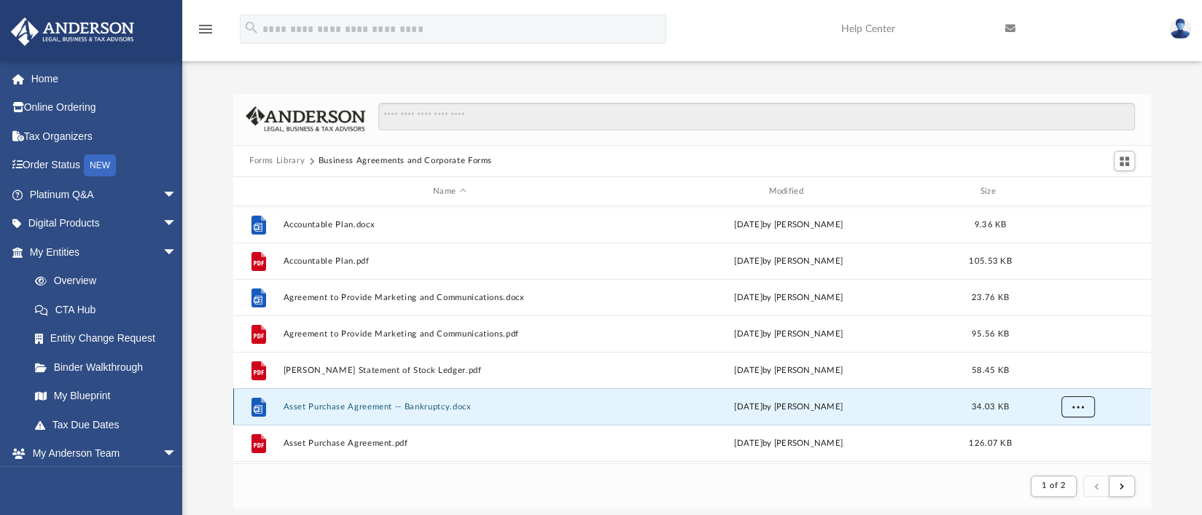
click at [1081, 408] on span "More options" at bounding box center [1078, 407] width 12 height 8
click at [1059, 375] on li "Download" at bounding box center [1065, 376] width 42 height 15
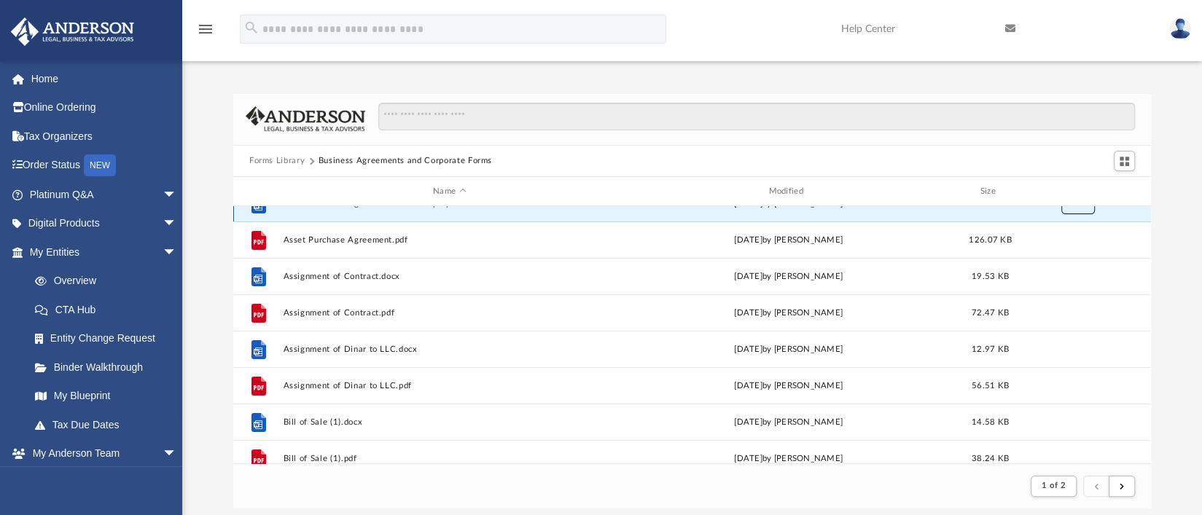
scroll to position [218, 0]
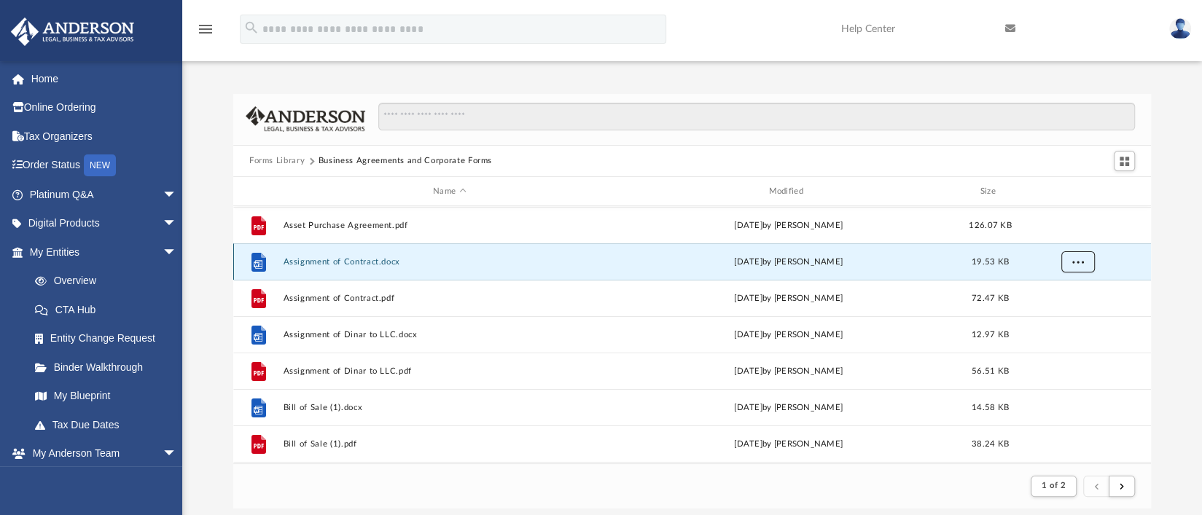
click at [1070, 265] on button "More options" at bounding box center [1078, 262] width 34 height 22
click at [1055, 314] on li "Download" at bounding box center [1065, 314] width 42 height 15
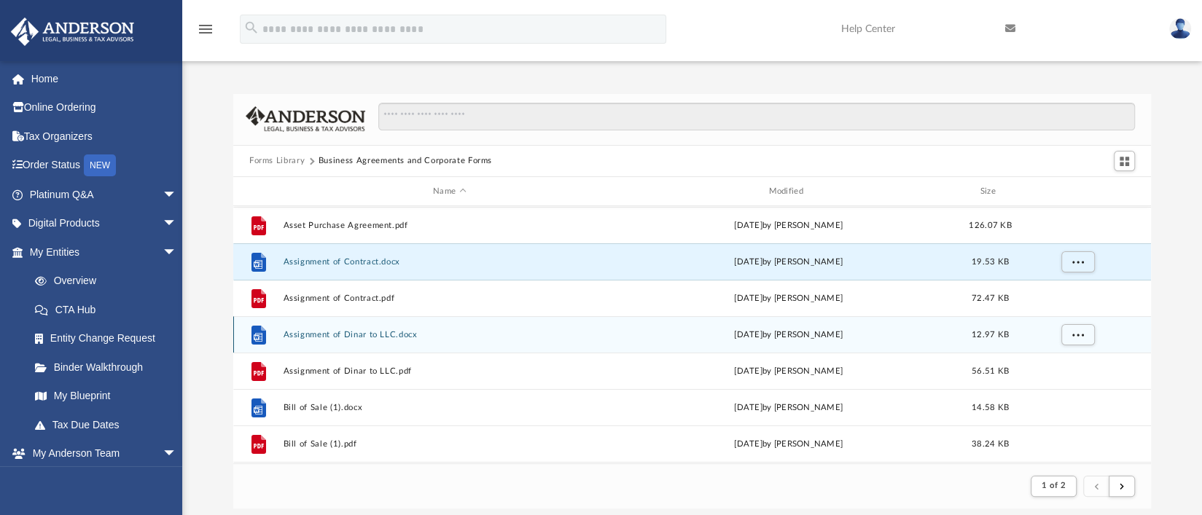
click at [666, 341] on div "File Assignment of Dinar to LLC.docx [DATE] by [PERSON_NAME] 12.97 KB" at bounding box center [691, 334] width 917 height 36
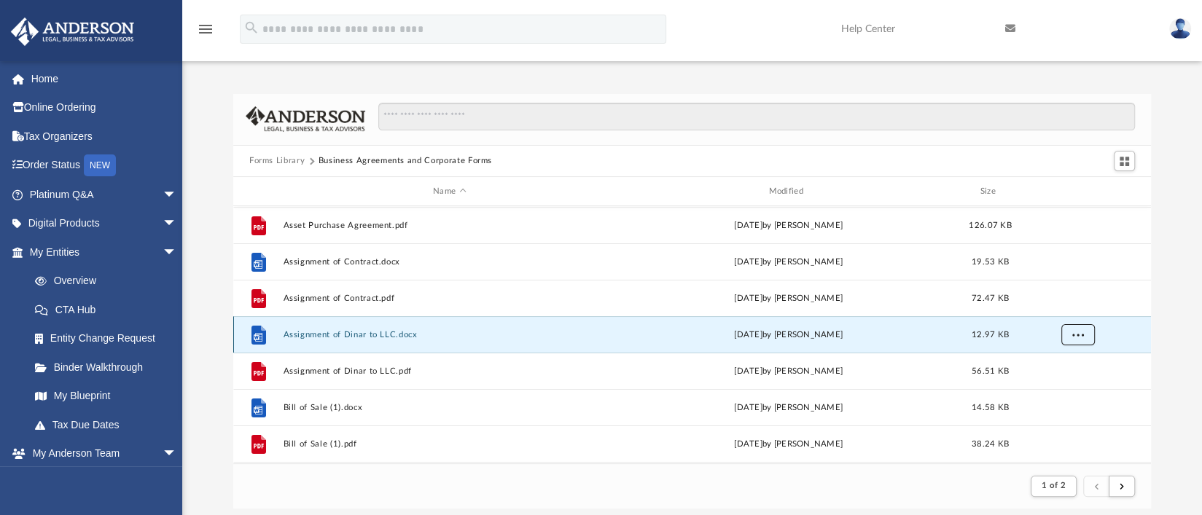
click at [1080, 334] on span "More options" at bounding box center [1078, 335] width 12 height 8
click at [1054, 385] on li "Download" at bounding box center [1065, 387] width 42 height 15
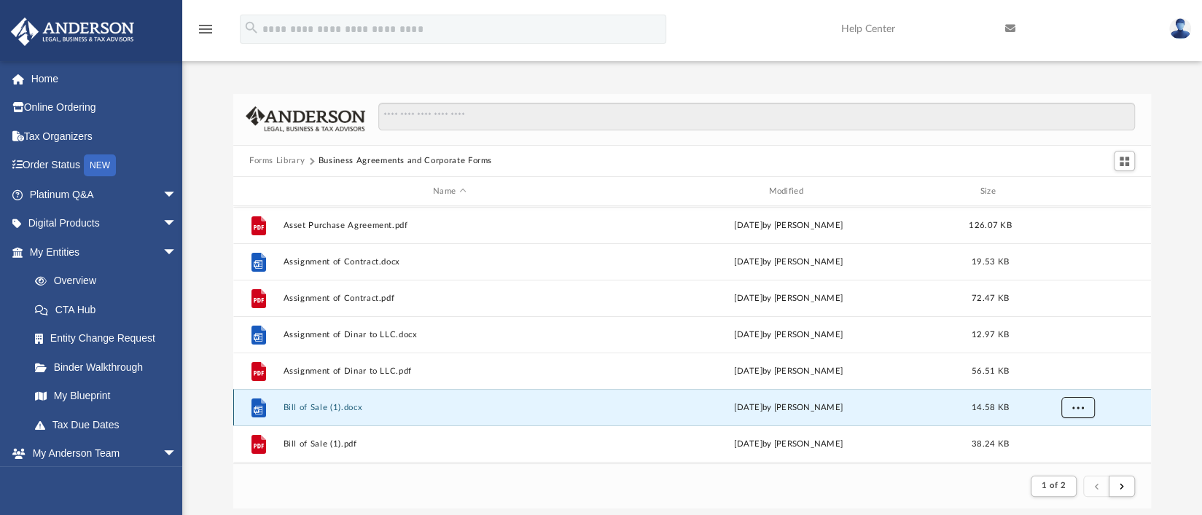
click at [1073, 407] on span "More options" at bounding box center [1078, 408] width 12 height 8
click at [1054, 379] on li "Download" at bounding box center [1065, 376] width 42 height 15
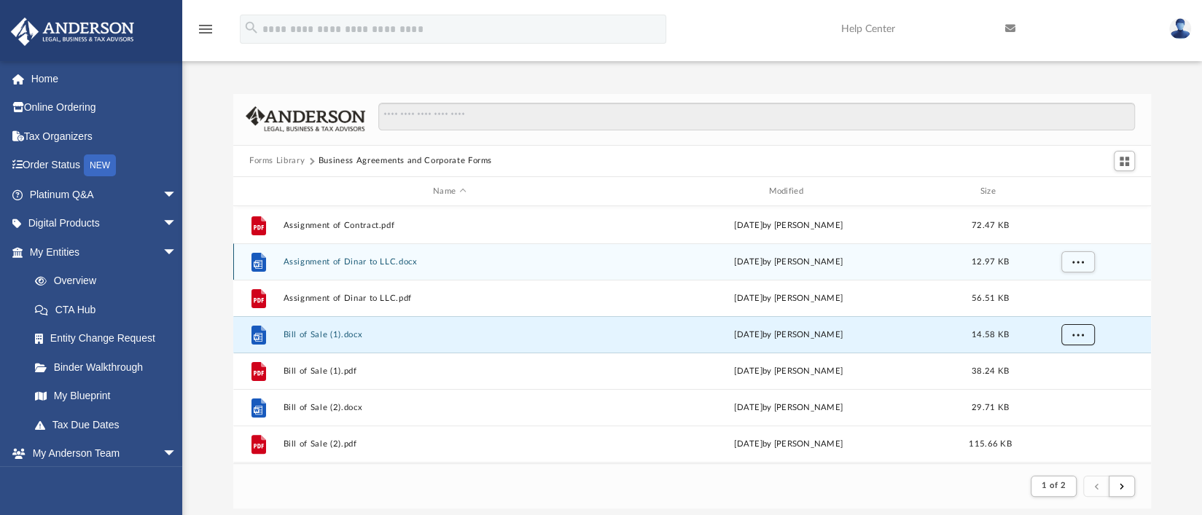
scroll to position [364, 0]
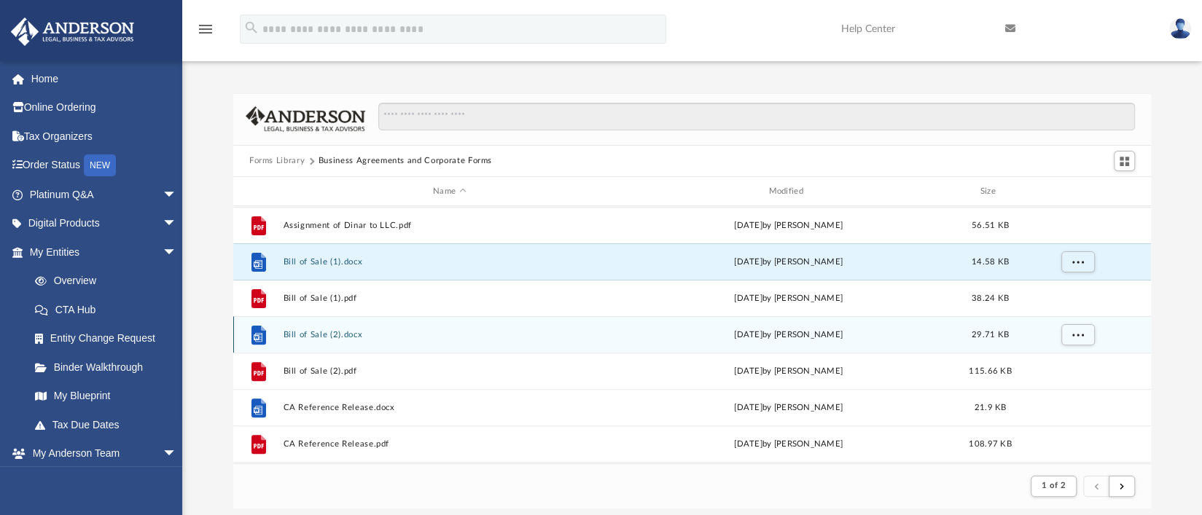
click at [657, 340] on div "[DATE] by [PERSON_NAME]" at bounding box center [788, 335] width 332 height 13
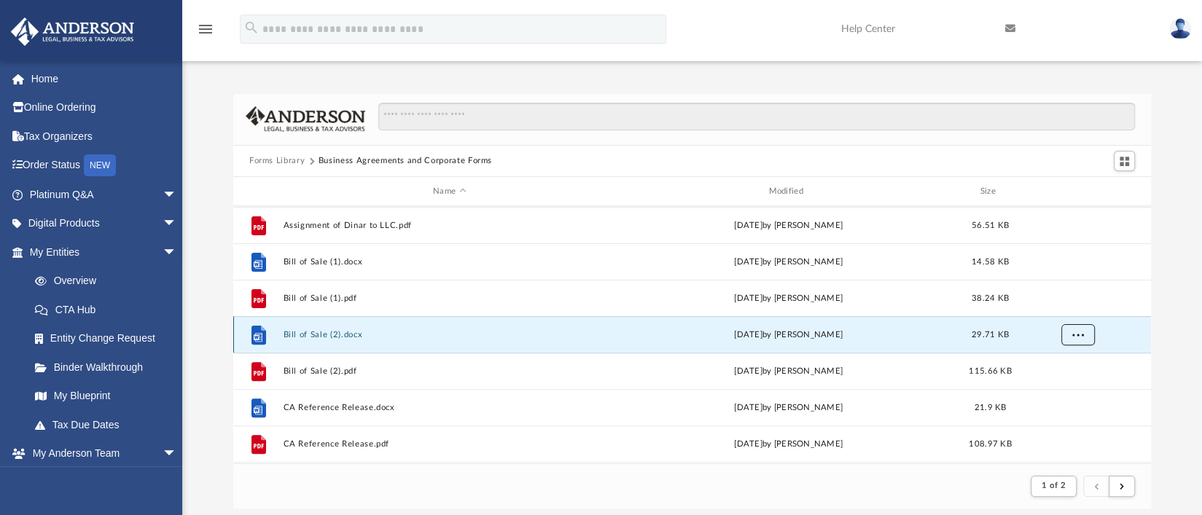
click at [1082, 341] on button "More options" at bounding box center [1078, 335] width 34 height 22
click at [1063, 385] on li "Download" at bounding box center [1065, 387] width 42 height 15
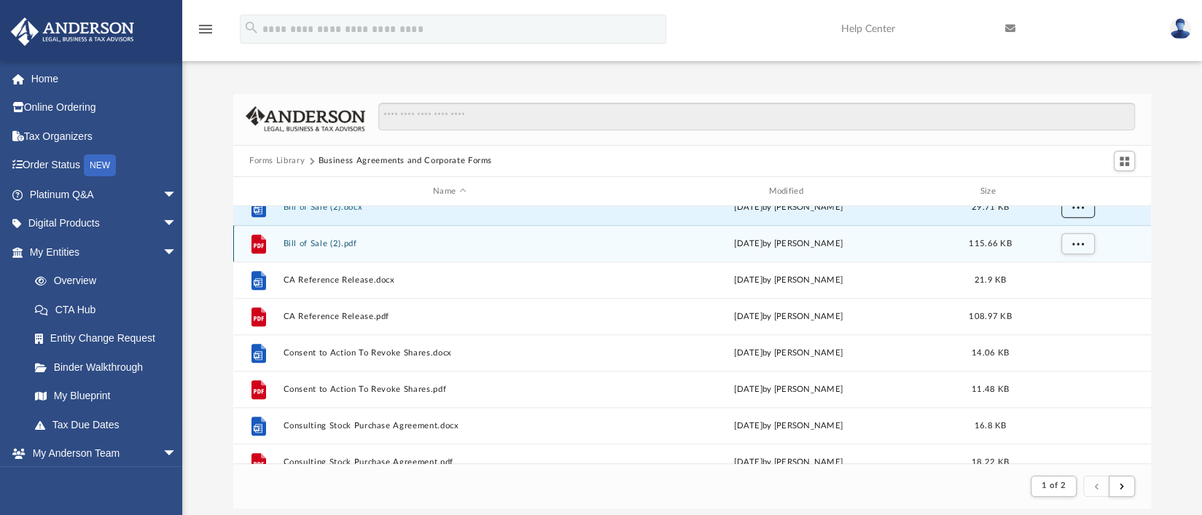
scroll to position [509, 0]
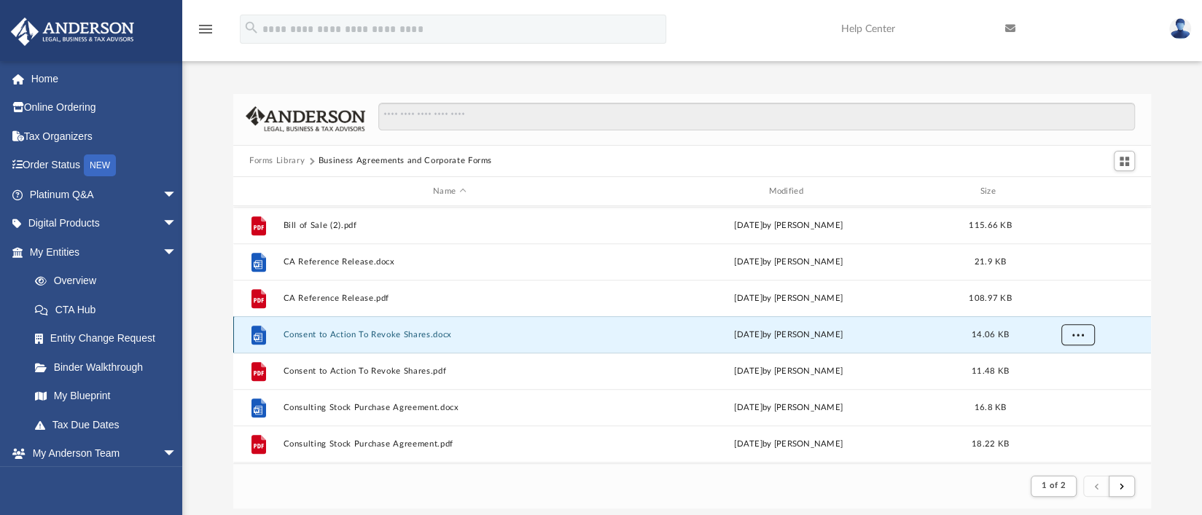
click at [1068, 335] on button "More options" at bounding box center [1078, 335] width 34 height 22
click at [1059, 383] on li "Download" at bounding box center [1065, 387] width 42 height 15
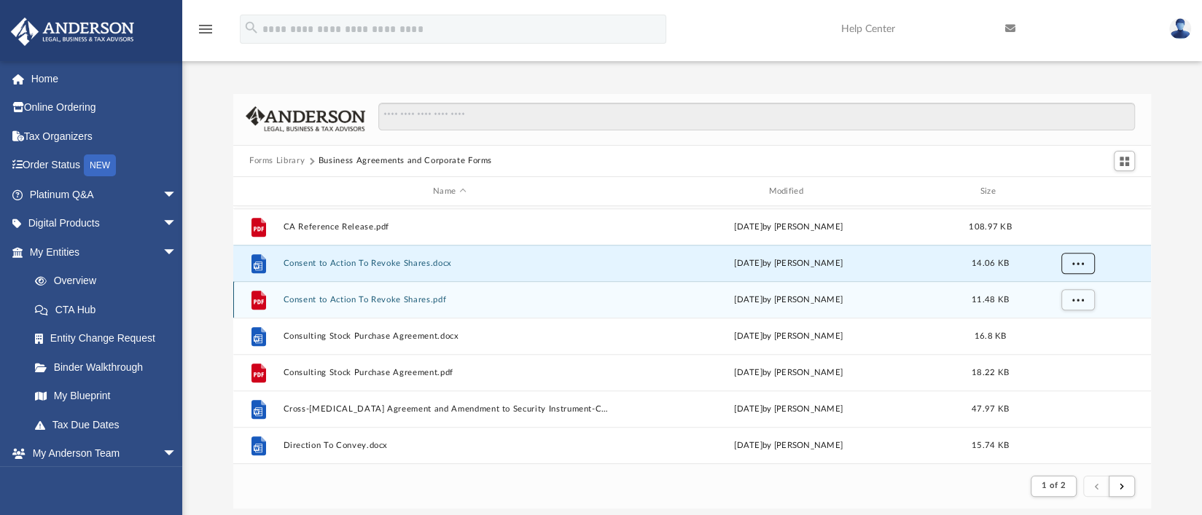
scroll to position [582, 0]
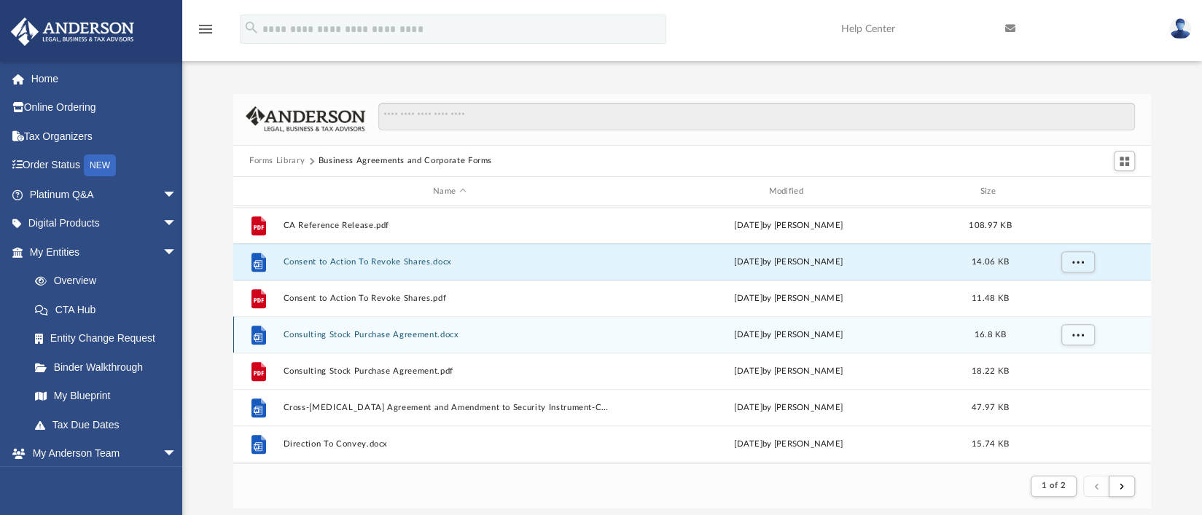
click at [623, 342] on div "File Consulting Stock Purchase Agreement.docx [DATE] by [PERSON_NAME] 16.8 KB" at bounding box center [691, 334] width 917 height 36
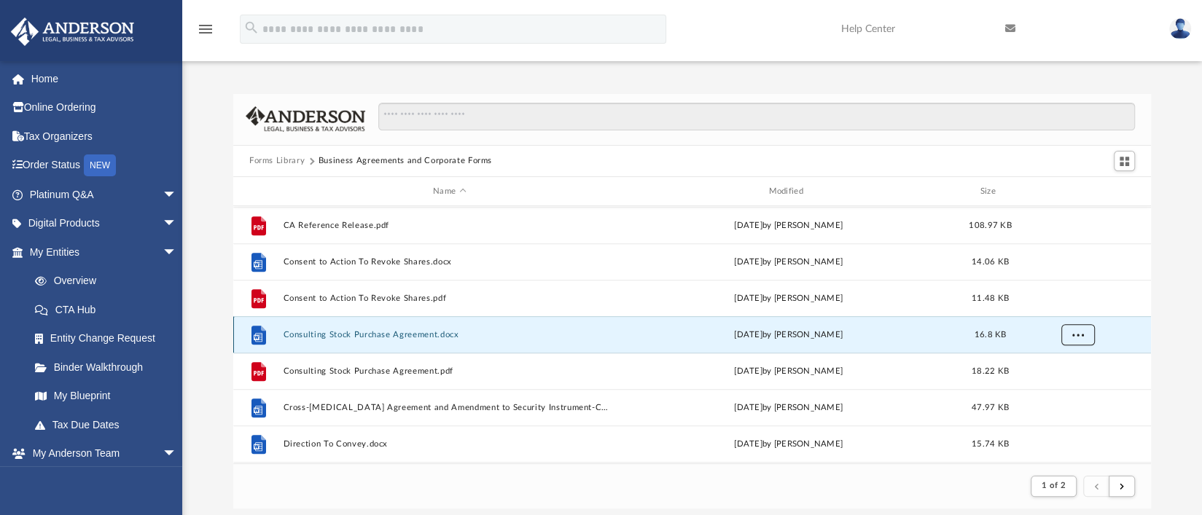
click at [1070, 339] on button "More options" at bounding box center [1078, 335] width 34 height 22
click at [1054, 383] on li "Download" at bounding box center [1065, 387] width 42 height 15
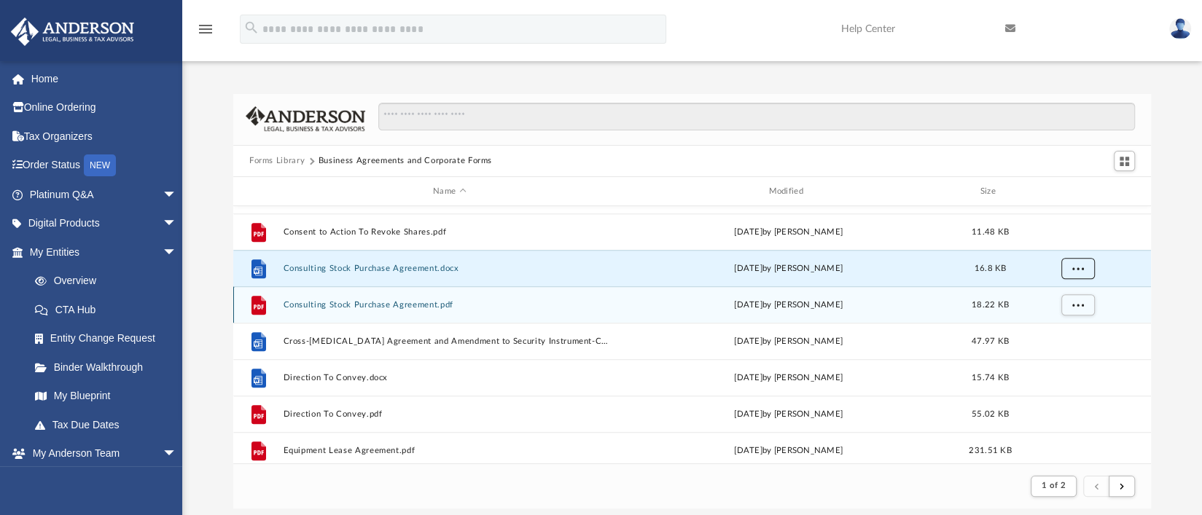
scroll to position [655, 0]
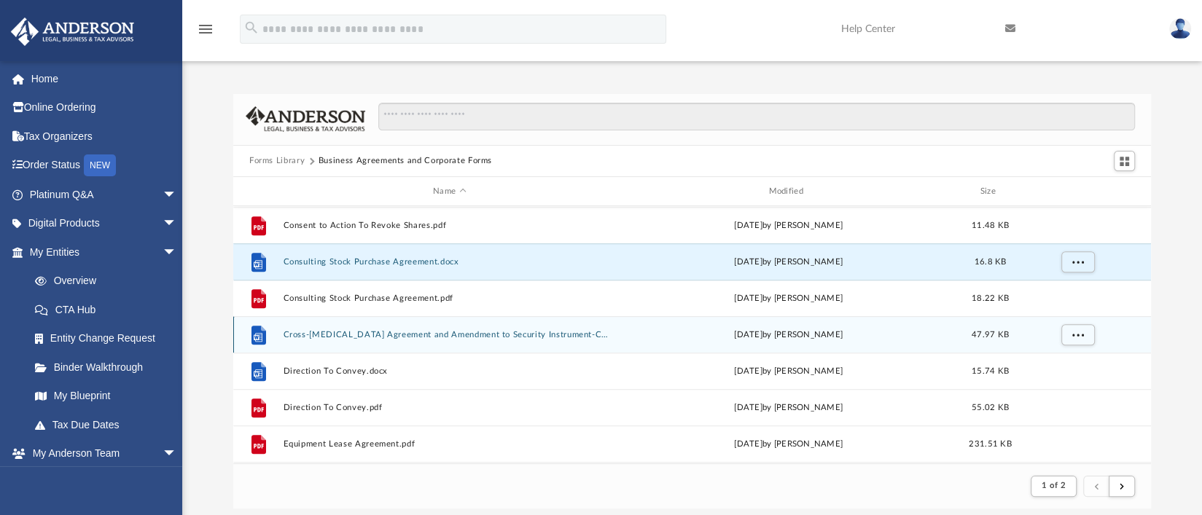
click at [661, 329] on div "[DATE] by [PERSON_NAME]" at bounding box center [788, 335] width 332 height 13
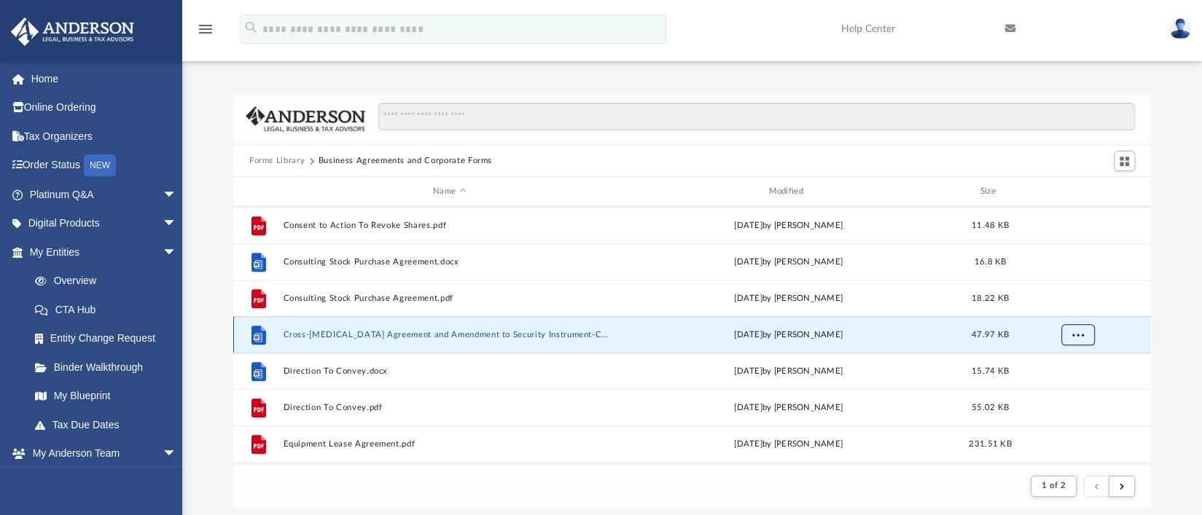
click at [1083, 338] on button "More options" at bounding box center [1078, 335] width 34 height 22
click at [1057, 382] on li "Download" at bounding box center [1065, 387] width 42 height 15
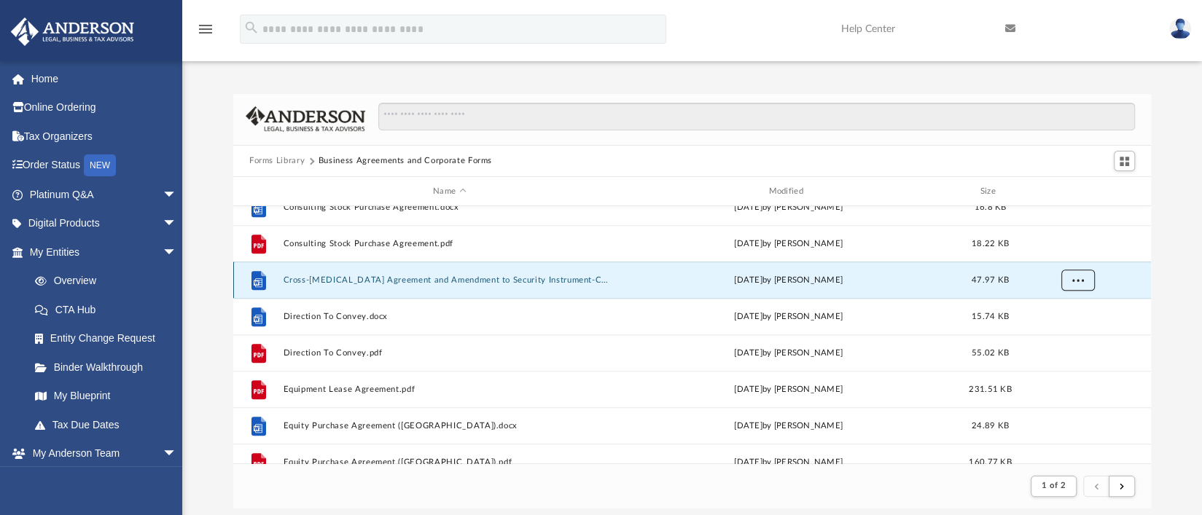
scroll to position [728, 0]
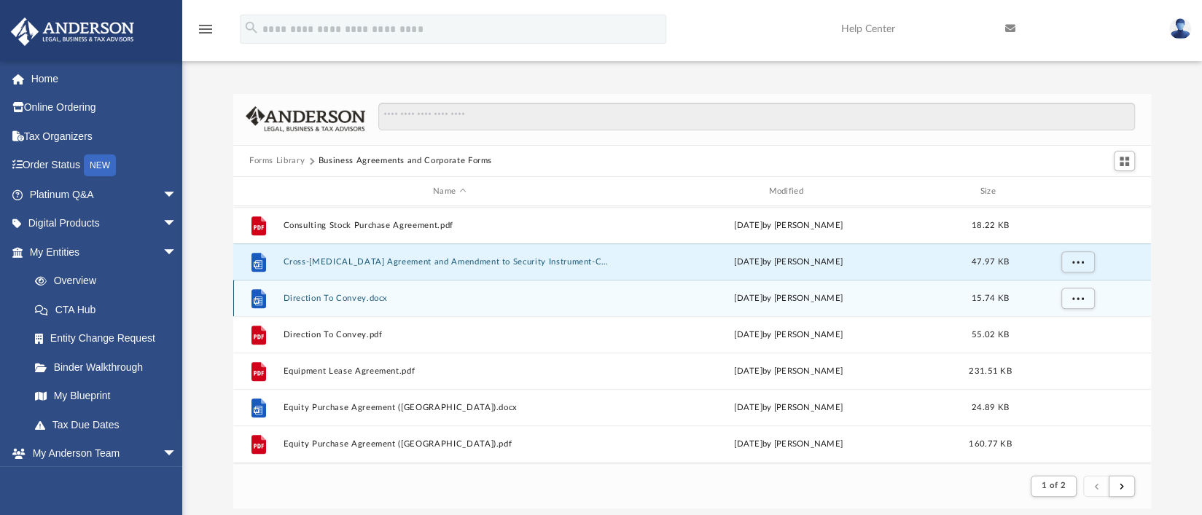
click at [592, 304] on div "File Direction To Convey.docx [DATE] by [PERSON_NAME] 15.74 KB" at bounding box center [691, 298] width 917 height 36
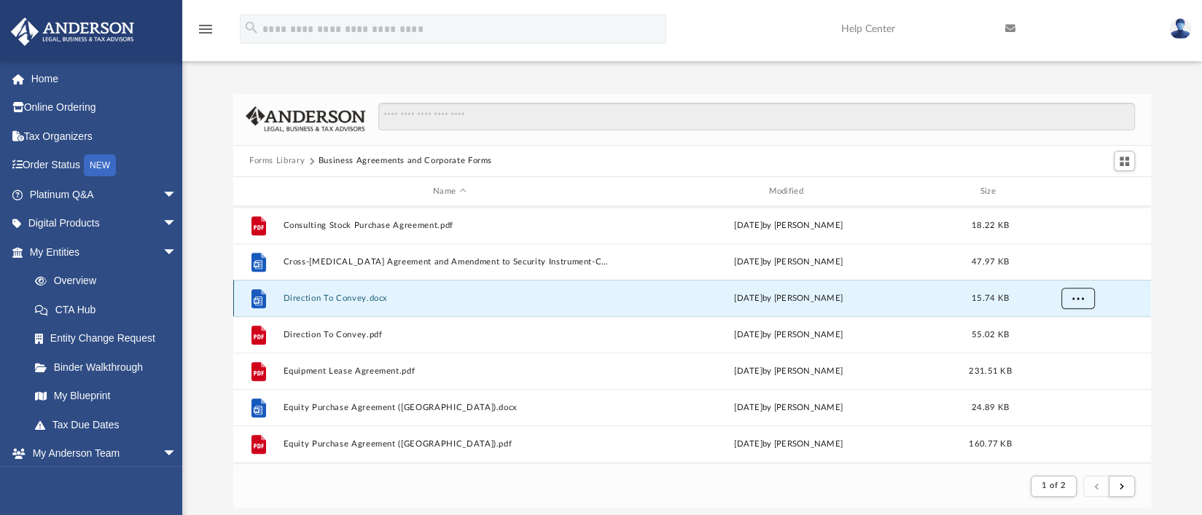
click at [1087, 297] on button "More options" at bounding box center [1078, 299] width 34 height 22
click at [1066, 350] on li "Download" at bounding box center [1065, 350] width 42 height 15
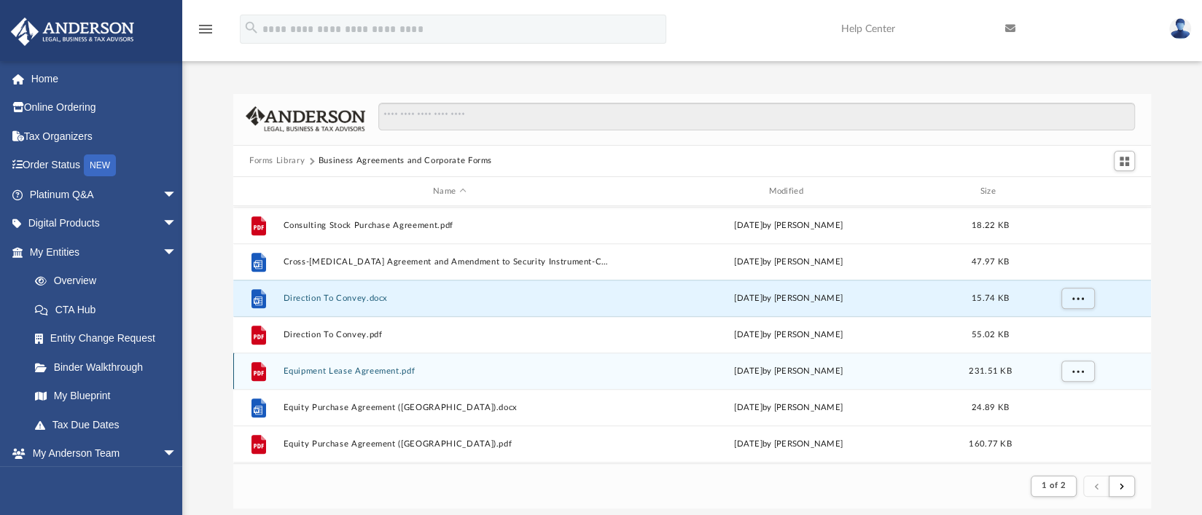
click at [713, 370] on div "[DATE] by [PERSON_NAME]" at bounding box center [788, 371] width 332 height 13
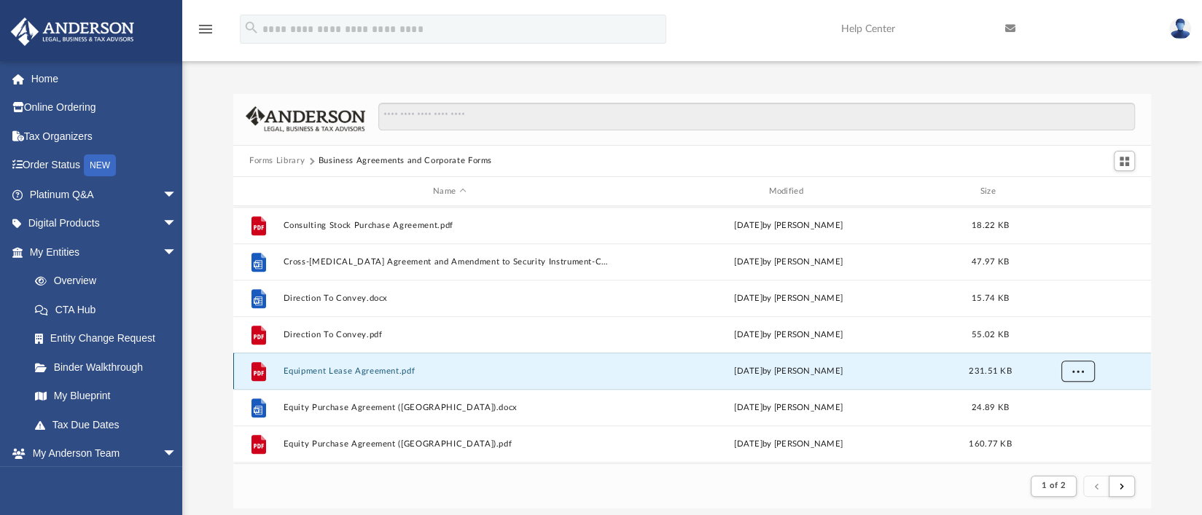
click at [1078, 370] on span "More options" at bounding box center [1078, 371] width 12 height 8
click at [1049, 422] on li "Download" at bounding box center [1065, 423] width 42 height 15
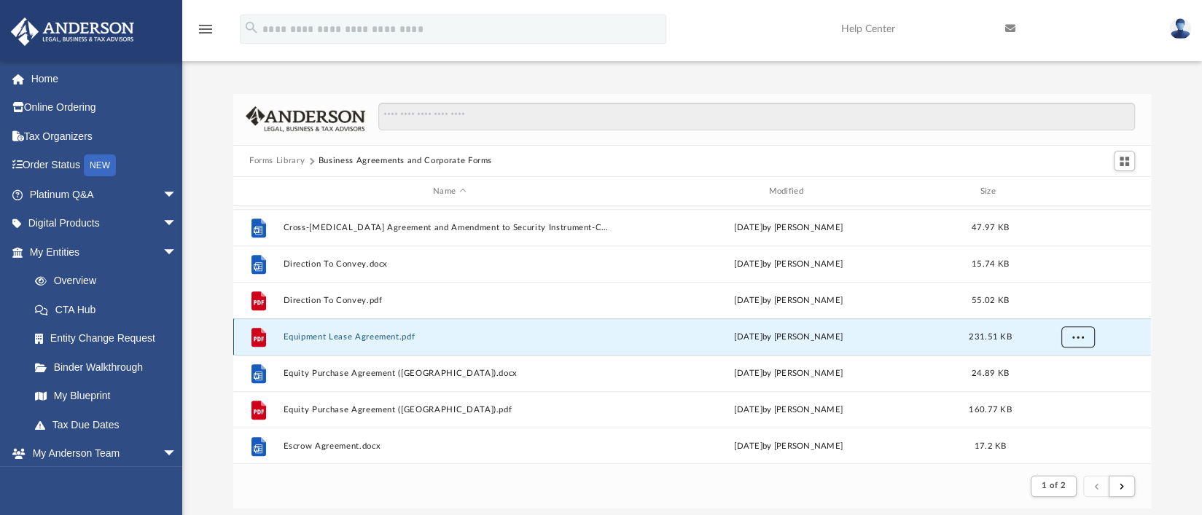
scroll to position [765, 0]
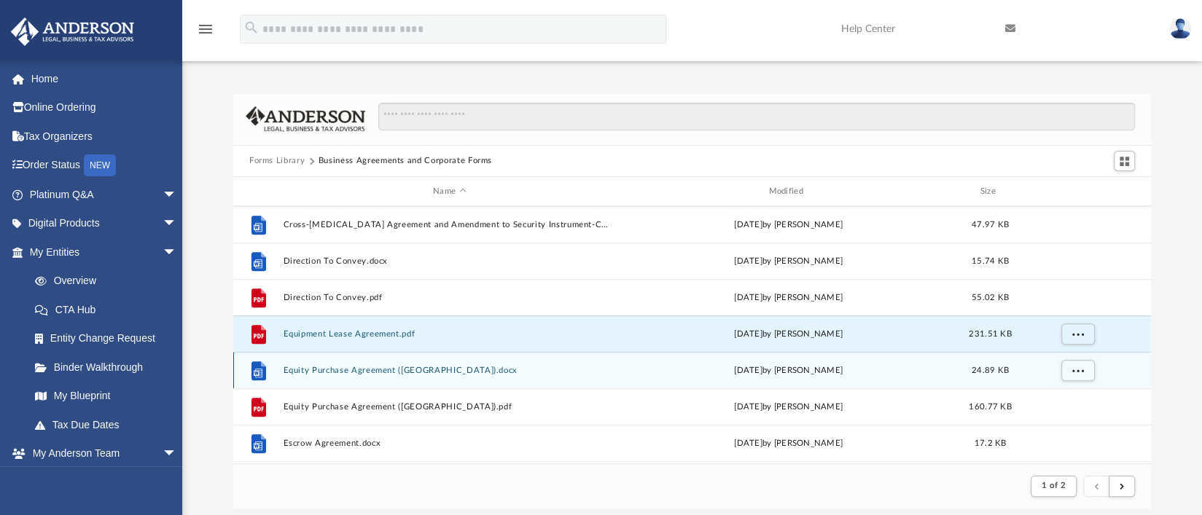
click at [670, 375] on div "[DATE] by [PERSON_NAME]" at bounding box center [788, 370] width 332 height 13
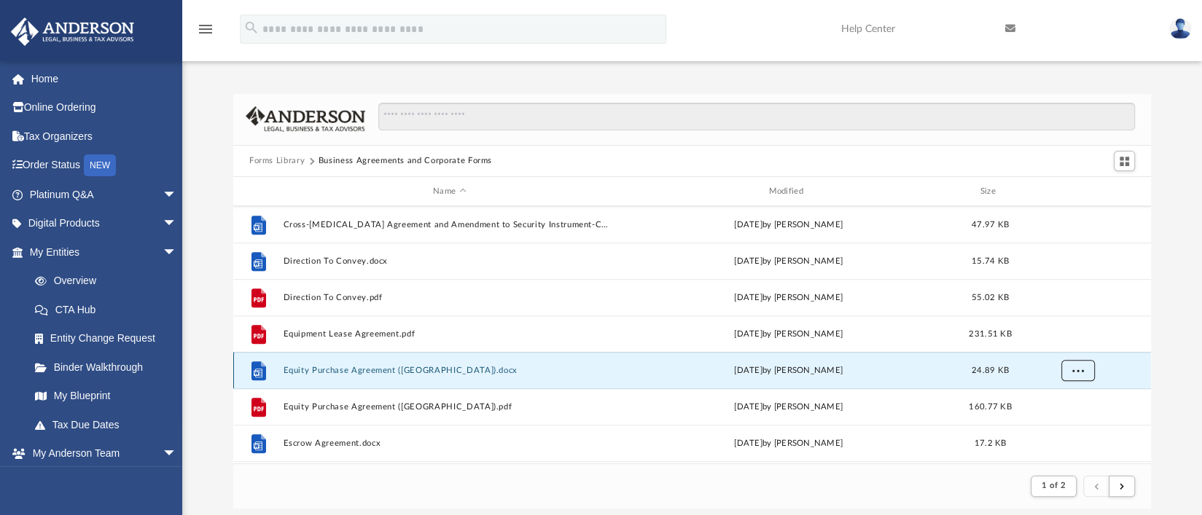
click at [1084, 375] on button "More options" at bounding box center [1078, 371] width 34 height 22
click at [1047, 422] on li "Download" at bounding box center [1065, 422] width 42 height 15
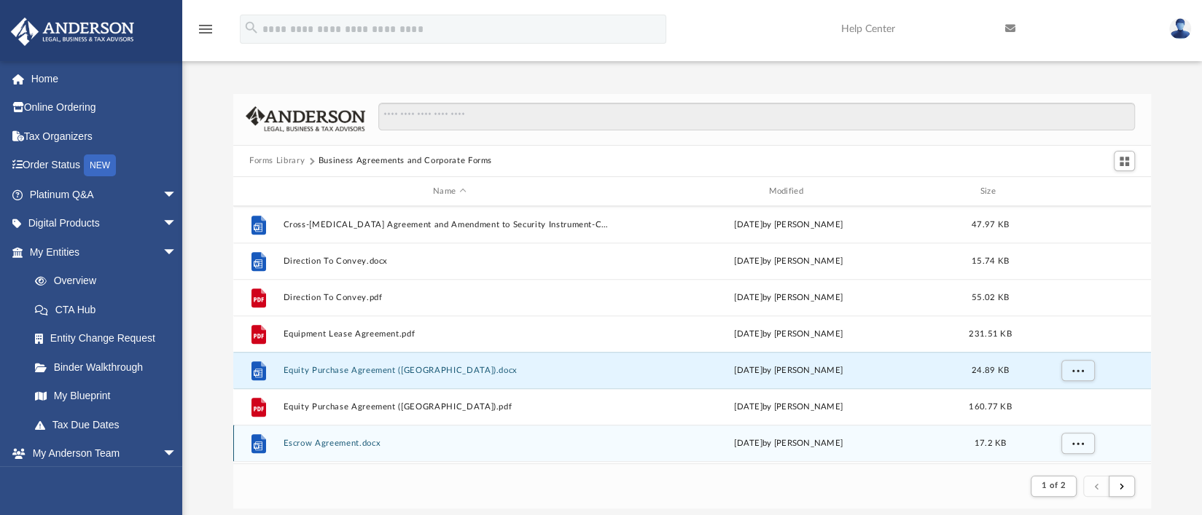
click at [1005, 439] on span "17.2 KB" at bounding box center [990, 443] width 32 height 8
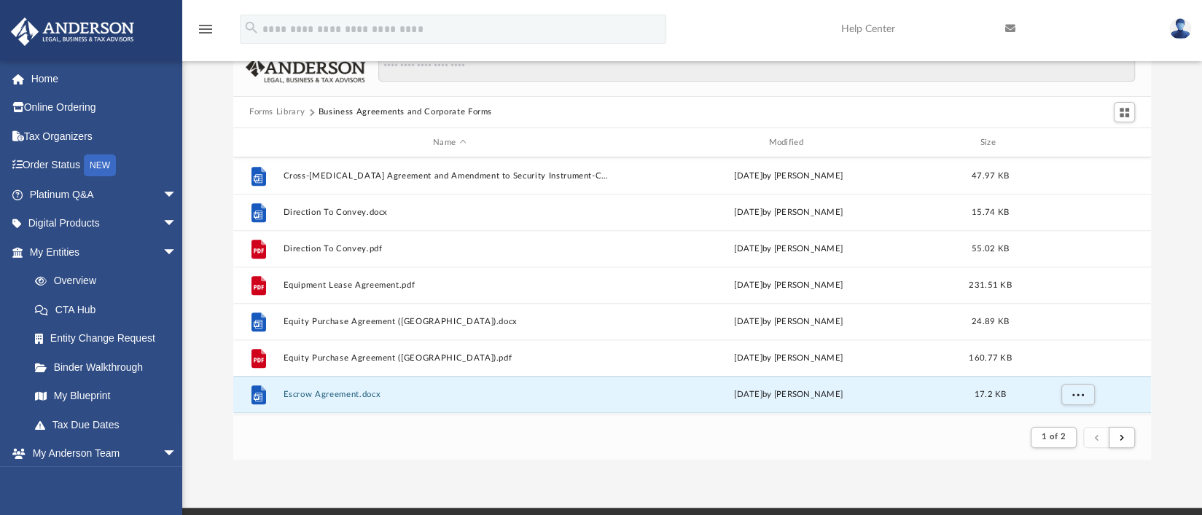
scroll to position [72, 0]
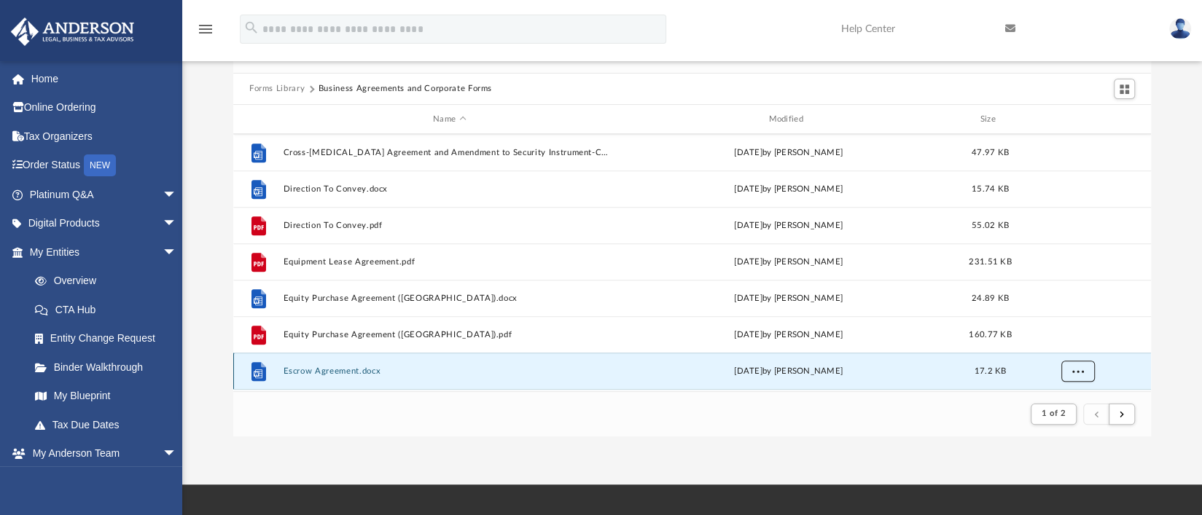
click at [1088, 374] on button "More options" at bounding box center [1078, 372] width 34 height 22
click at [1062, 339] on li "Download" at bounding box center [1065, 339] width 42 height 15
click at [1126, 413] on button "submit" at bounding box center [1121, 414] width 26 height 21
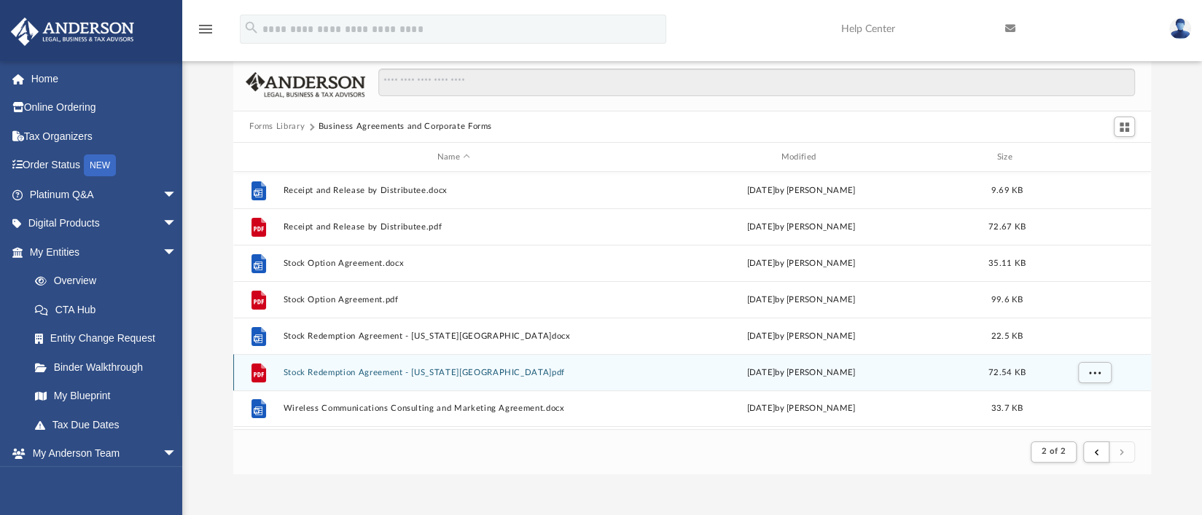
scroll to position [0, 0]
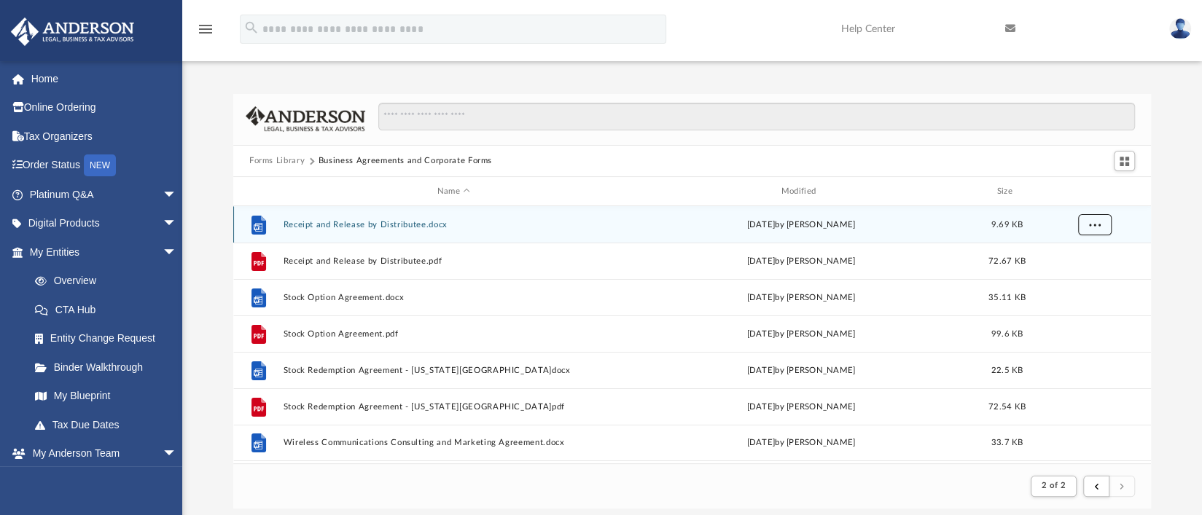
click at [1096, 230] on button "More options" at bounding box center [1095, 225] width 34 height 22
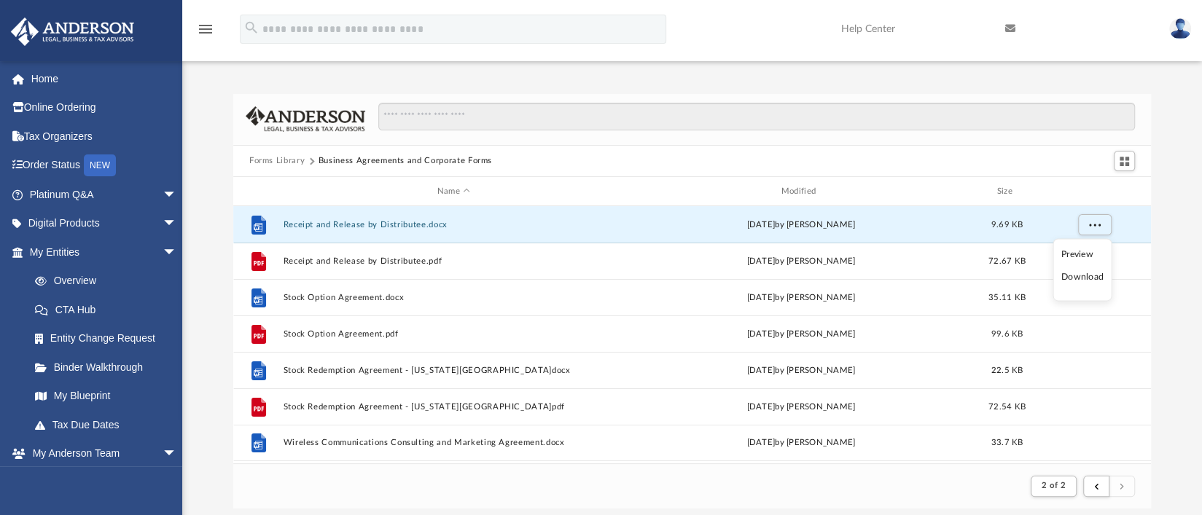
click at [1068, 278] on li "Download" at bounding box center [1082, 277] width 42 height 15
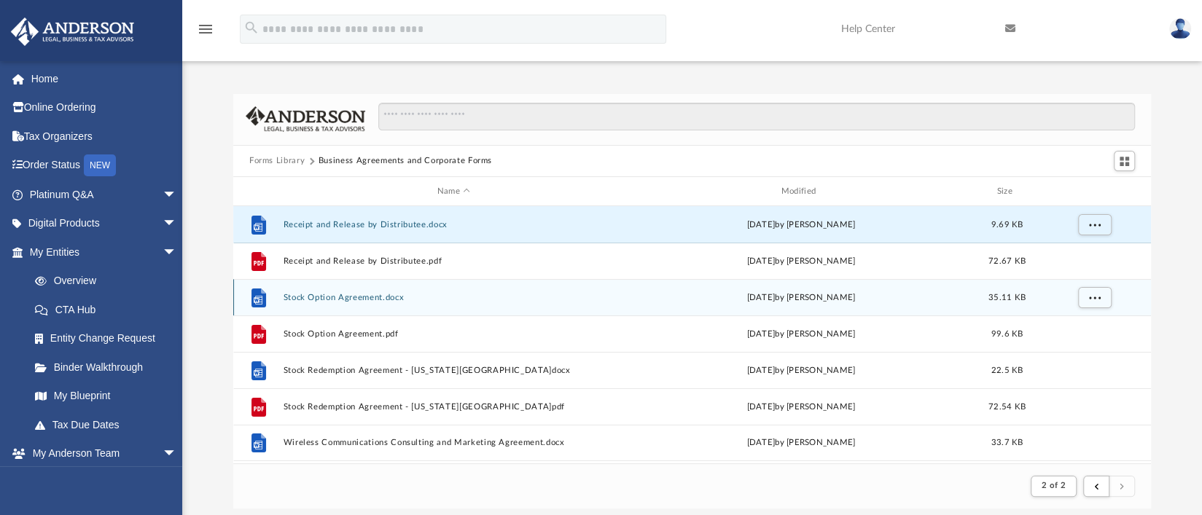
click at [701, 298] on div "[DATE] by [PERSON_NAME]" at bounding box center [800, 297] width 341 height 13
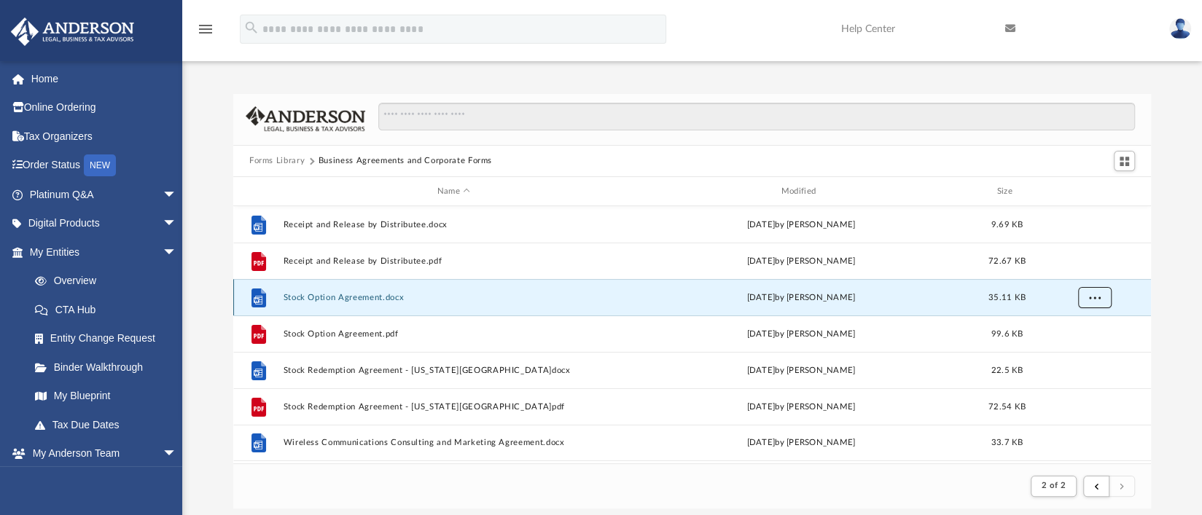
click at [1089, 300] on span "More options" at bounding box center [1095, 298] width 12 height 8
click at [1079, 354] on li "Download" at bounding box center [1082, 350] width 42 height 15
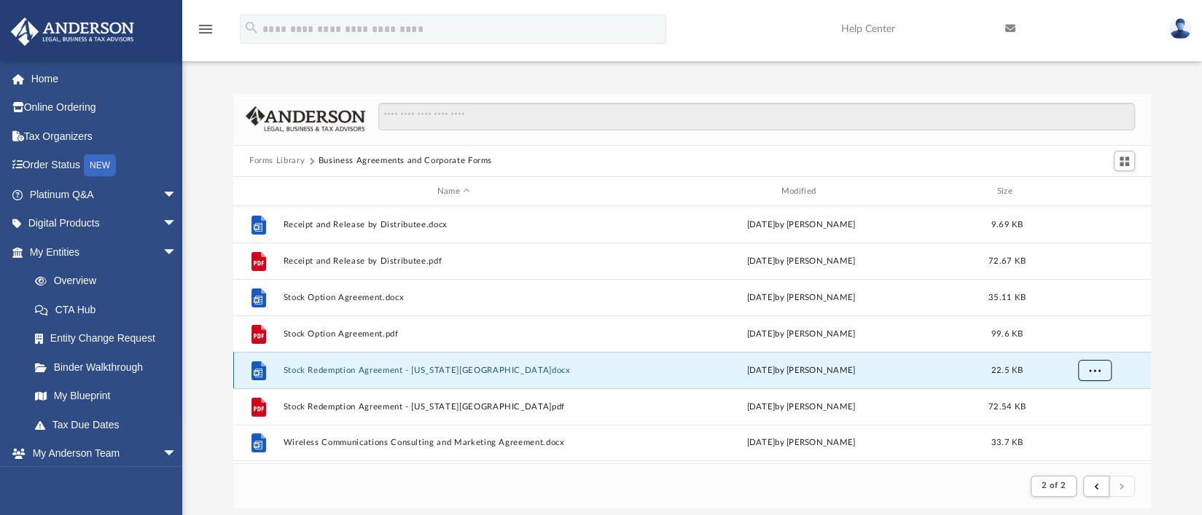
click at [1106, 374] on button "More options" at bounding box center [1095, 371] width 34 height 22
click at [1075, 419] on li "Download" at bounding box center [1082, 423] width 42 height 15
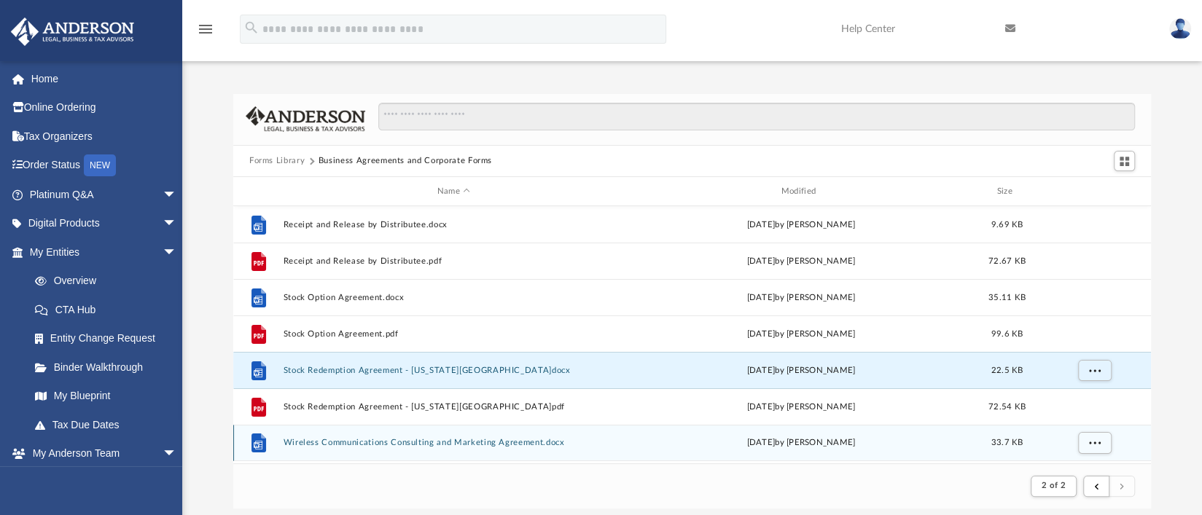
click at [684, 434] on div "File Wireless Communications Consulting and Marketing Agreement.docx [DATE] by …" at bounding box center [691, 443] width 917 height 36
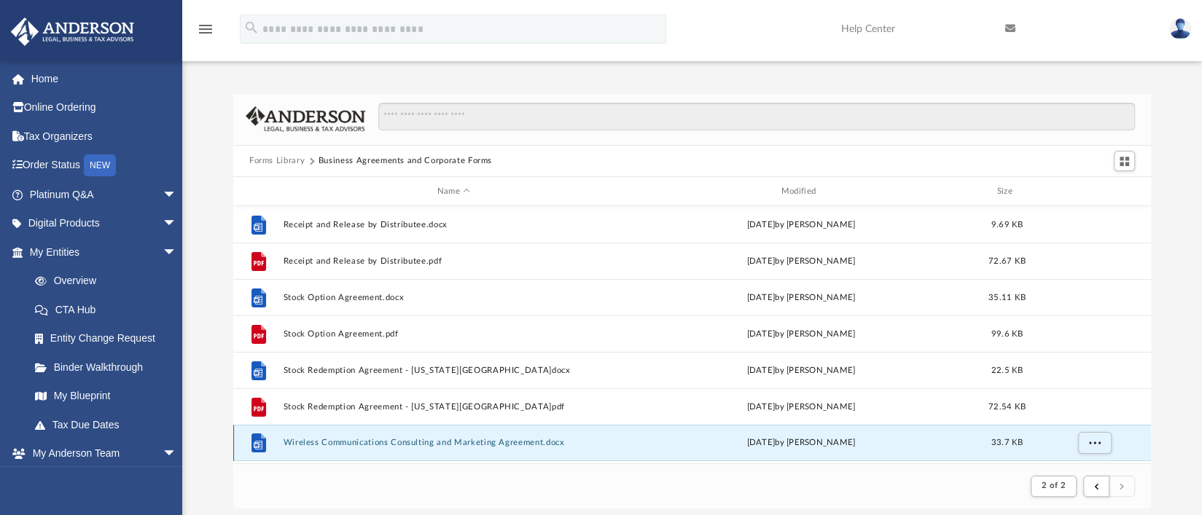
click at [880, 448] on div "[DATE] by [PERSON_NAME]" at bounding box center [800, 443] width 341 height 13
click at [270, 159] on button "Forms Library" at bounding box center [276, 160] width 55 height 13
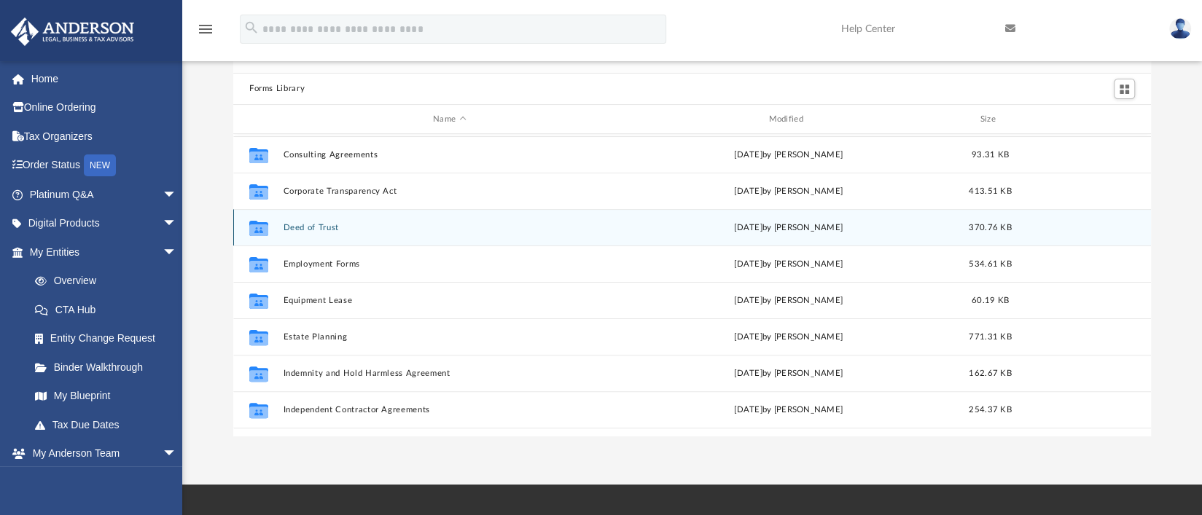
scroll to position [291, 0]
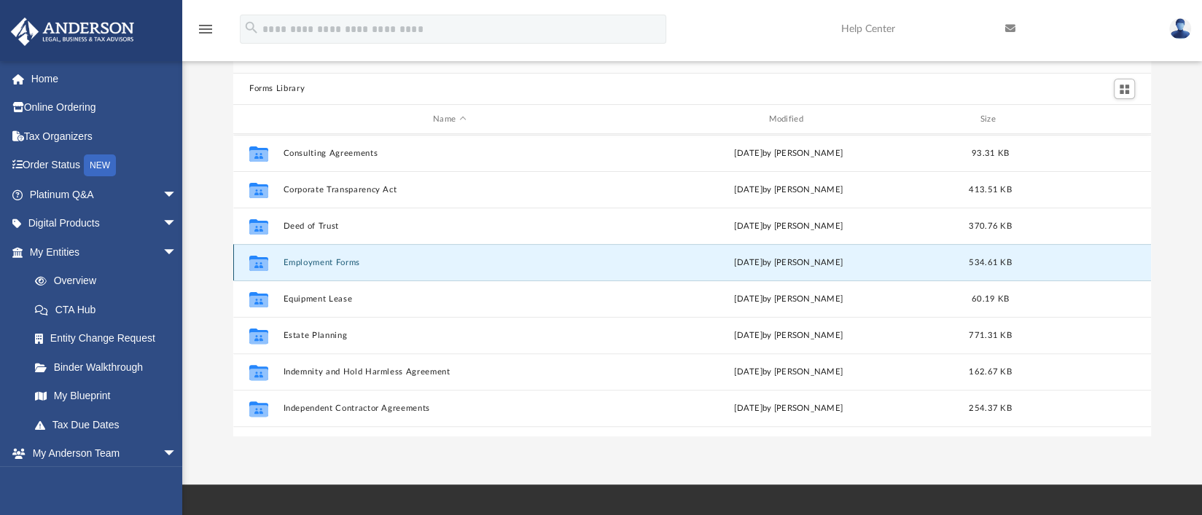
click at [315, 258] on button "Employment Forms" at bounding box center [449, 262] width 332 height 9
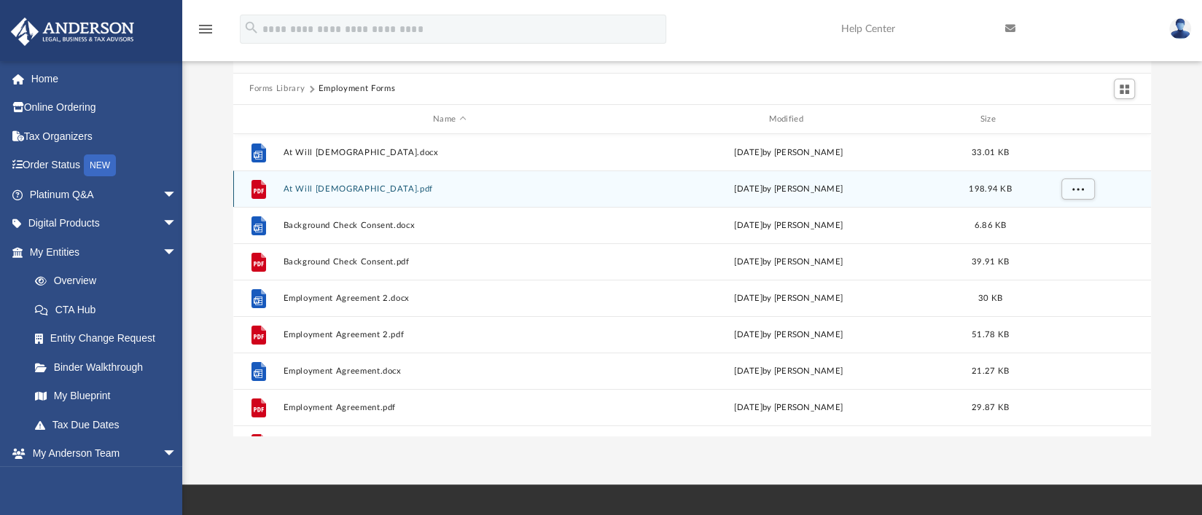
scroll to position [26, 0]
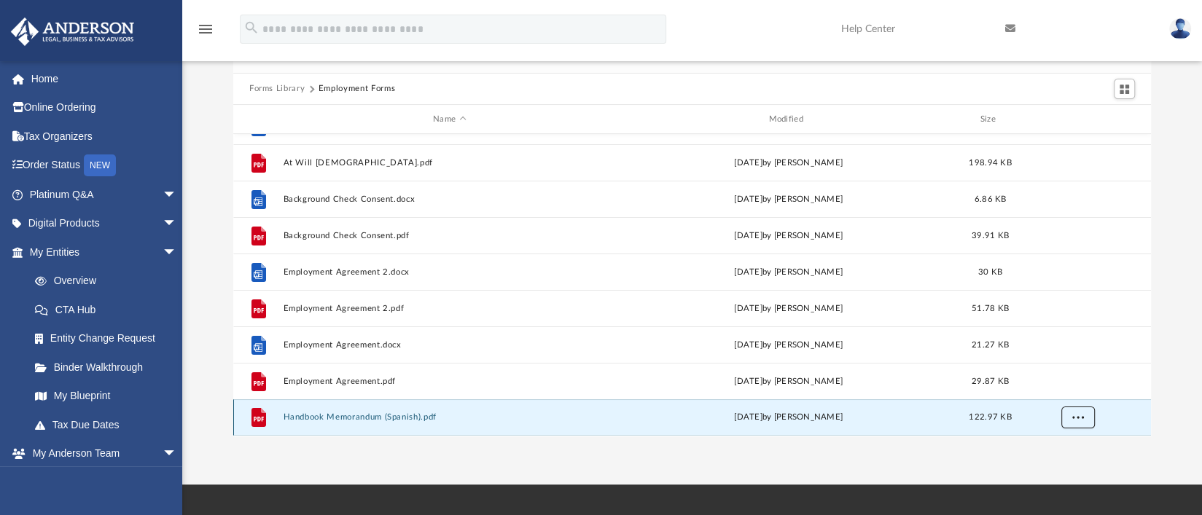
click at [1069, 423] on div "File At Will [DEMOGRAPHIC_DATA].docx [DATE] by [PERSON_NAME] 33.01 KB File At W…" at bounding box center [691, 285] width 917 height 302
click at [1081, 420] on span "More options" at bounding box center [1078, 418] width 12 height 8
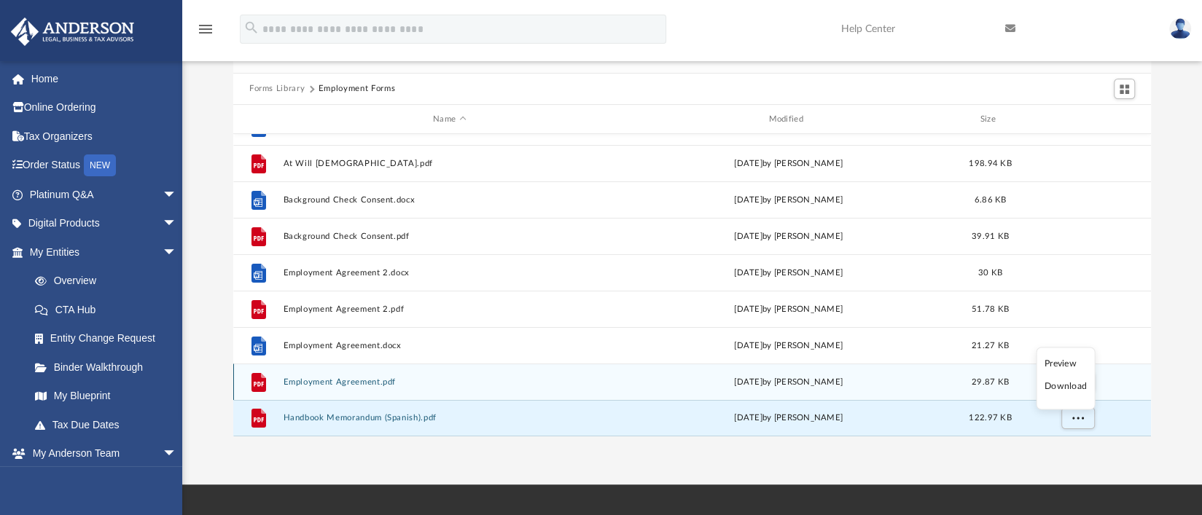
click at [1059, 383] on li "Download" at bounding box center [1065, 386] width 42 height 15
click at [613, 384] on button "Employment Agreement.pdf" at bounding box center [449, 381] width 332 height 9
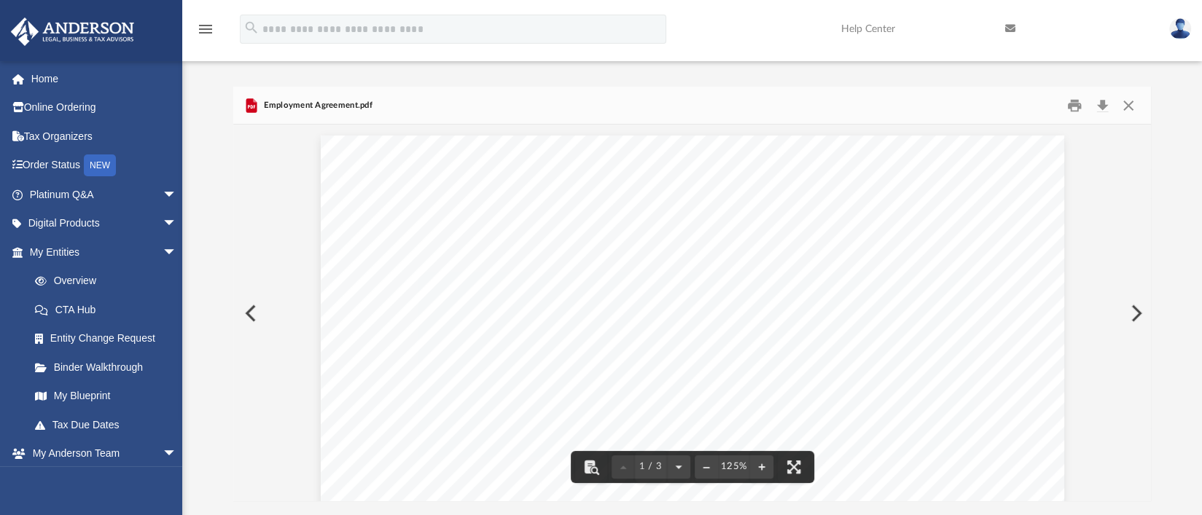
scroll to position [0, 0]
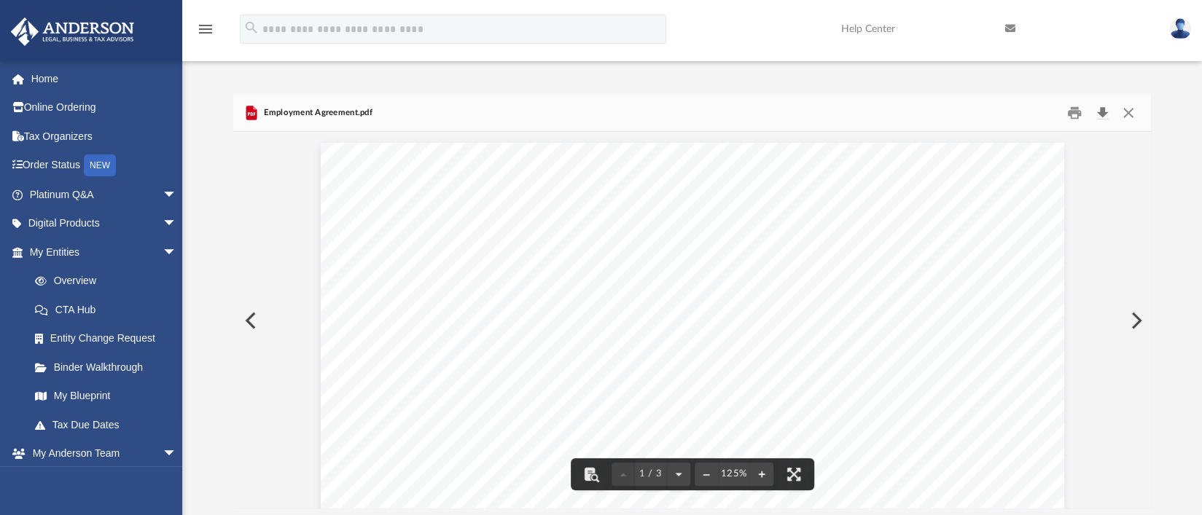
click at [1102, 112] on button "Download" at bounding box center [1102, 112] width 26 height 23
click at [1130, 110] on button "Close" at bounding box center [1128, 112] width 26 height 23
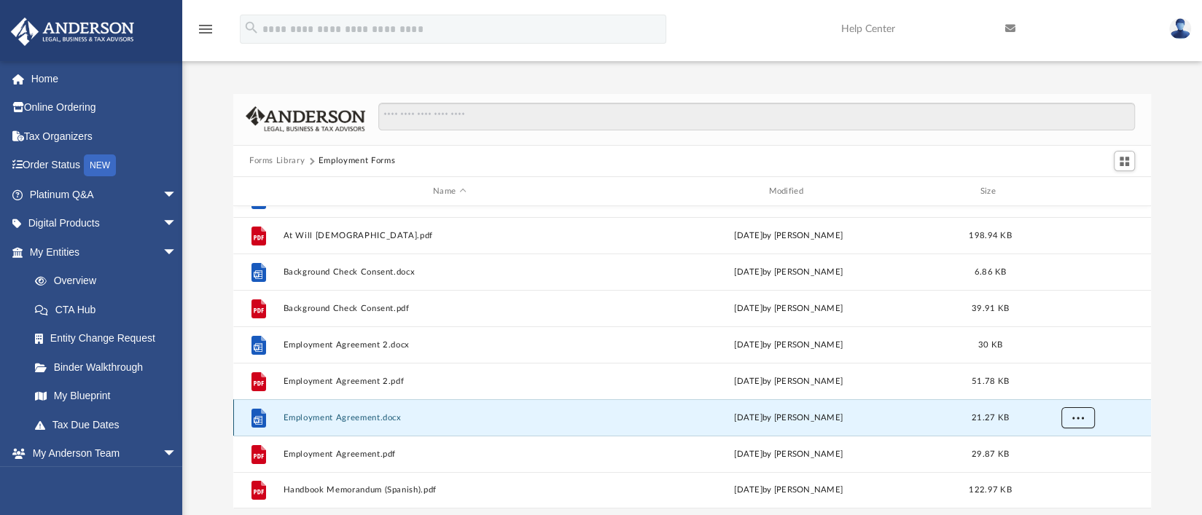
click at [1085, 418] on button "More options" at bounding box center [1078, 418] width 34 height 22
click at [1051, 473] on li "Download" at bounding box center [1065, 470] width 42 height 15
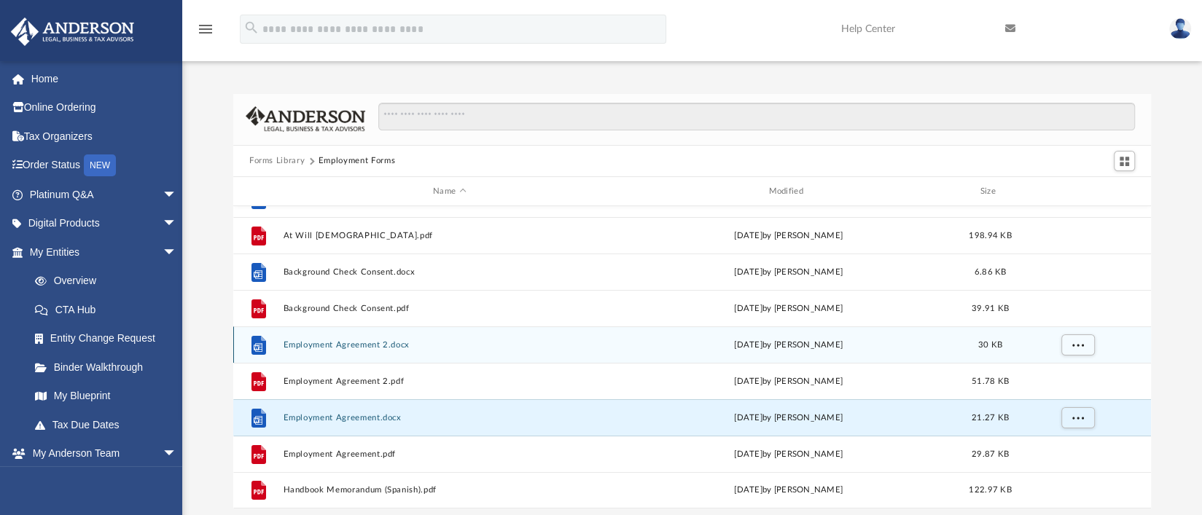
click at [694, 342] on div "[DATE] by [PERSON_NAME]" at bounding box center [788, 345] width 332 height 13
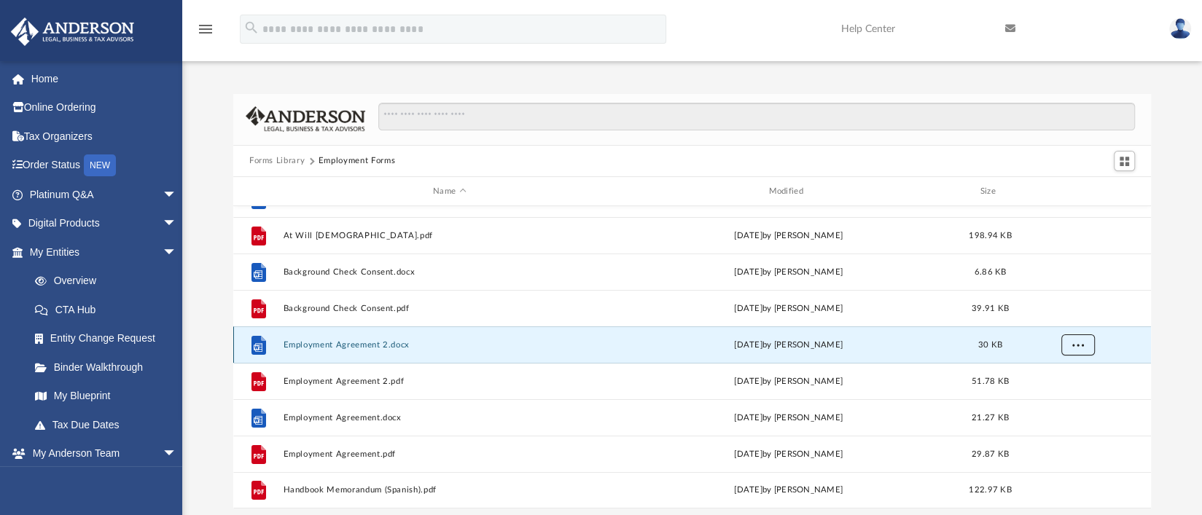
click at [1089, 346] on button "More options" at bounding box center [1078, 345] width 34 height 22
click at [1066, 396] on li "Download" at bounding box center [1065, 397] width 42 height 15
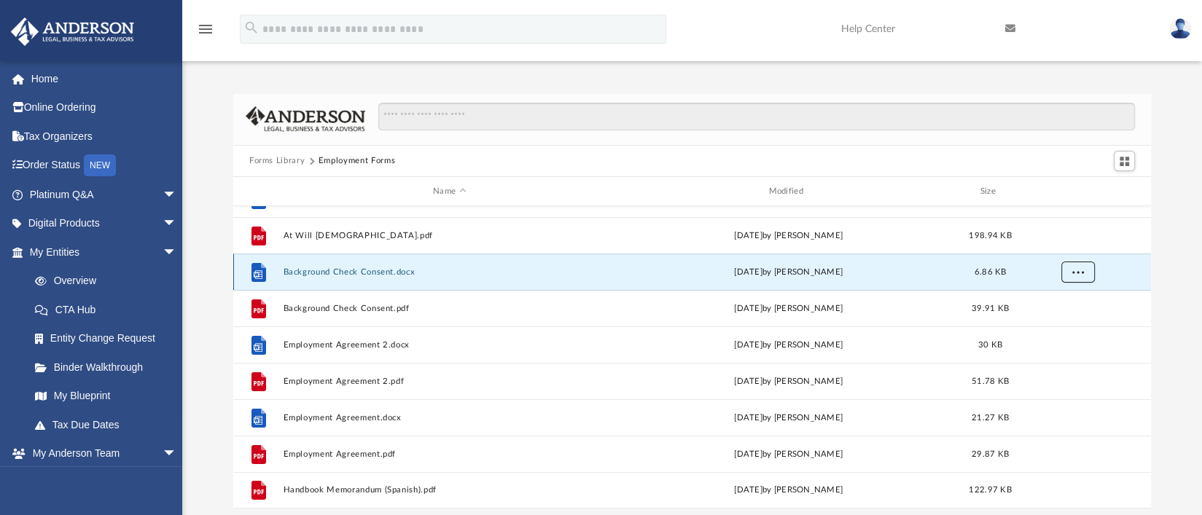
click at [1067, 275] on button "More options" at bounding box center [1078, 273] width 34 height 22
click at [1062, 324] on li "Download" at bounding box center [1065, 324] width 42 height 15
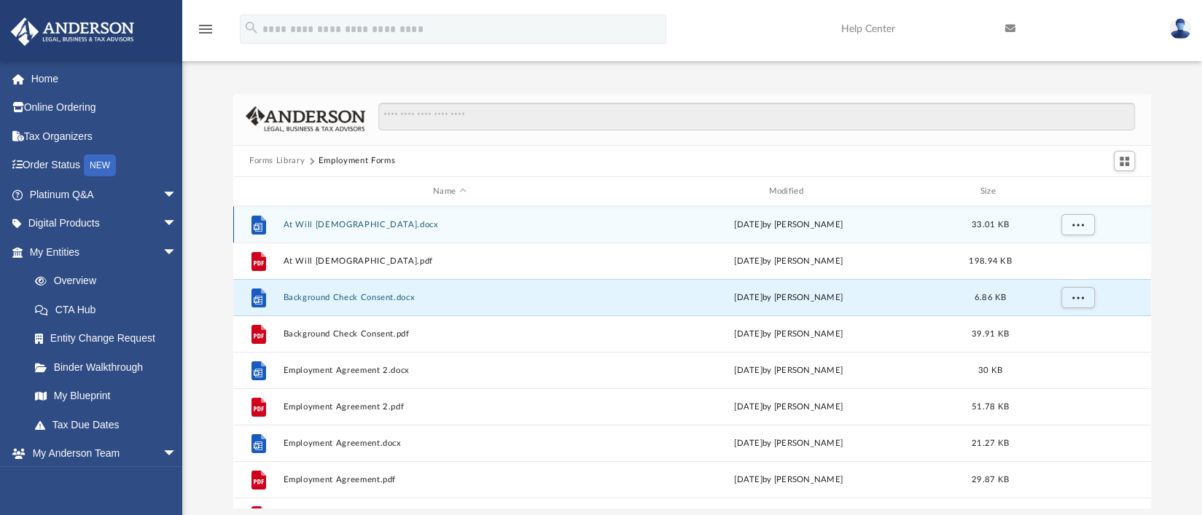
click at [732, 225] on div "[DATE] by [PERSON_NAME]" at bounding box center [788, 225] width 332 height 13
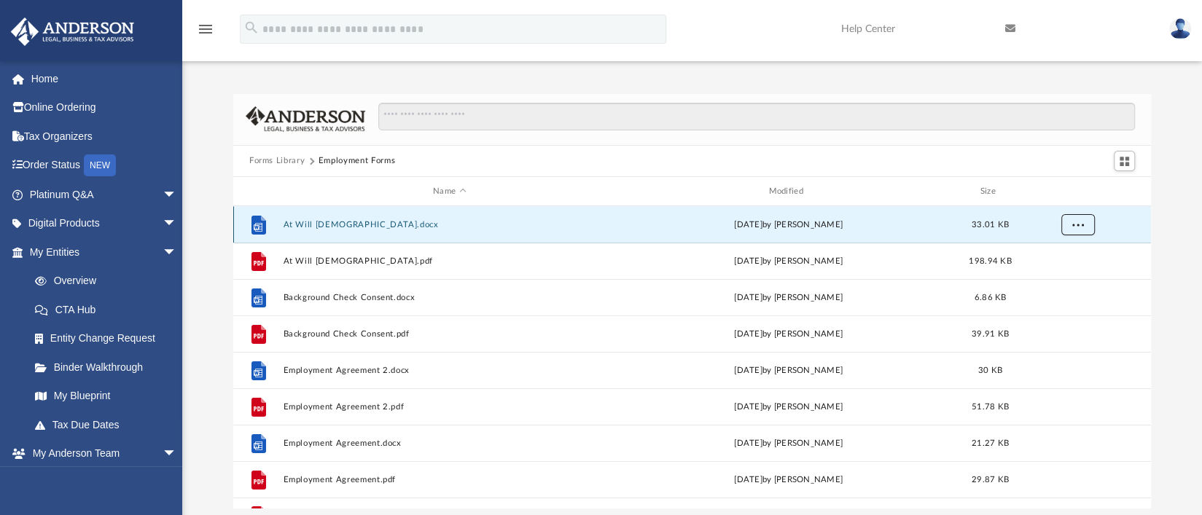
click at [1073, 230] on button "More options" at bounding box center [1078, 225] width 34 height 22
click at [1058, 277] on li "Download" at bounding box center [1065, 277] width 42 height 15
click at [267, 158] on button "Forms Library" at bounding box center [276, 160] width 55 height 13
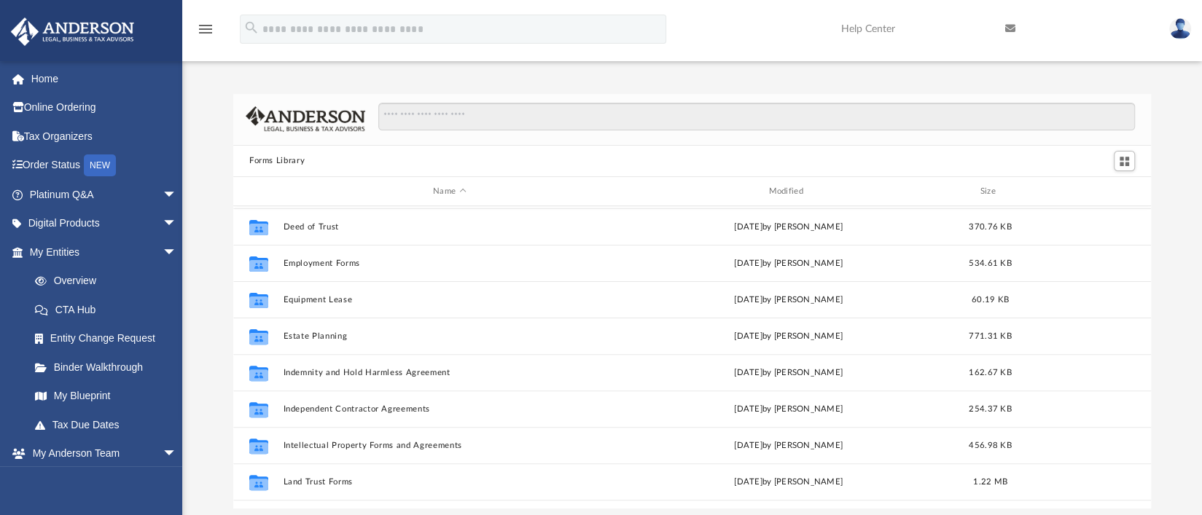
scroll to position [364, 0]
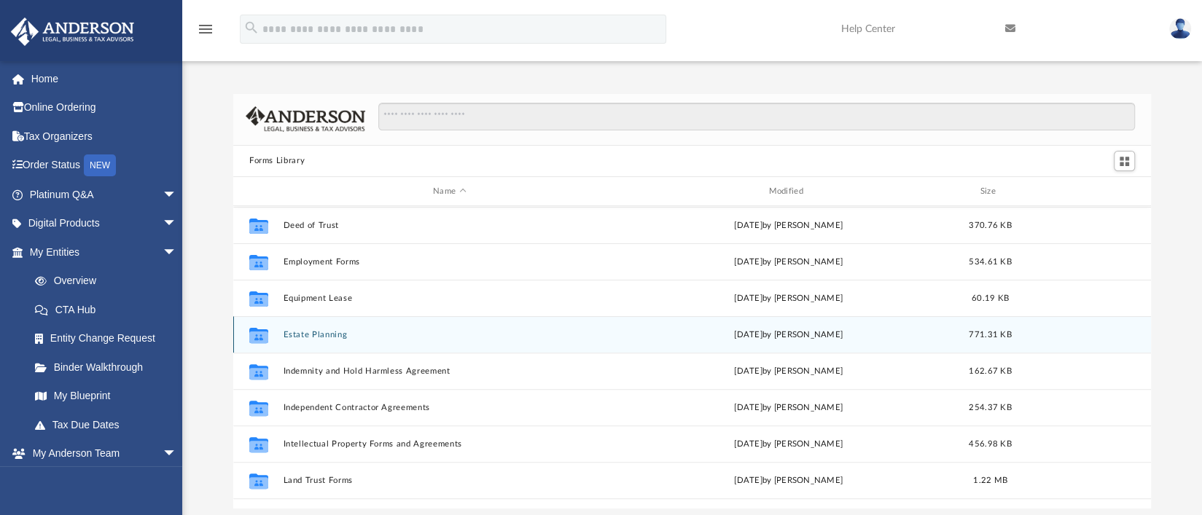
click at [305, 332] on button "Estate Planning" at bounding box center [449, 334] width 332 height 9
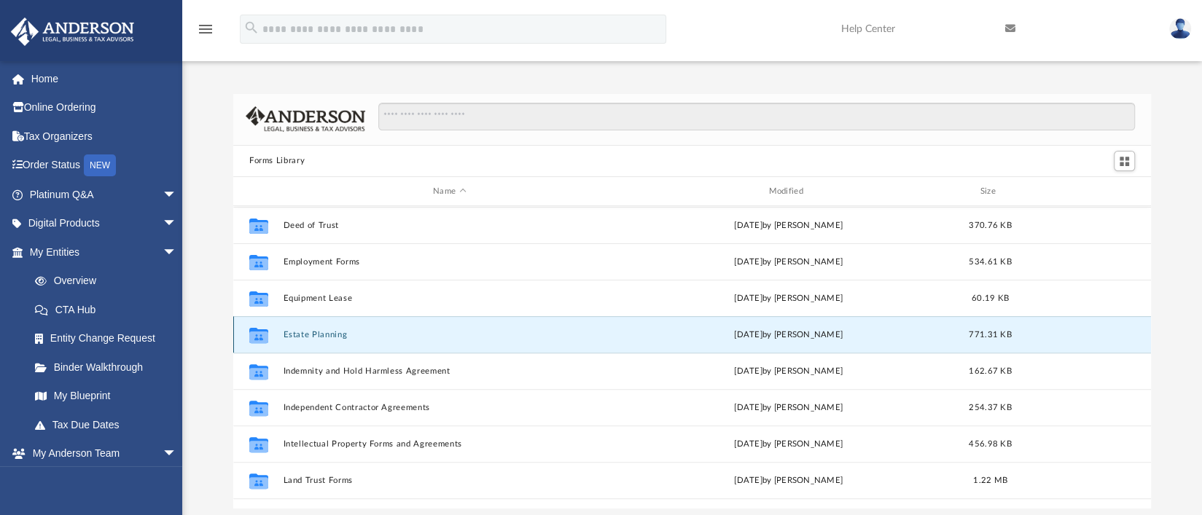
click at [305, 332] on button "Estate Planning" at bounding box center [449, 334] width 332 height 9
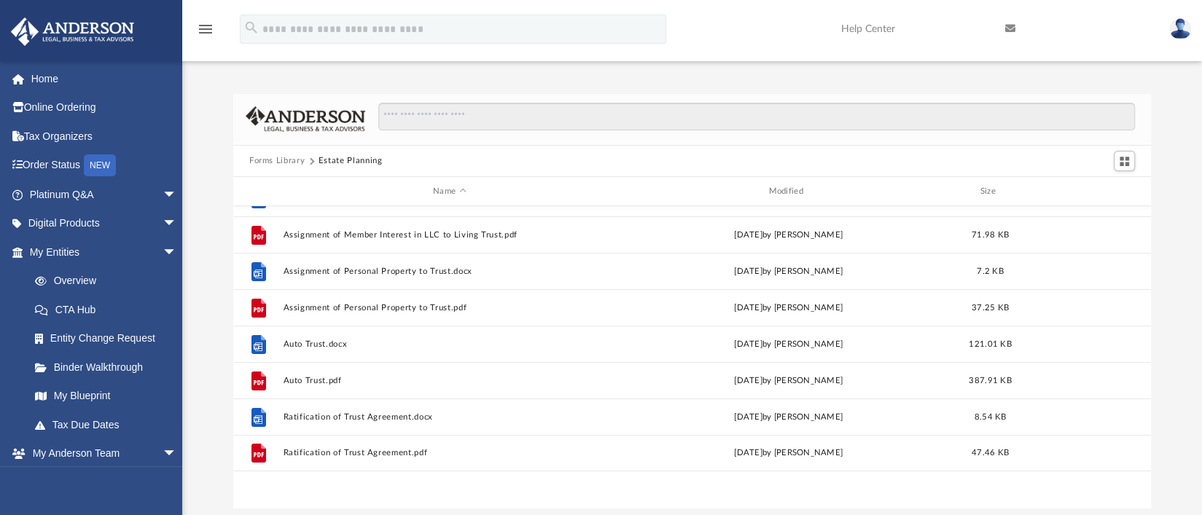
scroll to position [0, 0]
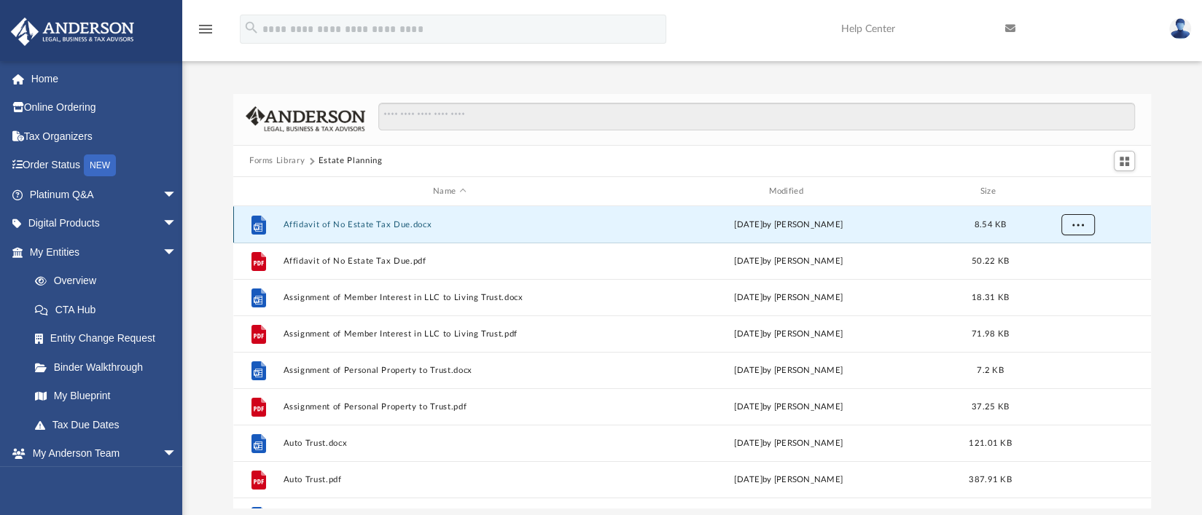
click at [1073, 222] on span "More options" at bounding box center [1078, 225] width 12 height 8
click at [1054, 278] on li "Download" at bounding box center [1065, 277] width 42 height 15
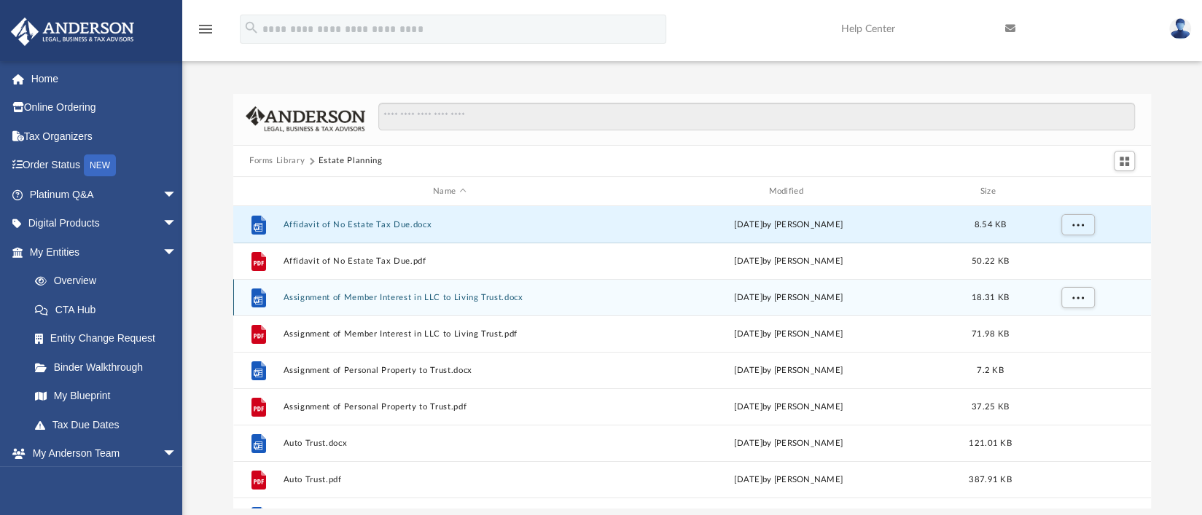
click at [635, 302] on div "[DATE] by [PERSON_NAME]" at bounding box center [788, 297] width 332 height 13
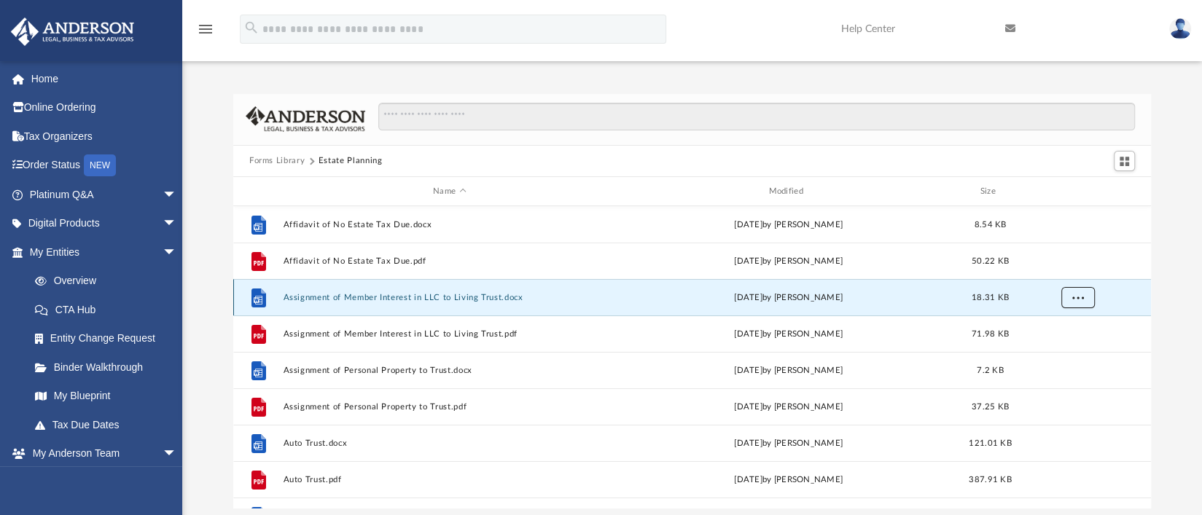
click at [1086, 300] on button "More options" at bounding box center [1078, 298] width 34 height 22
click at [1068, 347] on li "Download" at bounding box center [1065, 350] width 42 height 15
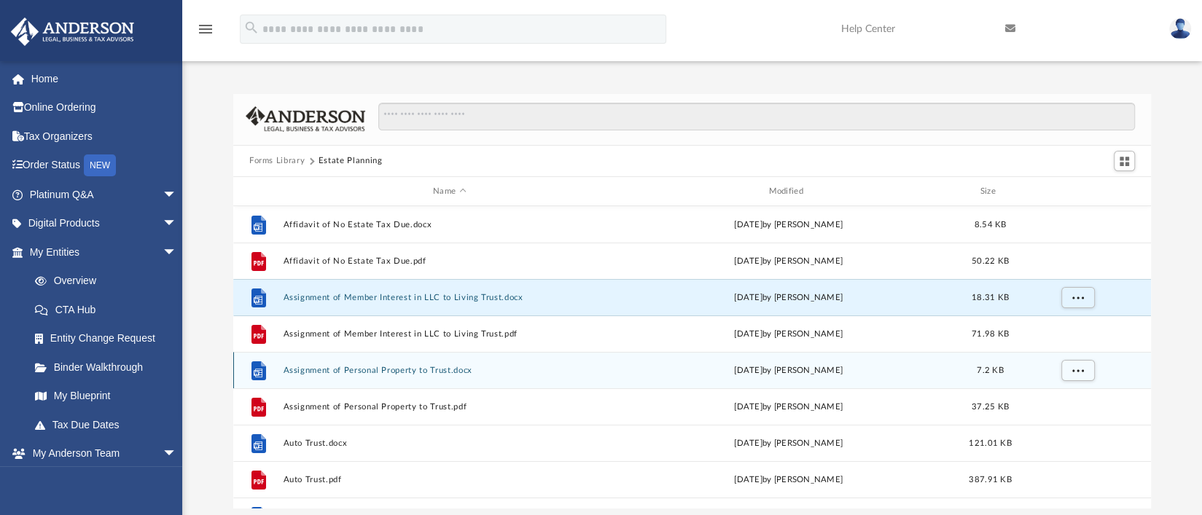
click at [728, 366] on div "[DATE] by [PERSON_NAME]" at bounding box center [788, 370] width 332 height 13
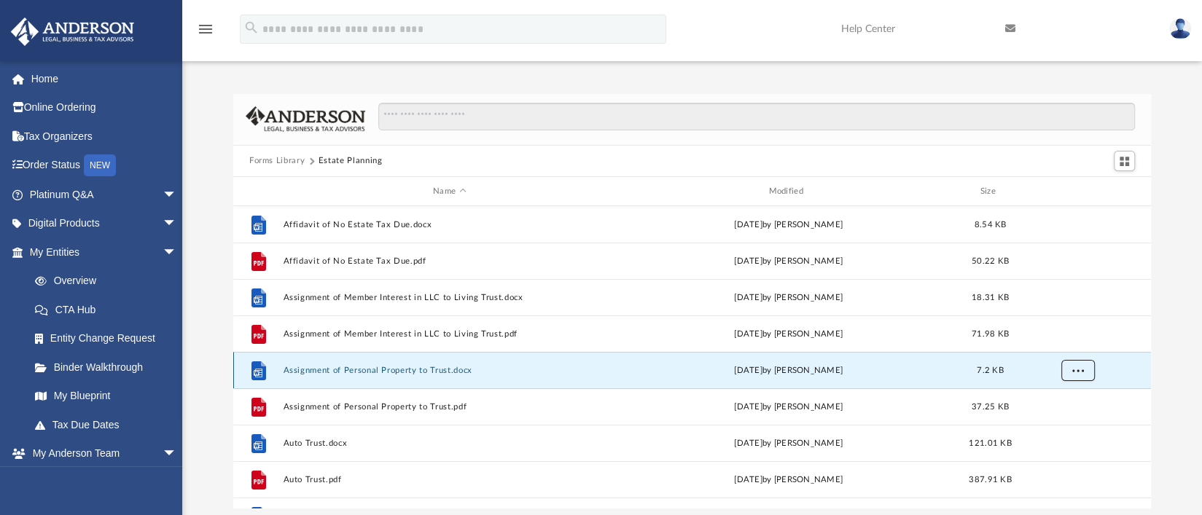
click at [1078, 375] on button "More options" at bounding box center [1078, 371] width 34 height 22
click at [1059, 422] on li "Download" at bounding box center [1065, 423] width 42 height 15
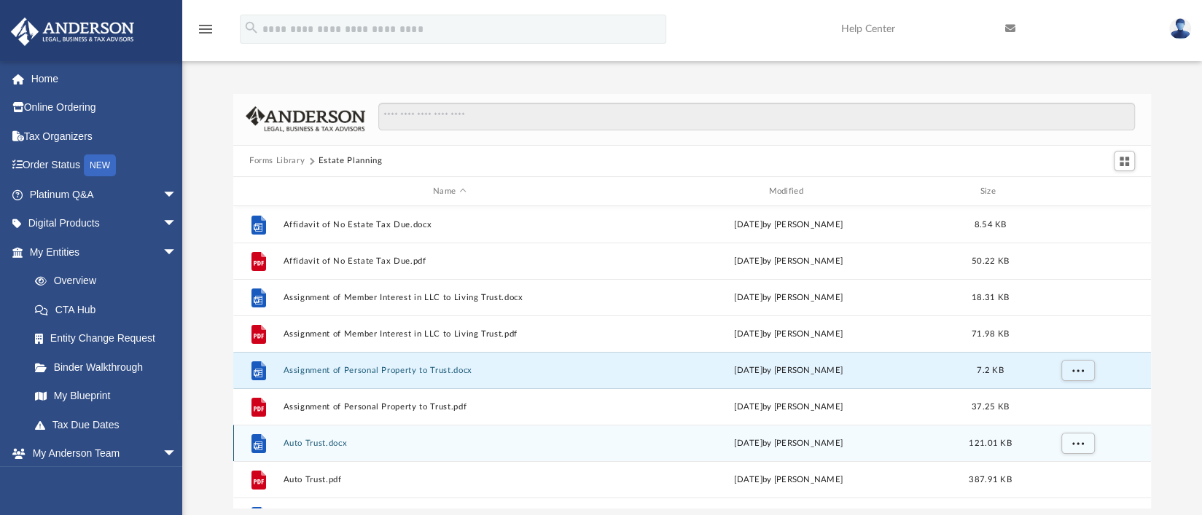
click at [622, 445] on div "[DATE] by [PERSON_NAME]" at bounding box center [788, 443] width 332 height 13
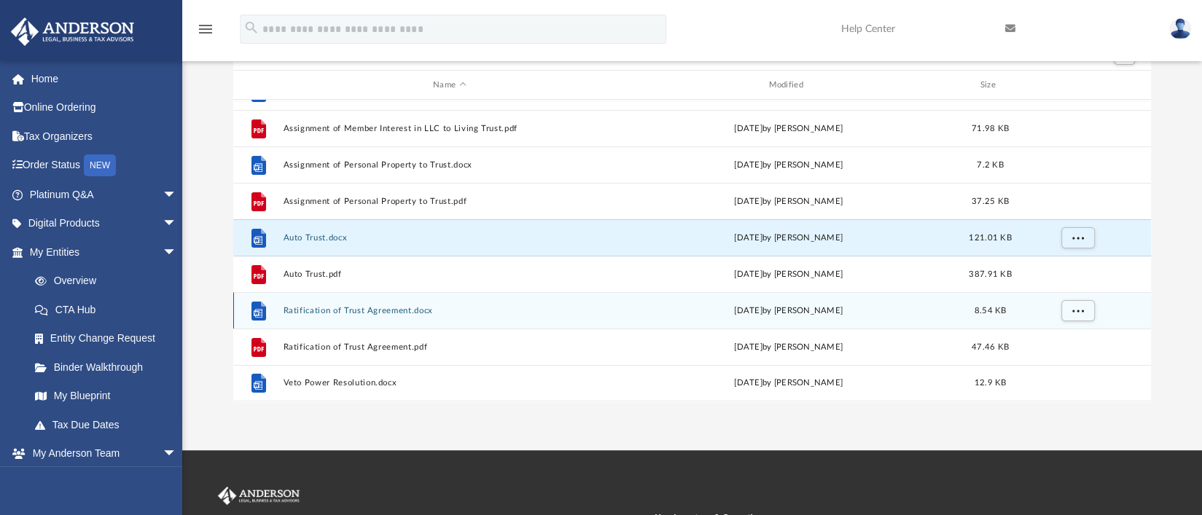
scroll to position [109, 0]
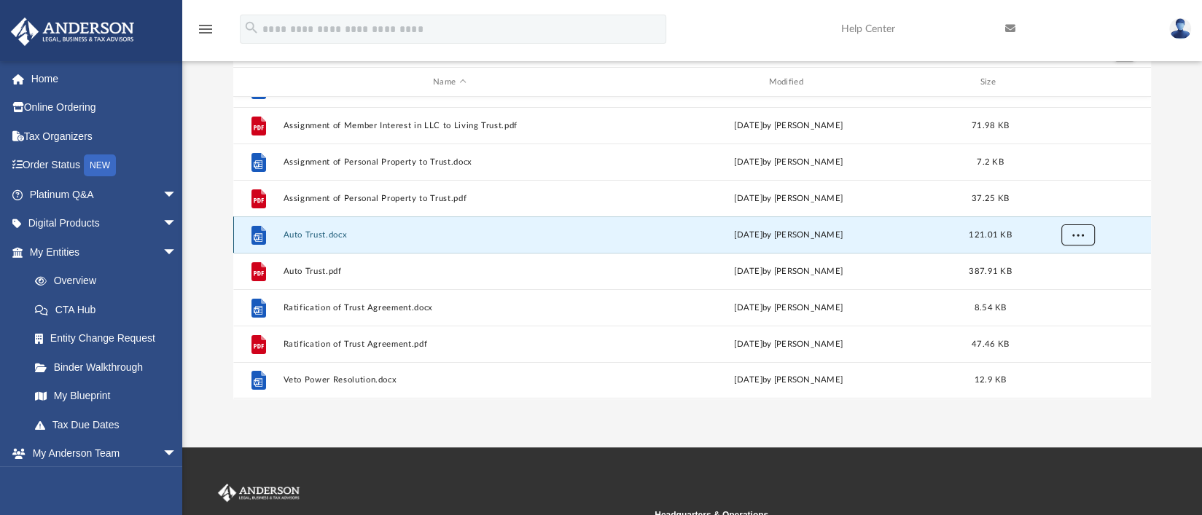
click at [1086, 235] on button "More options" at bounding box center [1078, 235] width 34 height 22
click at [1054, 285] on li "Download" at bounding box center [1065, 287] width 42 height 15
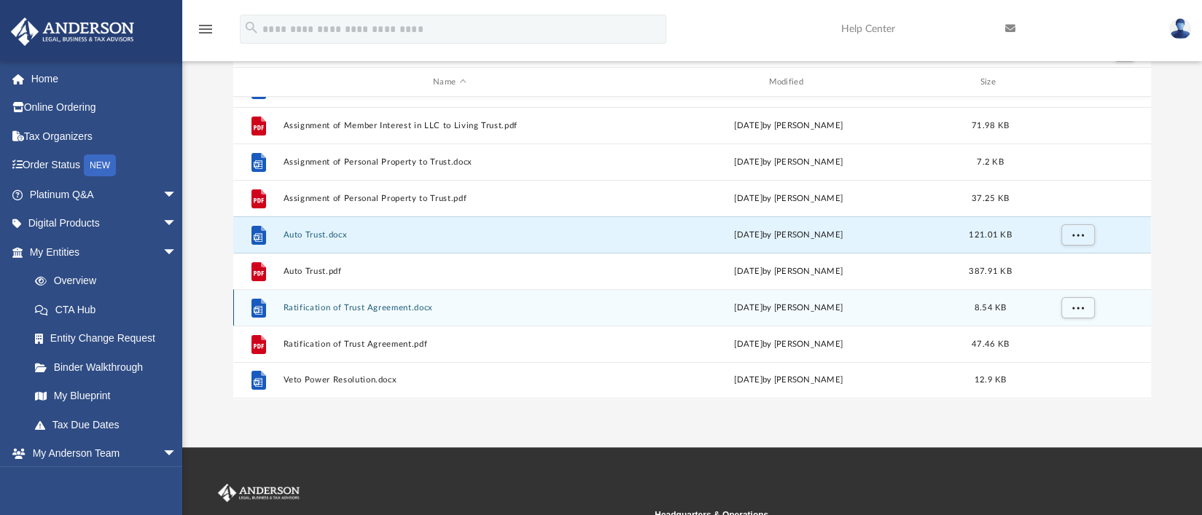
click at [668, 307] on div "[DATE] by [PERSON_NAME]" at bounding box center [788, 308] width 332 height 13
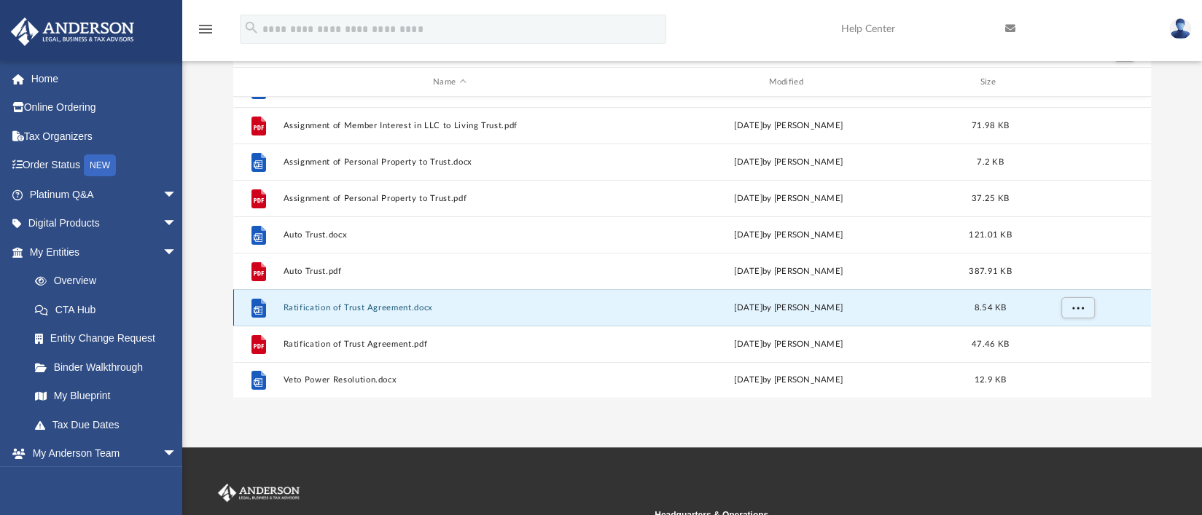
scroll to position [98, 0]
click at [1070, 311] on button "More options" at bounding box center [1078, 309] width 34 height 22
click at [1059, 356] on li "Download" at bounding box center [1065, 360] width 42 height 15
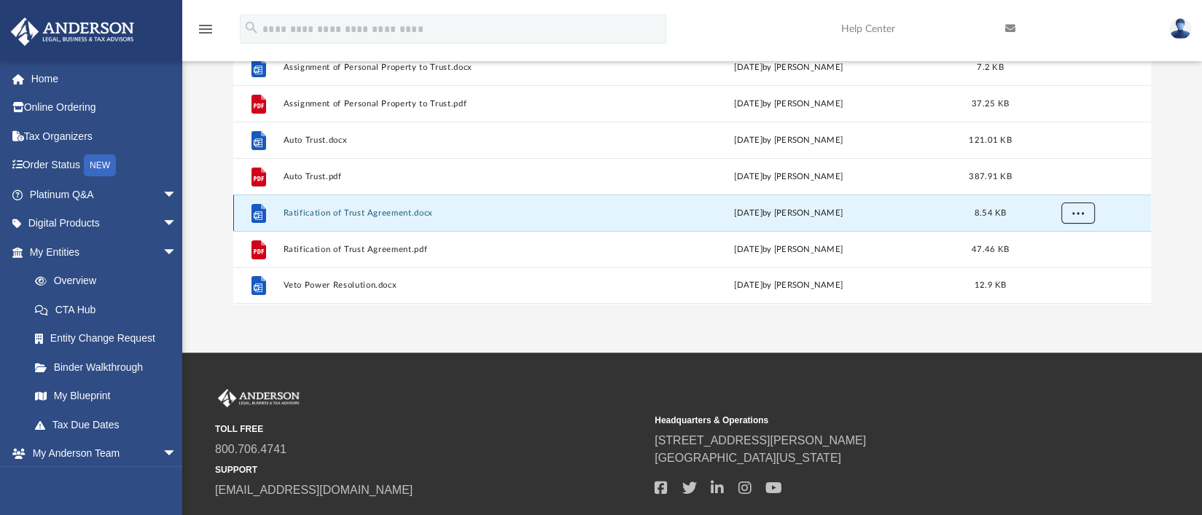
scroll to position [218, 0]
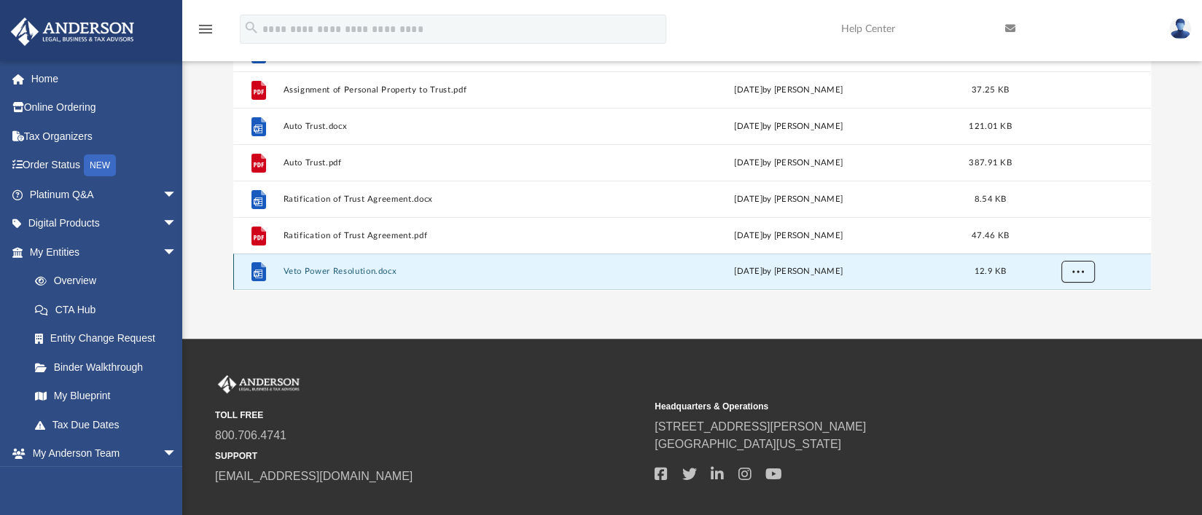
click at [1089, 270] on div "File Affidavit of No Estate Tax Due.docx [DATE] by [PERSON_NAME] 8.54 KB File A…" at bounding box center [691, 139] width 917 height 302
click at [1086, 263] on button "More options" at bounding box center [1078, 273] width 34 height 22
click at [1063, 240] on li "Download" at bounding box center [1065, 240] width 42 height 15
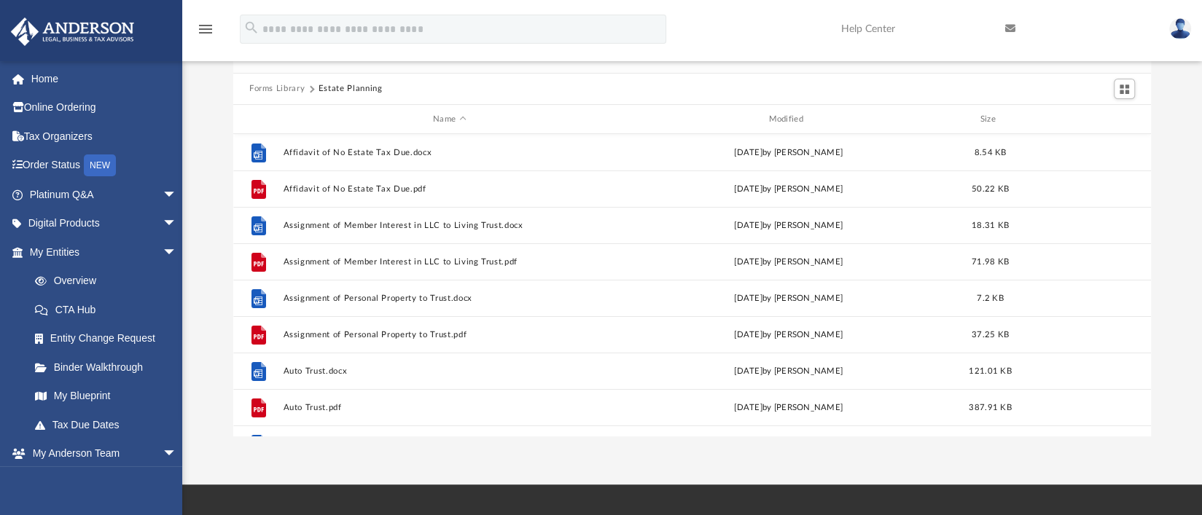
scroll to position [32, 0]
